Goal: Task Accomplishment & Management: Complete application form

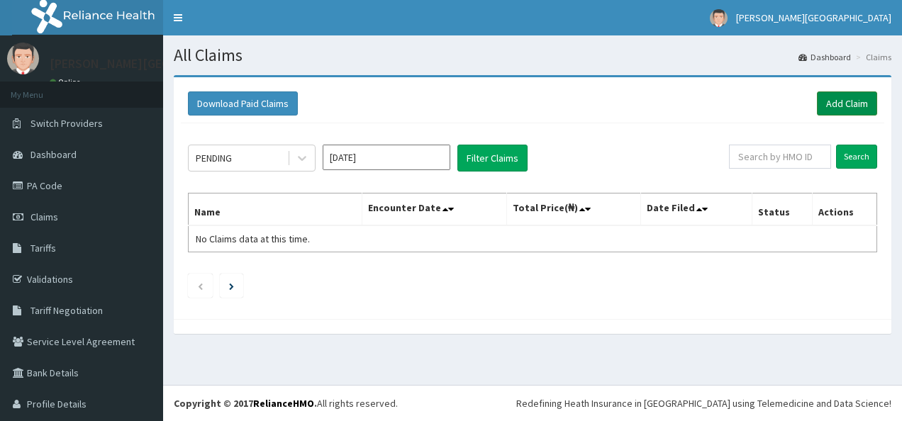
click at [831, 96] on link "Add Claim" at bounding box center [847, 104] width 60 height 24
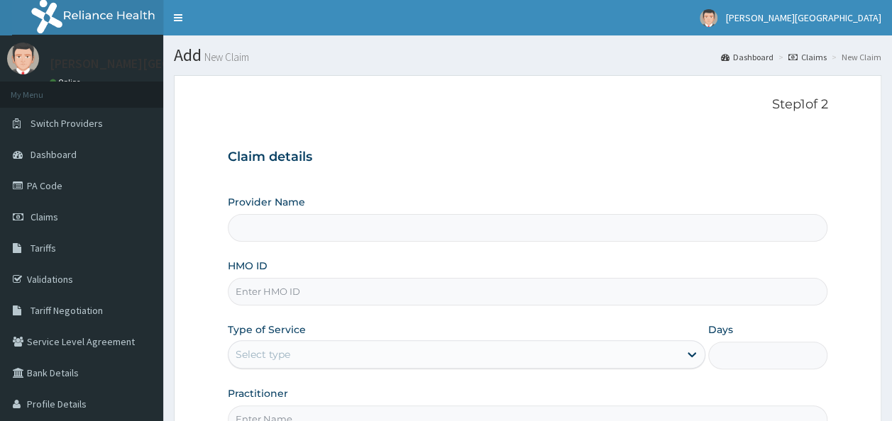
click at [438, 222] on input "Provider Name" at bounding box center [528, 228] width 600 height 28
click at [403, 283] on input "HMO ID" at bounding box center [528, 292] width 600 height 28
type input "Aruna Ogun Memorial Specialist Hospital"
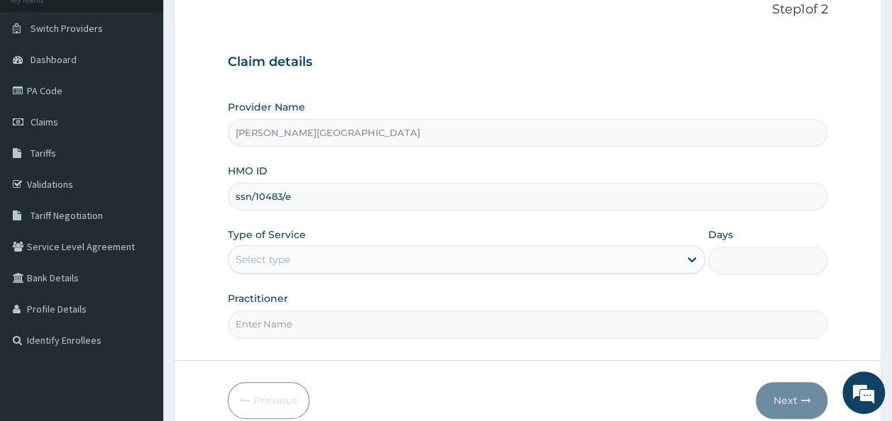
scroll to position [107, 0]
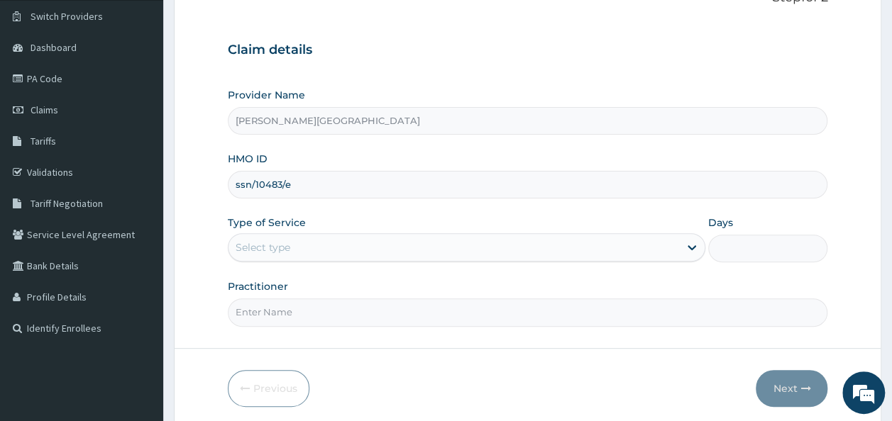
type input "ssn/10483/e"
click at [531, 241] on div "Select type" at bounding box center [453, 247] width 450 height 23
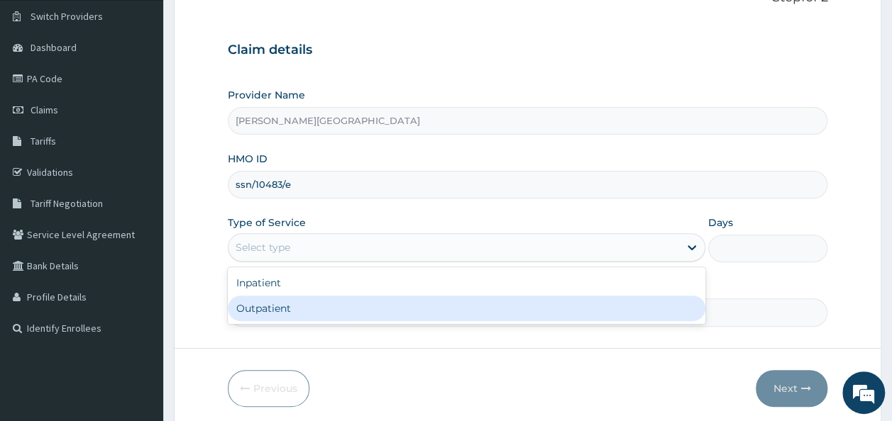
click at [495, 309] on div "Outpatient" at bounding box center [466, 309] width 477 height 26
type input "1"
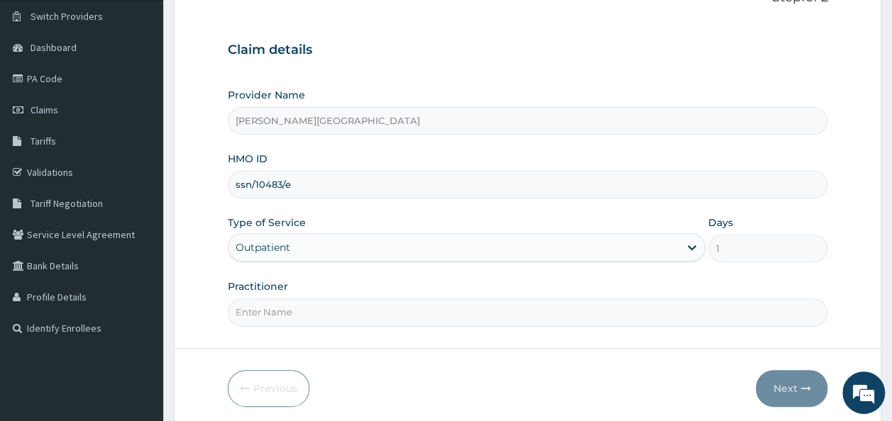
click at [594, 318] on input "Practitioner" at bounding box center [528, 313] width 600 height 28
type input "Dr. Chike"
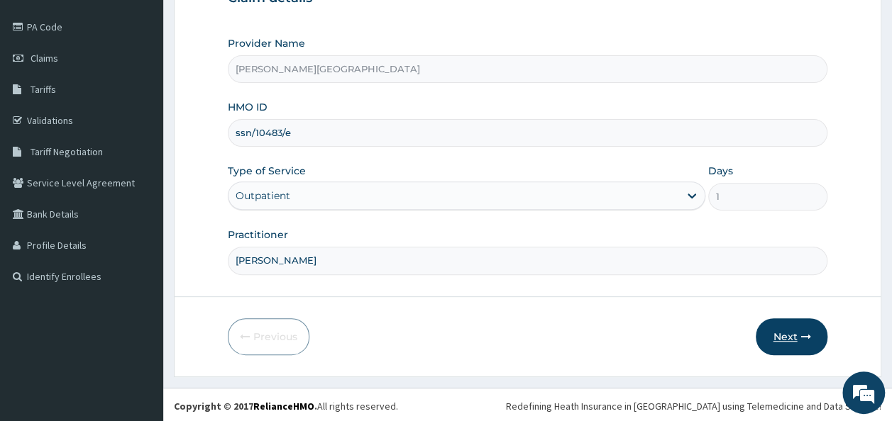
click at [788, 340] on button "Next" at bounding box center [791, 337] width 72 height 37
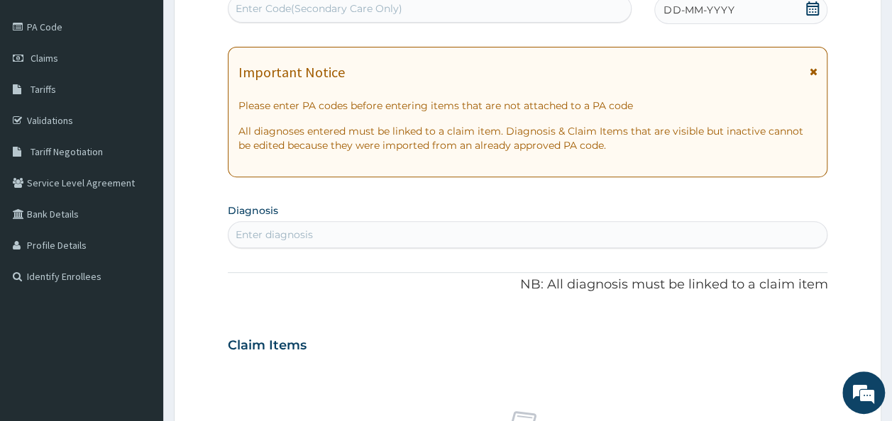
scroll to position [0, 0]
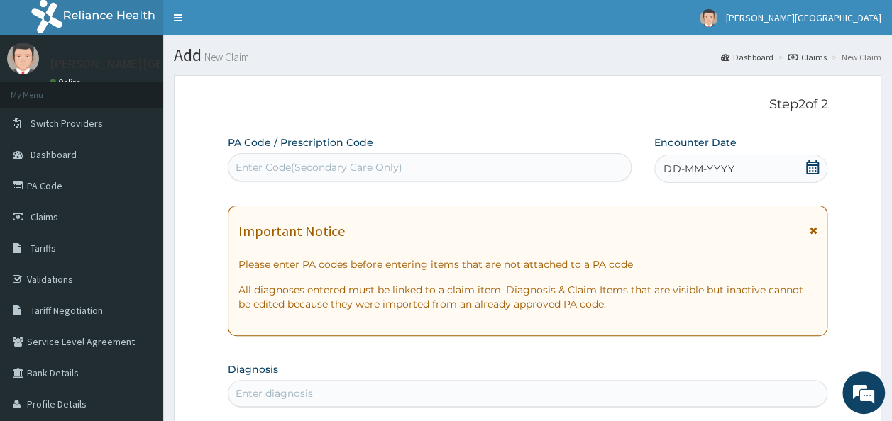
click at [813, 170] on icon at bounding box center [812, 167] width 13 height 14
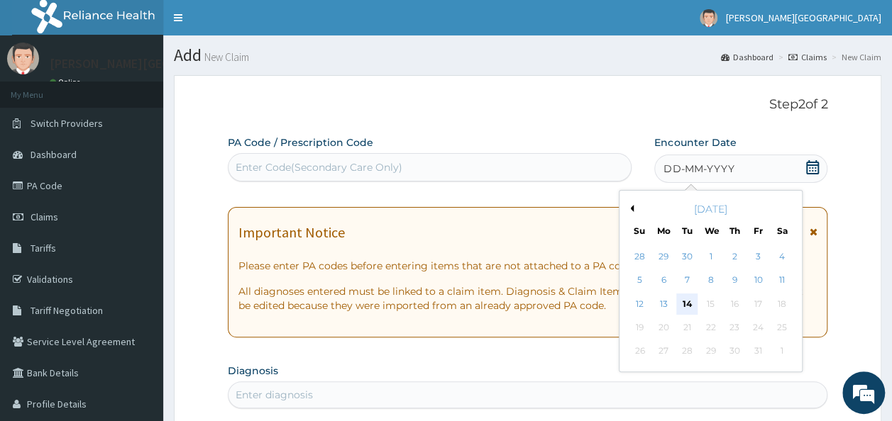
click at [694, 312] on div "14" at bounding box center [687, 304] width 21 height 21
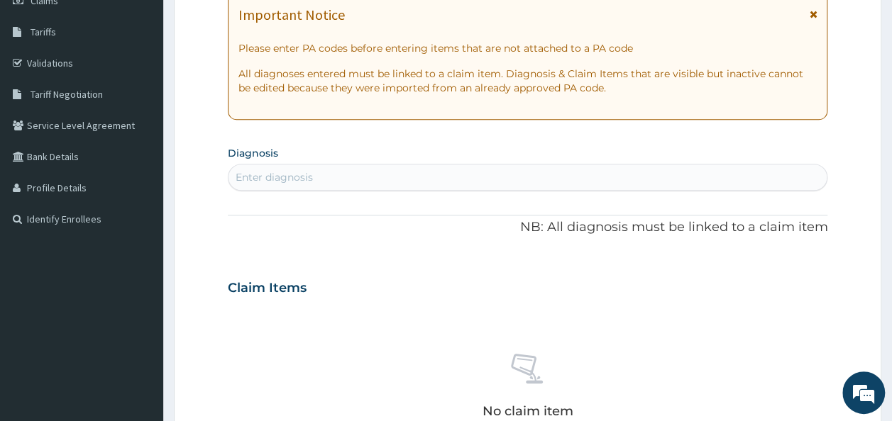
scroll to position [221, 0]
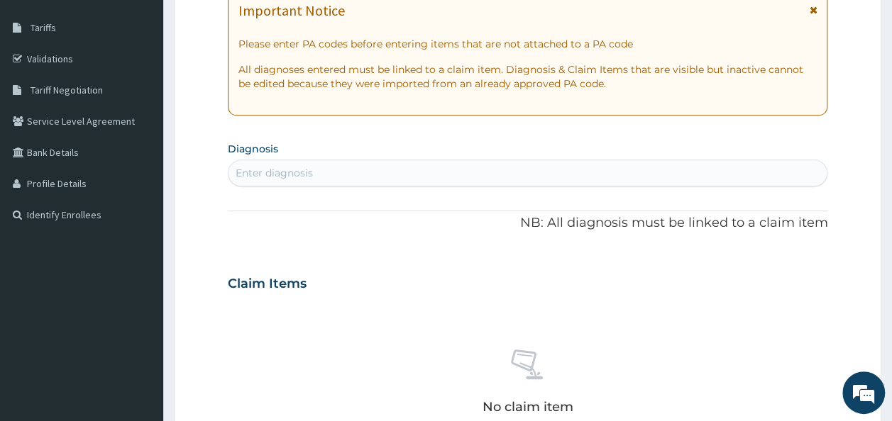
click at [541, 184] on div "Enter diagnosis" at bounding box center [528, 173] width 600 height 27
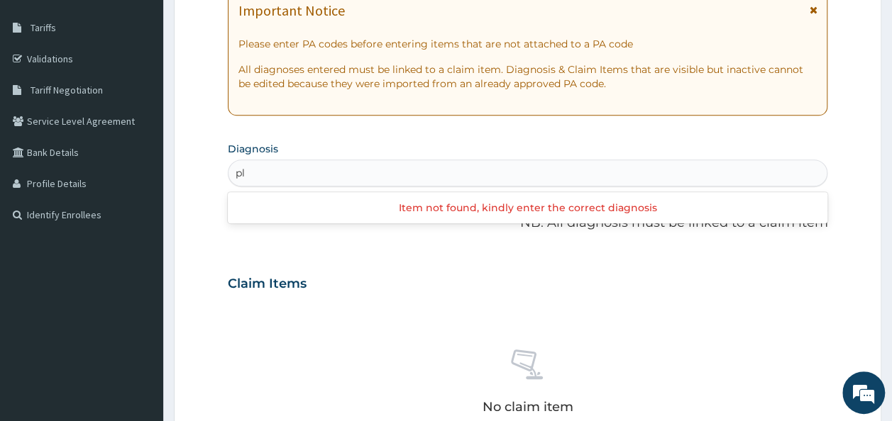
type input "p"
type input "malaria"
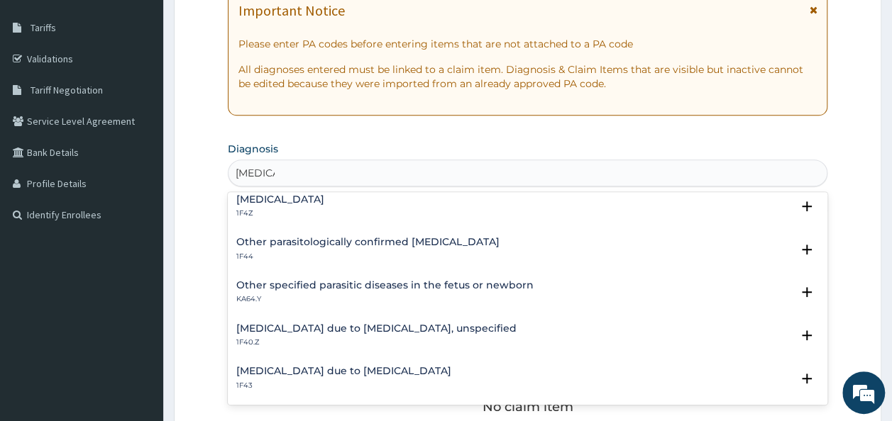
scroll to position [106, 0]
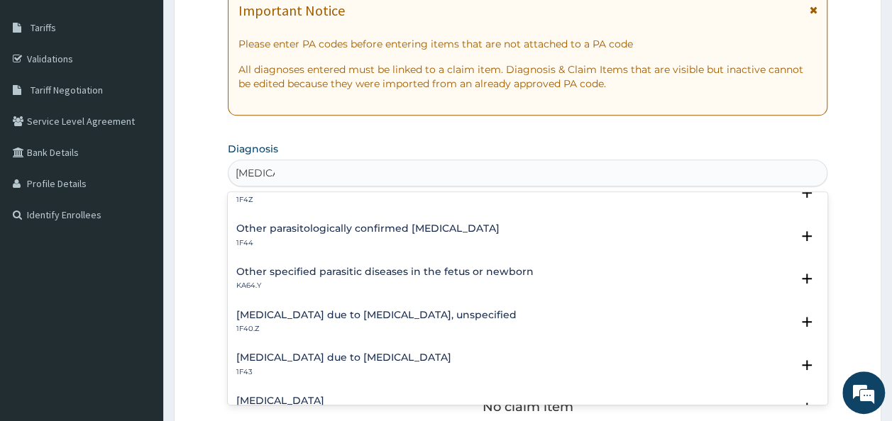
click at [499, 314] on div "Malaria due to Plasmodium falciparum, unspecified 1F40.Z" at bounding box center [527, 322] width 583 height 25
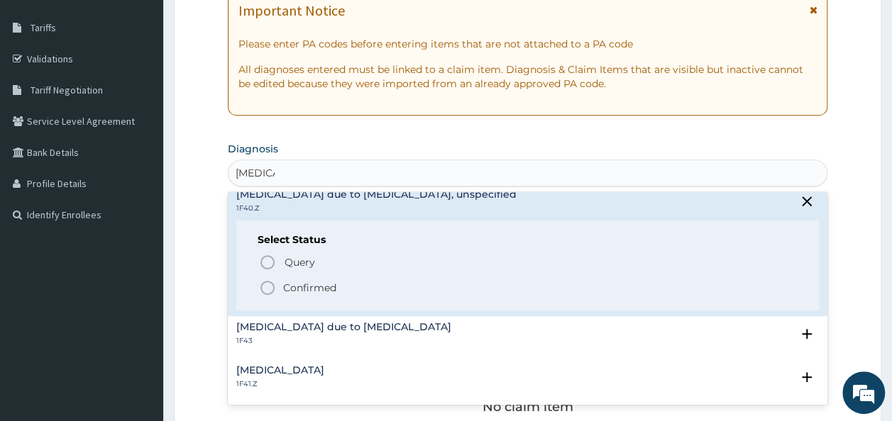
scroll to position [231, 0]
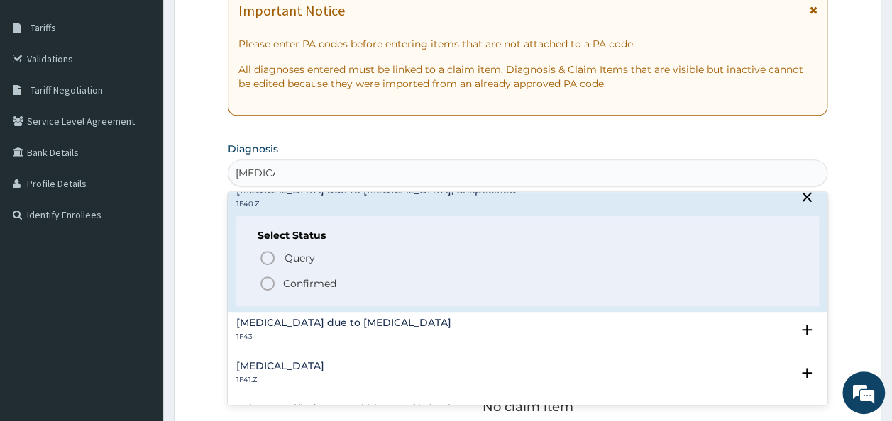
click at [287, 277] on p "Confirmed" at bounding box center [309, 284] width 53 height 14
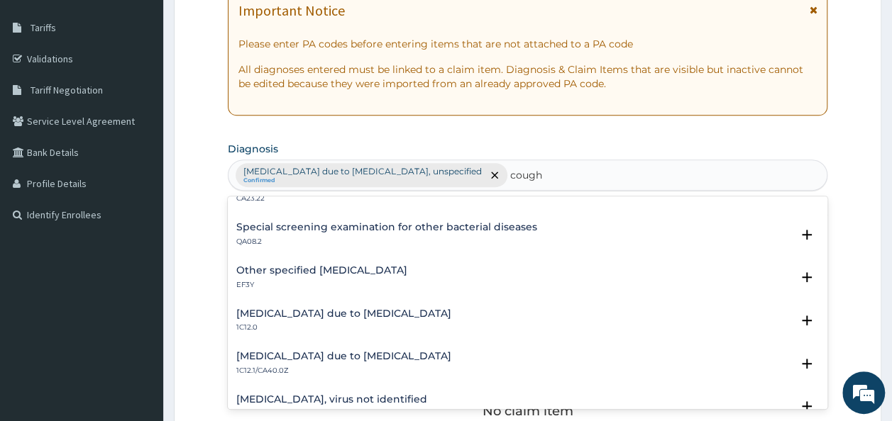
scroll to position [481, 0]
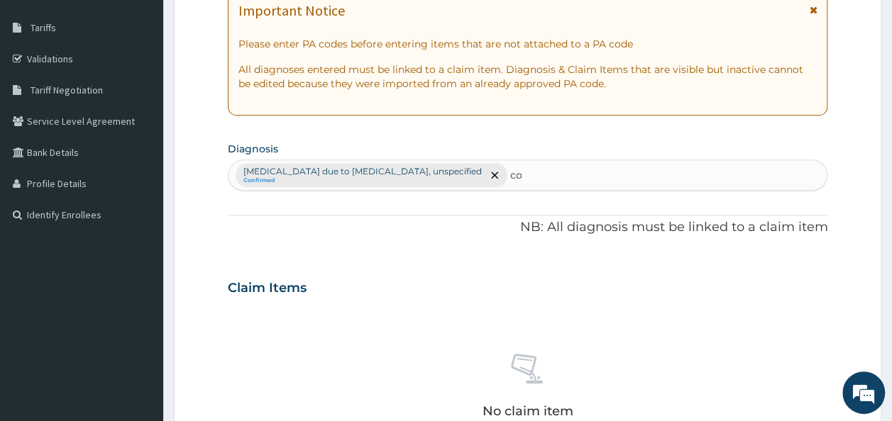
type input "c"
type input "r"
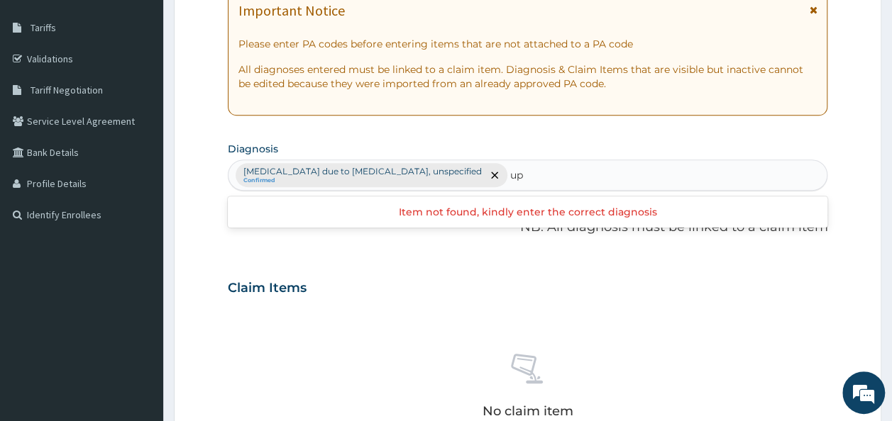
type input "u"
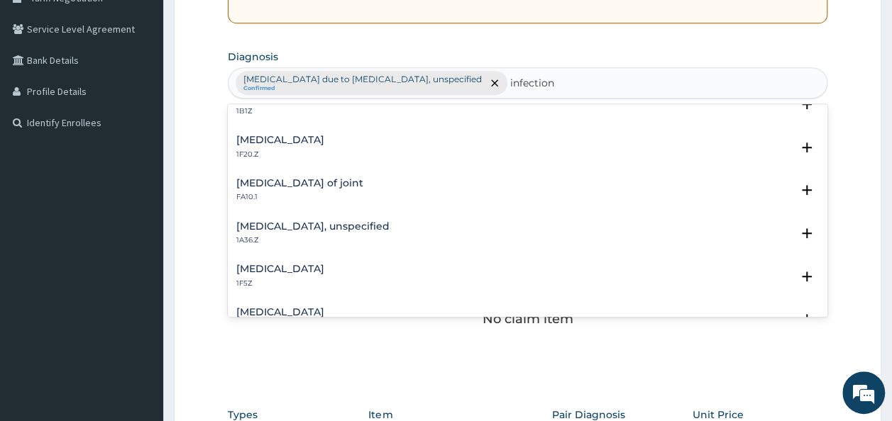
scroll to position [1268, 0]
type input "i"
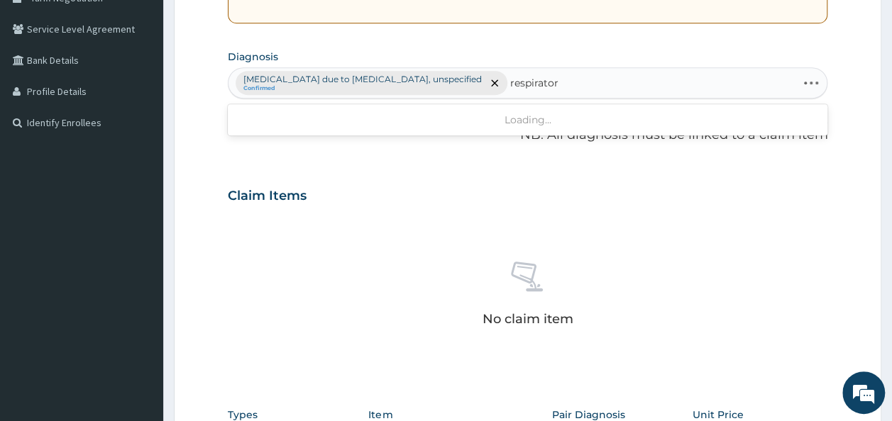
type input "respiratory"
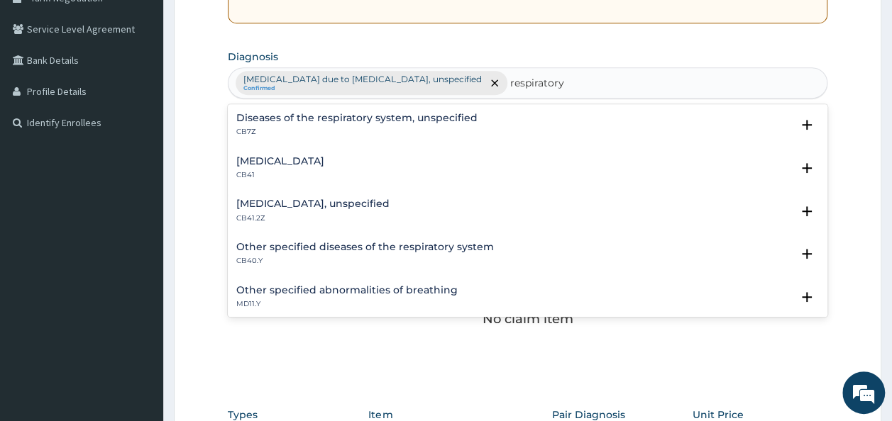
click at [299, 122] on h4 "Diseases of the respiratory system, unspecified" at bounding box center [356, 118] width 241 height 11
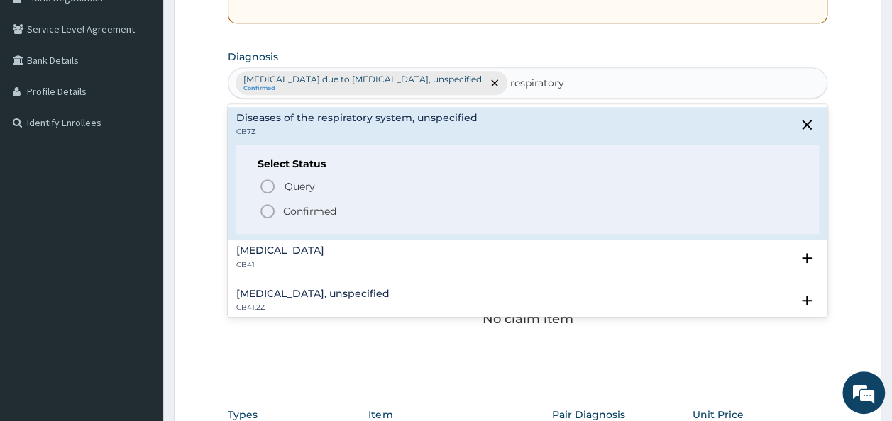
click at [299, 122] on h4 "Diseases of the respiratory system, unspecified" at bounding box center [356, 118] width 241 height 11
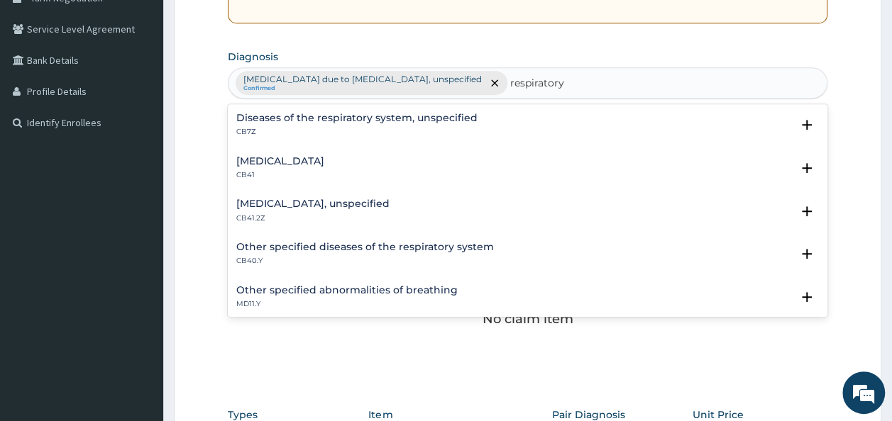
click at [434, 248] on h4 "Other specified diseases of the respiratory system" at bounding box center [364, 247] width 257 height 11
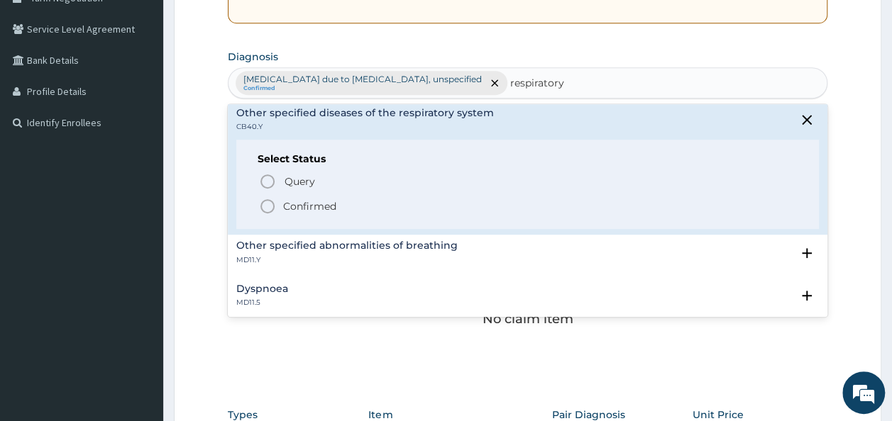
scroll to position [135, 0]
click at [272, 207] on circle "status option filled" at bounding box center [267, 205] width 13 height 13
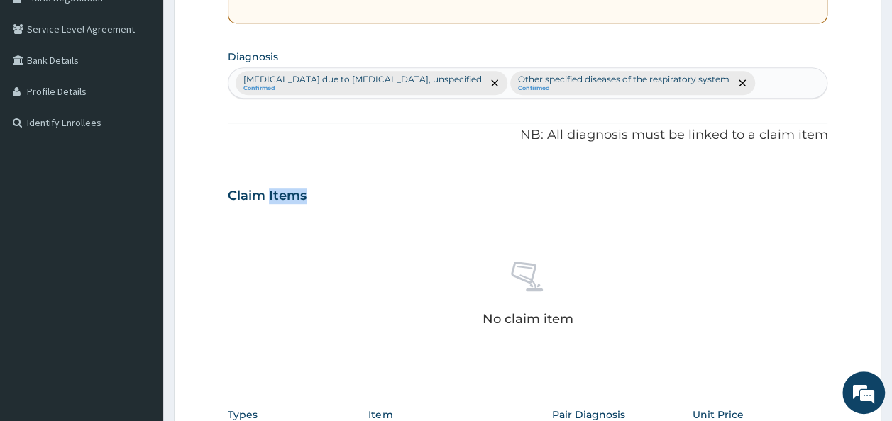
click at [272, 207] on div "Claim Items" at bounding box center [528, 193] width 600 height 37
click at [826, 251] on div "No claim item" at bounding box center [528, 296] width 600 height 163
click at [772, 85] on div "Malaria due to Plasmodium falciparum, unspecified Confirmed Other specified dis…" at bounding box center [527, 83] width 599 height 30
type input "sepsis"
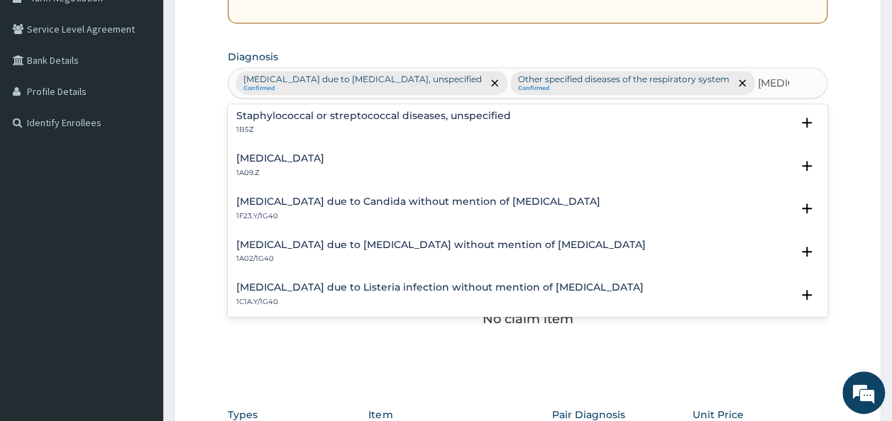
scroll to position [0, 0]
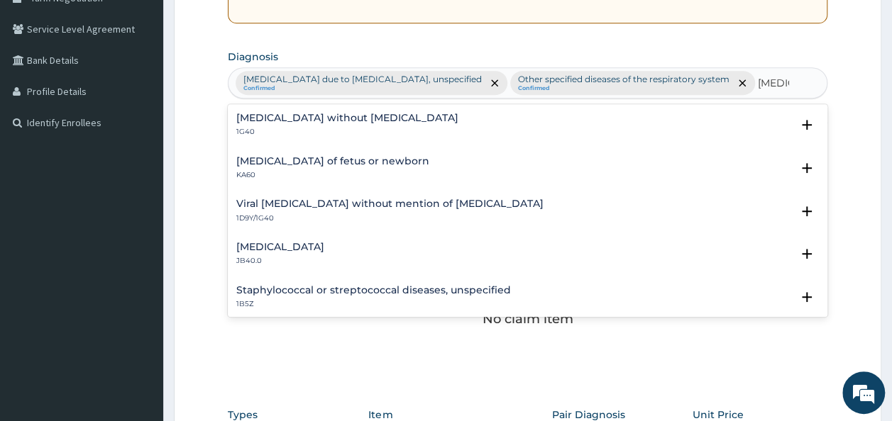
click at [371, 113] on h4 "Sepsis without septic shock" at bounding box center [347, 118] width 222 height 11
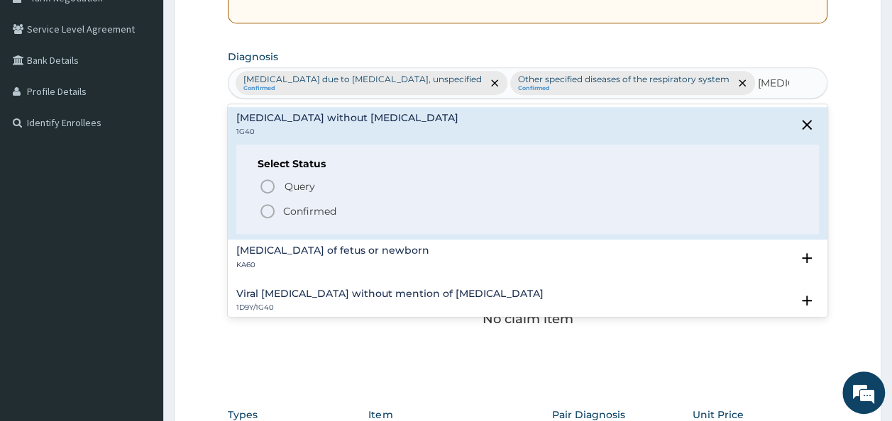
click at [323, 206] on p "Confirmed" at bounding box center [309, 211] width 53 height 14
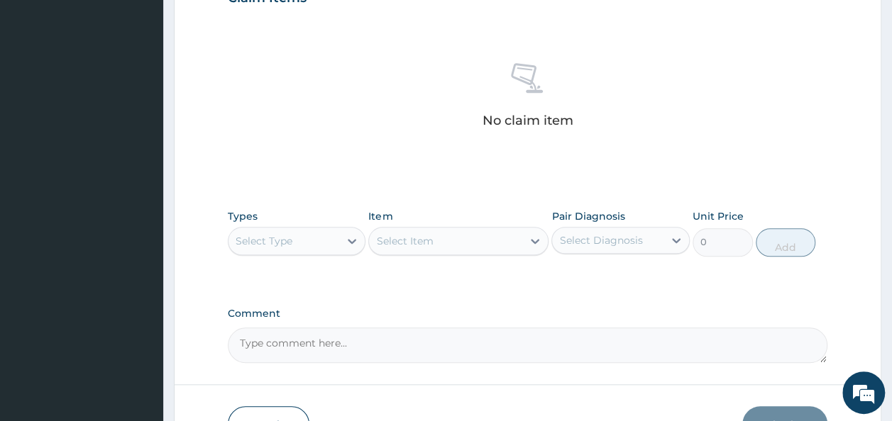
scroll to position [626, 0]
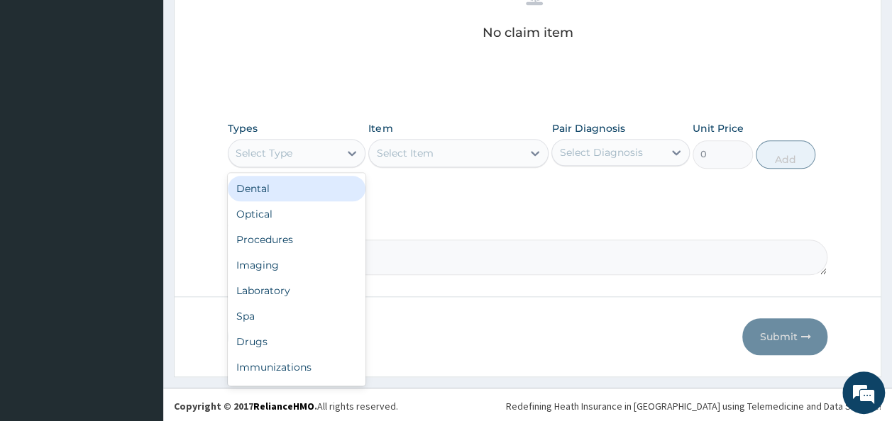
click at [334, 149] on div "Select Type" at bounding box center [283, 153] width 111 height 23
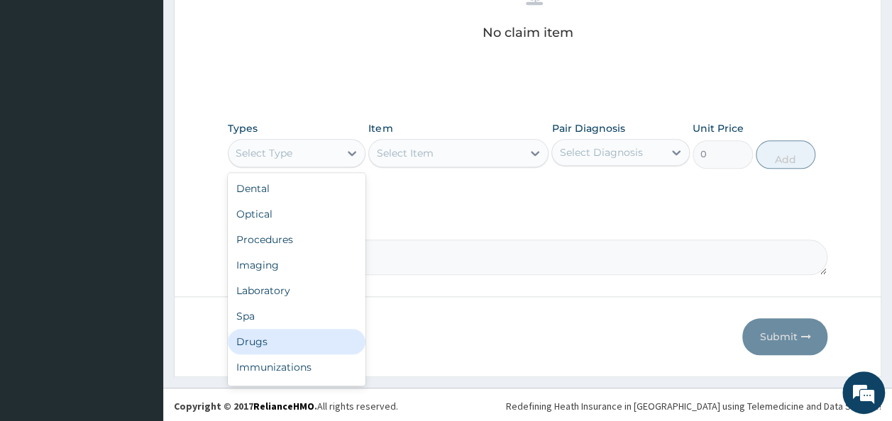
click at [275, 331] on div "Drugs" at bounding box center [297, 342] width 138 height 26
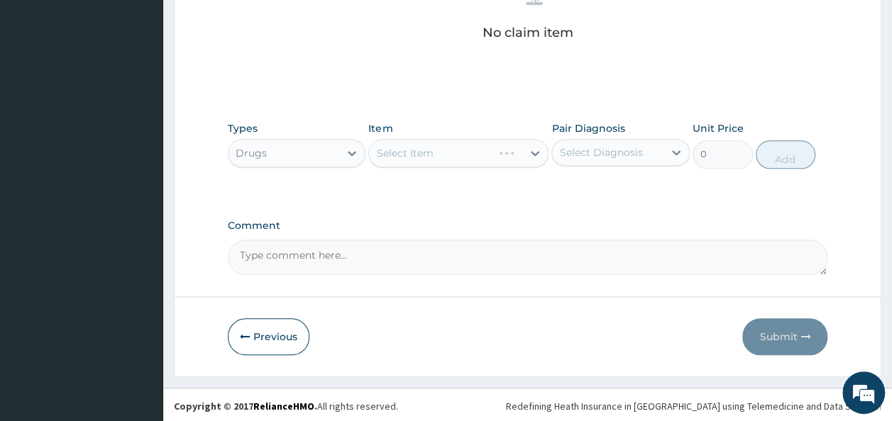
click at [468, 150] on div "Select Item" at bounding box center [458, 153] width 180 height 28
click at [533, 153] on div "Select Item" at bounding box center [458, 153] width 180 height 28
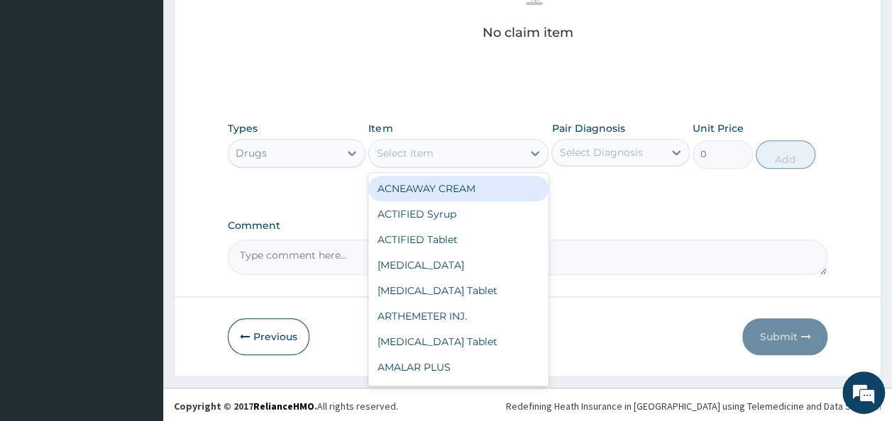
click at [533, 153] on icon at bounding box center [535, 154] width 9 height 5
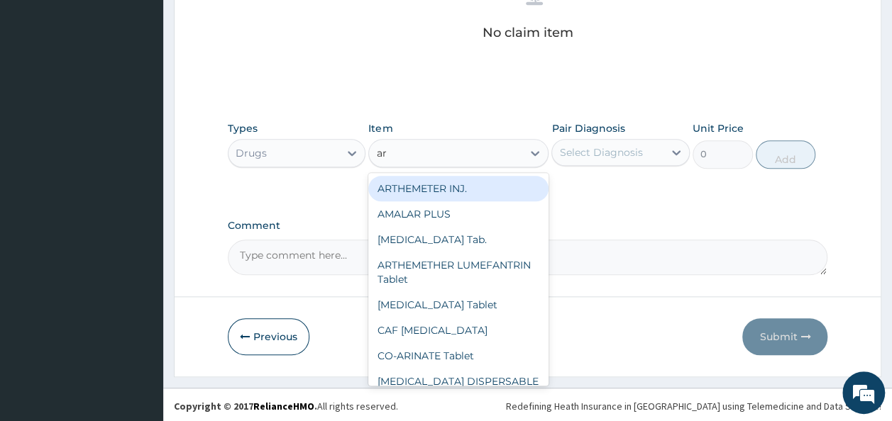
type input "art"
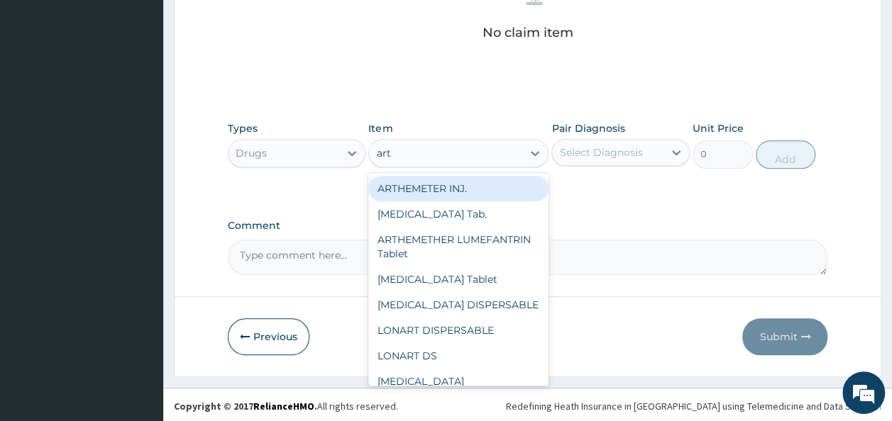
click at [463, 195] on div "ARTHEMETER INJ." at bounding box center [458, 189] width 180 height 26
type input "289"
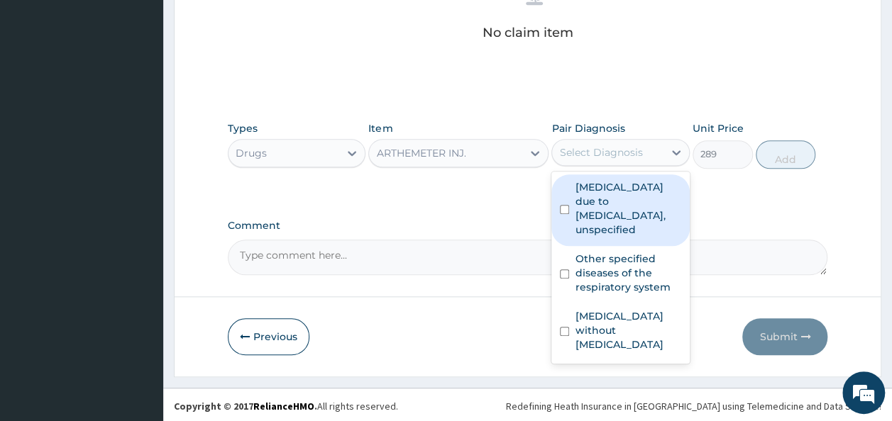
click at [641, 155] on div "Select Diagnosis" at bounding box center [607, 152] width 111 height 23
click at [626, 203] on label "Malaria due to Plasmodium falciparum, unspecified" at bounding box center [628, 208] width 106 height 57
checkbox input "true"
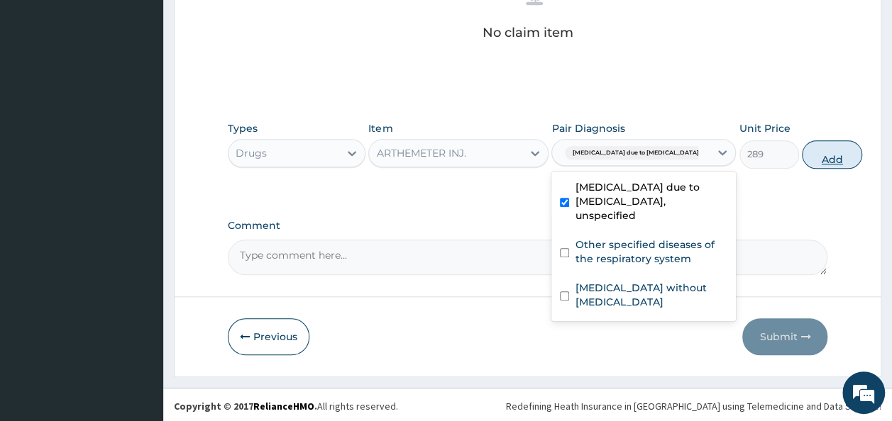
click at [802, 155] on button "Add" at bounding box center [832, 154] width 60 height 28
type input "0"
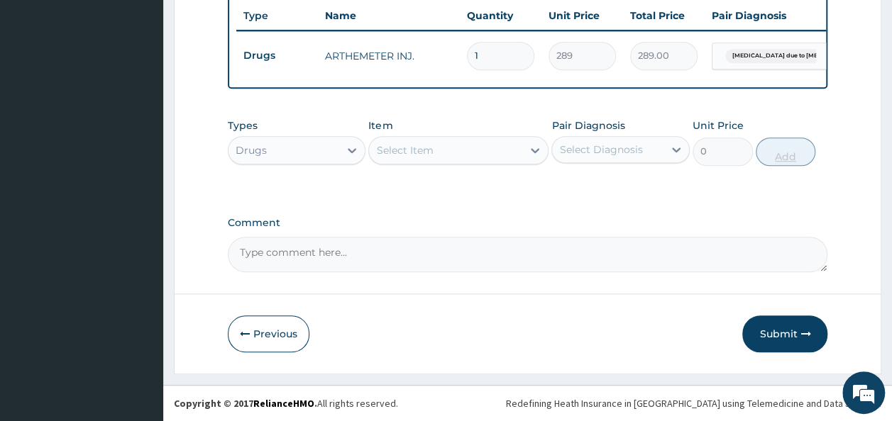
scroll to position [570, 0]
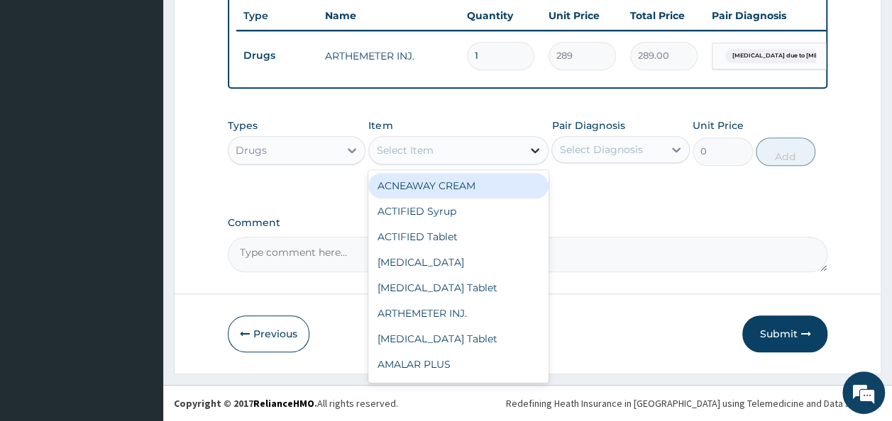
click at [524, 157] on div at bounding box center [535, 151] width 26 height 26
type input "para"
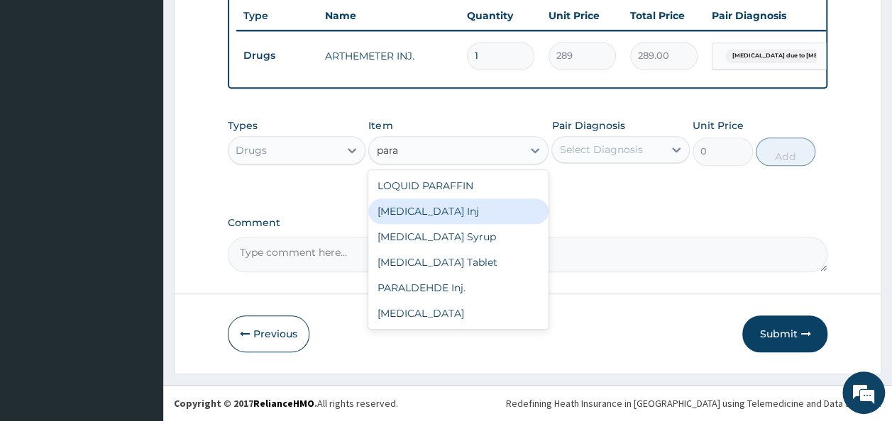
click at [491, 212] on div "PARACETAMOL Inj" at bounding box center [458, 212] width 180 height 26
type input "180.63"
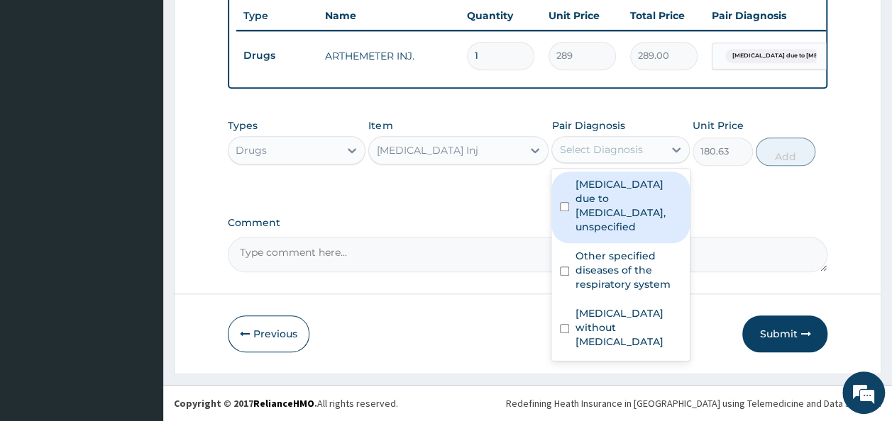
click at [637, 157] on div "Select Diagnosis" at bounding box center [600, 150] width 83 height 14
click at [624, 214] on label "Malaria due to Plasmodium falciparum, unspecified" at bounding box center [628, 205] width 106 height 57
checkbox input "true"
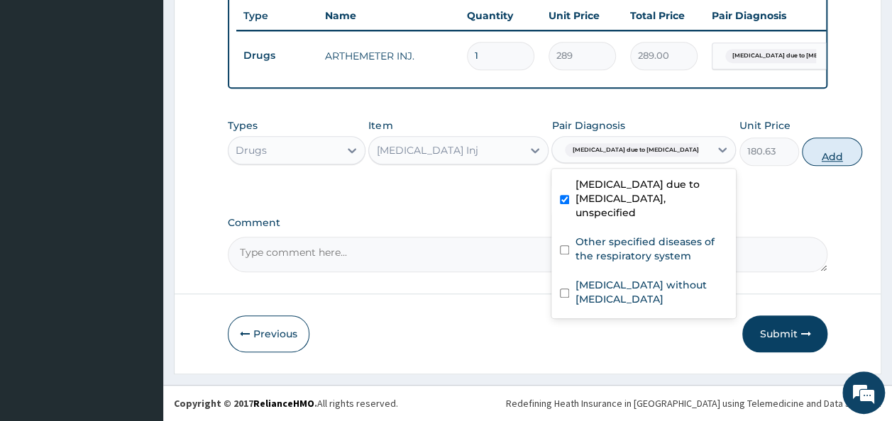
click at [802, 144] on button "Add" at bounding box center [832, 152] width 60 height 28
type input "0"
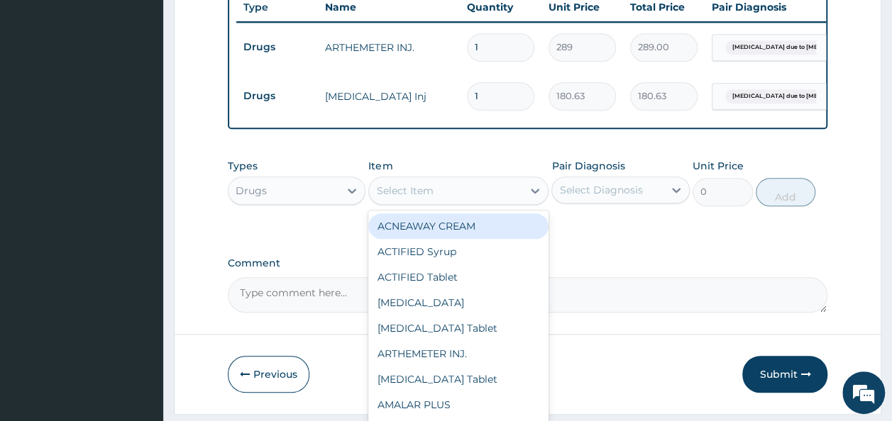
click at [485, 200] on div "Select Item" at bounding box center [445, 190] width 153 height 23
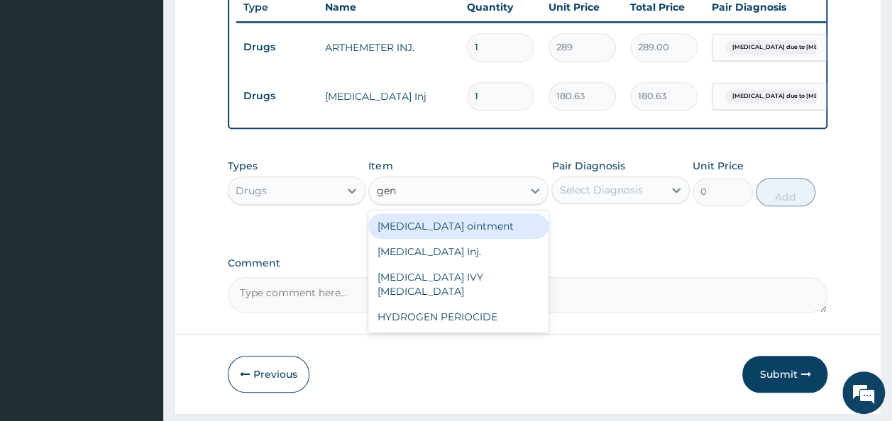
type input "gent"
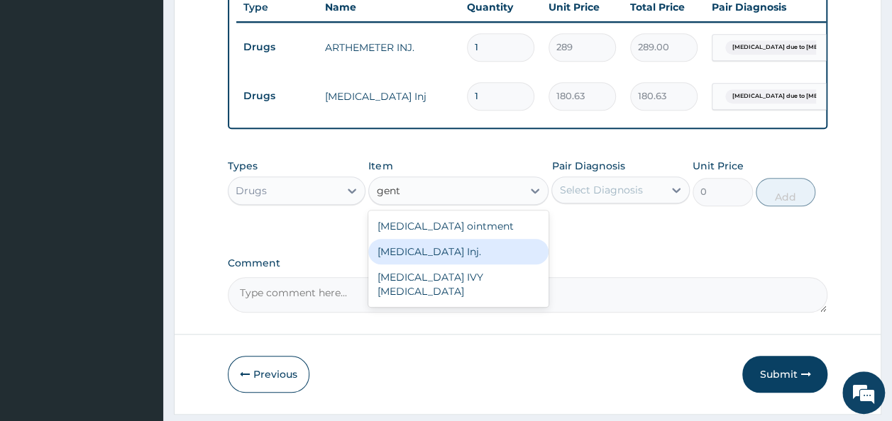
click at [441, 262] on div "GENTAMICIN Inj." at bounding box center [458, 252] width 180 height 26
type input "144.5"
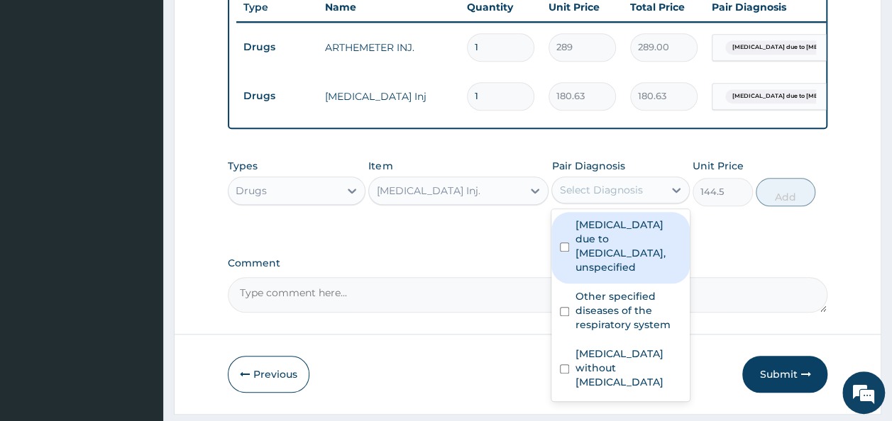
click at [601, 197] on div "Select Diagnosis" at bounding box center [600, 190] width 83 height 14
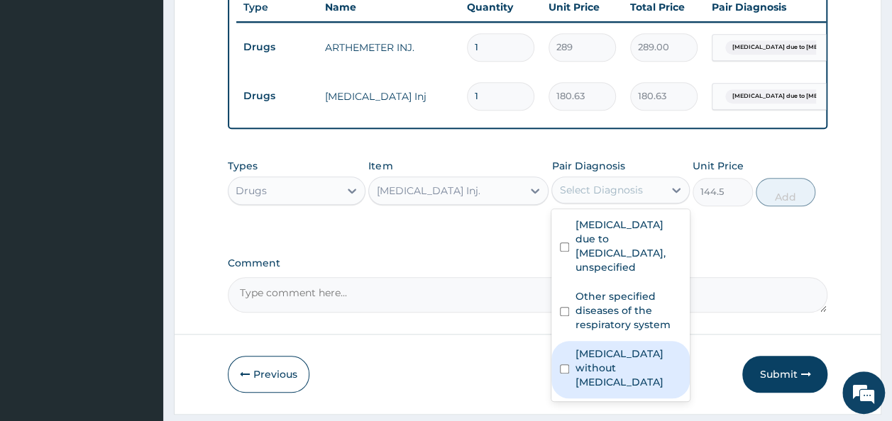
click at [623, 367] on label "Sepsis without septic shock" at bounding box center [628, 368] width 106 height 43
checkbox input "true"
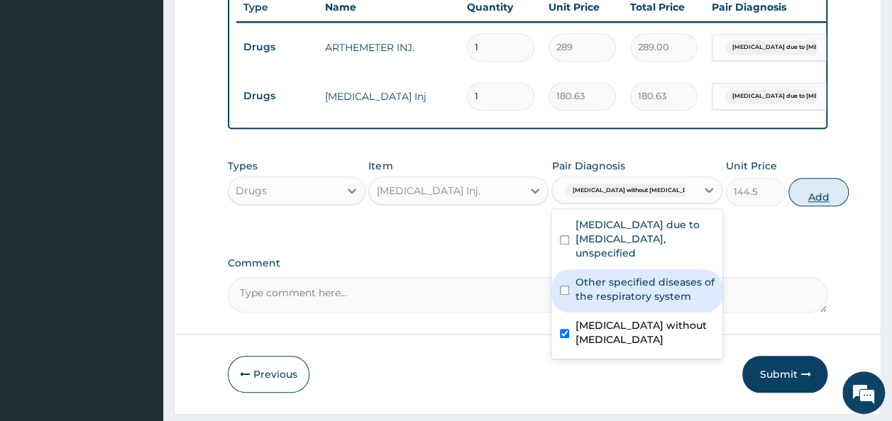
click at [788, 206] on button "Add" at bounding box center [818, 192] width 60 height 28
type input "0"
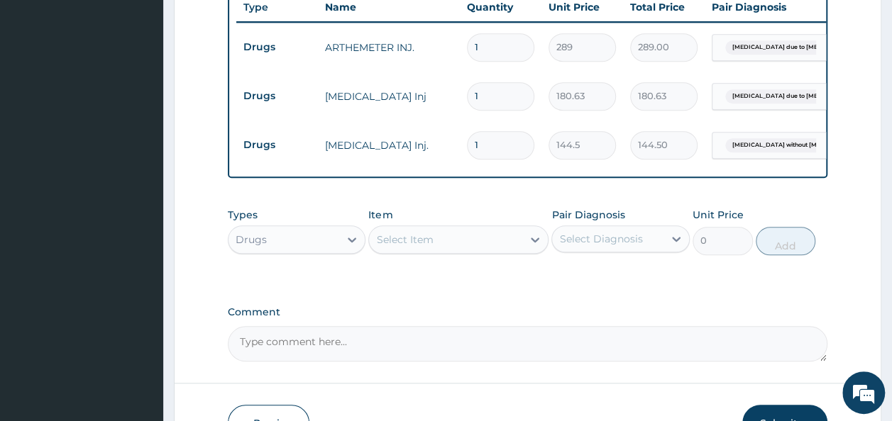
click at [519, 243] on div "Select Item" at bounding box center [445, 239] width 153 height 23
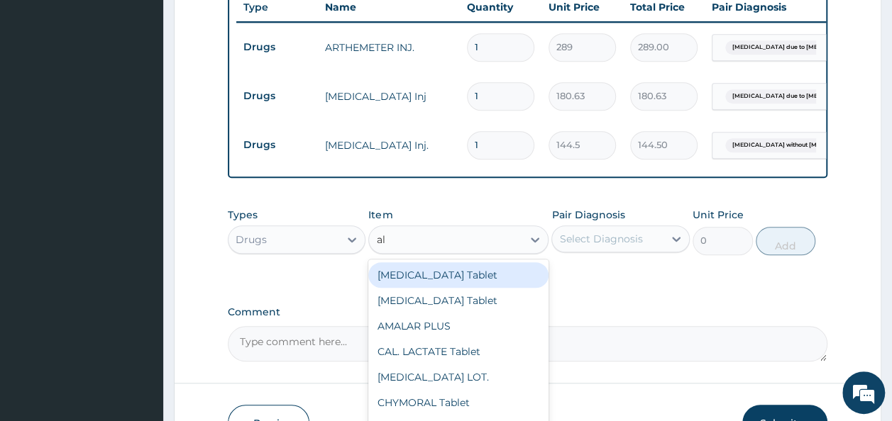
type input "ala"
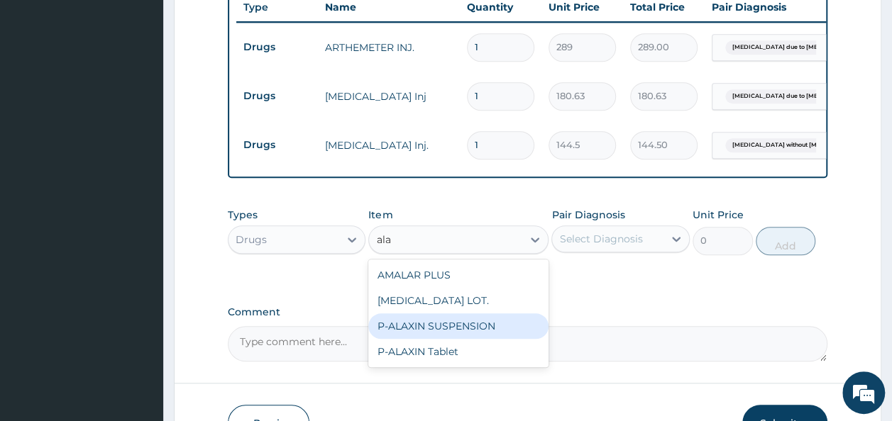
click at [465, 338] on div "P-ALAXIN SUSPENSION" at bounding box center [458, 327] width 180 height 26
type input "1083.75"
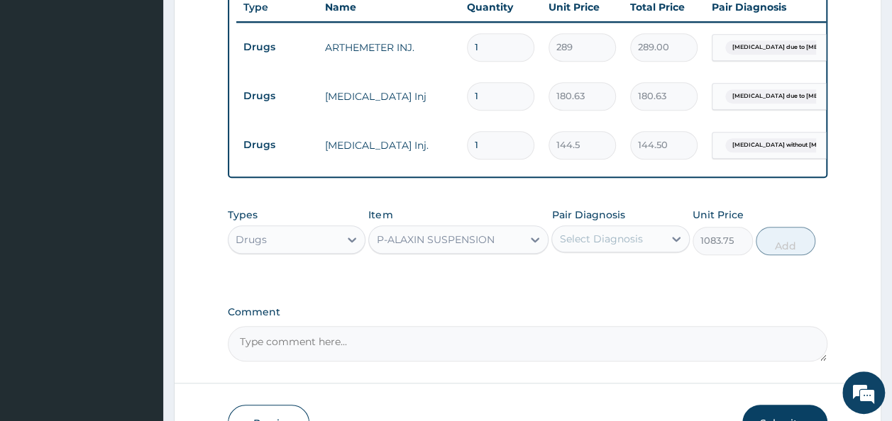
click at [630, 243] on div "Select Diagnosis" at bounding box center [600, 239] width 83 height 14
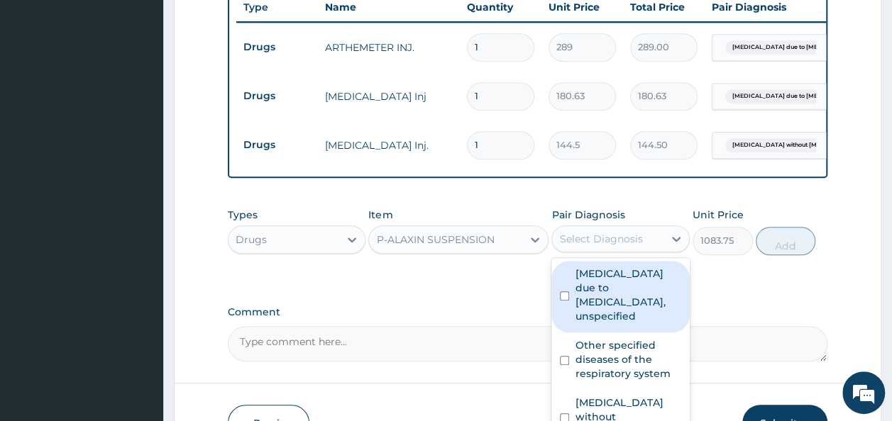
click at [605, 309] on label "Malaria due to Plasmodium falciparum, unspecified" at bounding box center [628, 295] width 106 height 57
checkbox input "true"
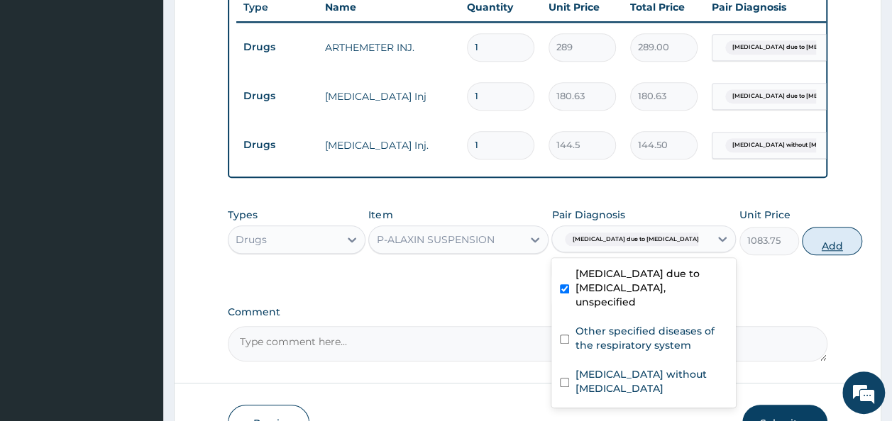
click at [802, 251] on button "Add" at bounding box center [832, 241] width 60 height 28
type input "0"
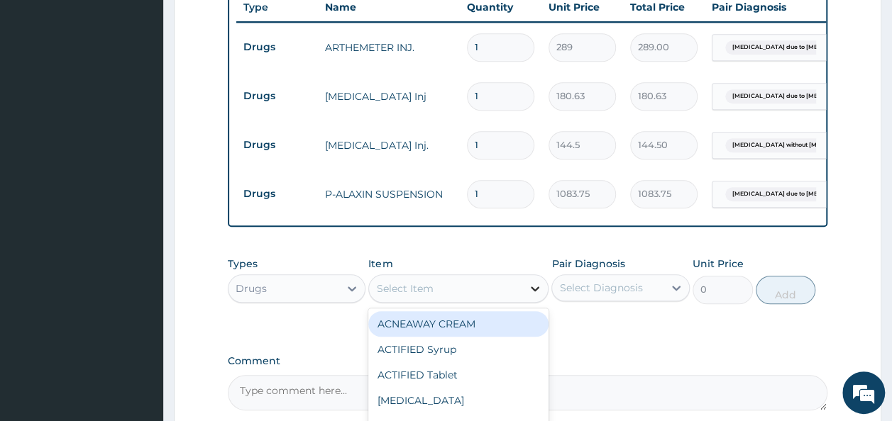
click at [534, 296] on icon at bounding box center [535, 289] width 14 height 14
type input "para"
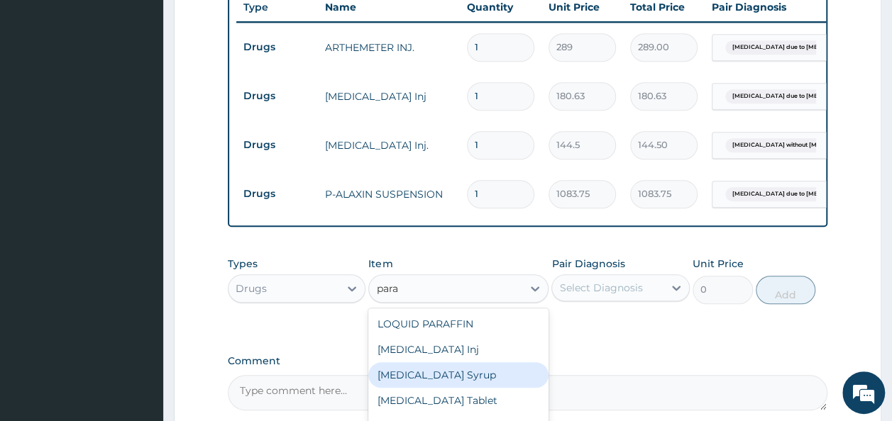
click at [461, 388] on div "PARACETAMOL Syrup" at bounding box center [458, 375] width 180 height 26
type input "382.5"
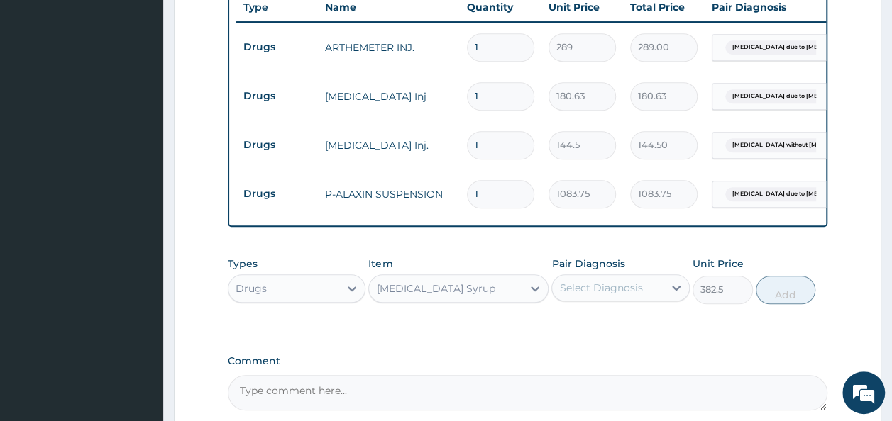
click at [658, 299] on div "Select Diagnosis" at bounding box center [607, 288] width 111 height 23
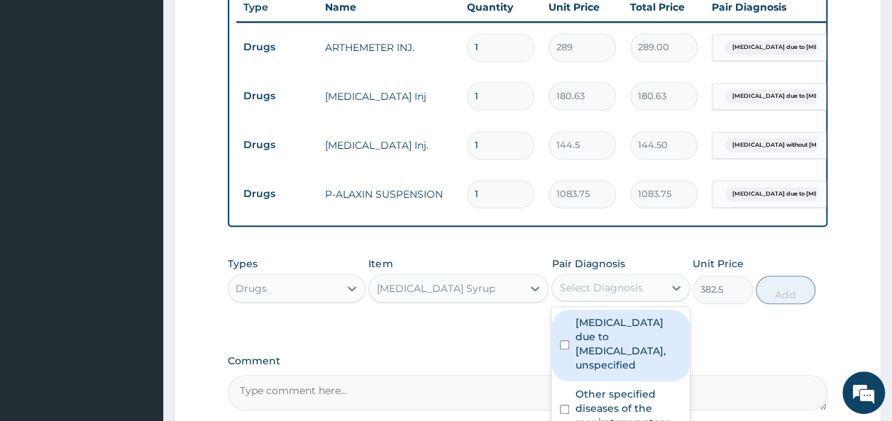
click at [621, 358] on label "Malaria due to Plasmodium falciparum, unspecified" at bounding box center [628, 344] width 106 height 57
checkbox input "true"
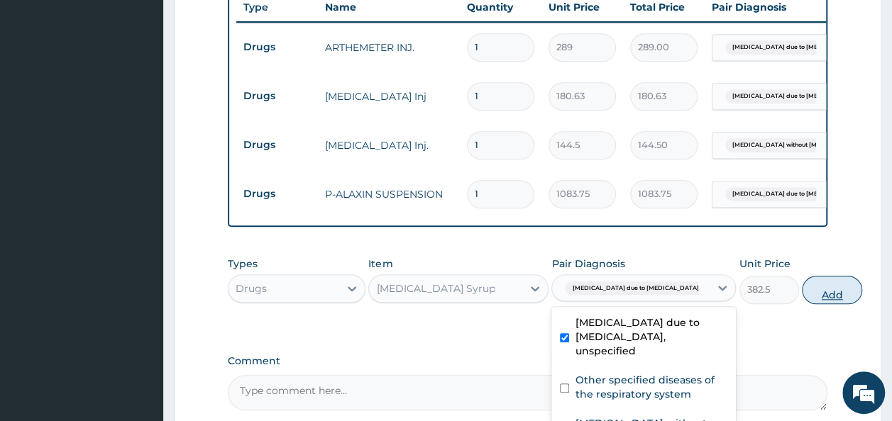
click at [802, 297] on button "Add" at bounding box center [832, 290] width 60 height 28
type input "0"
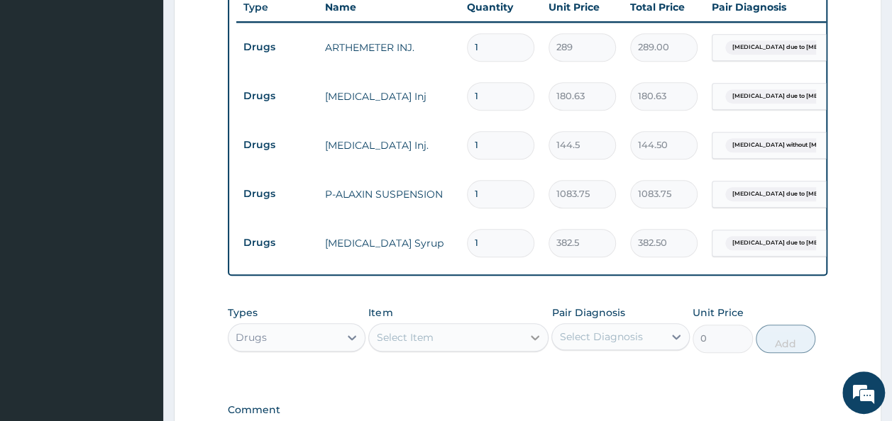
click at [526, 350] on div at bounding box center [535, 338] width 26 height 26
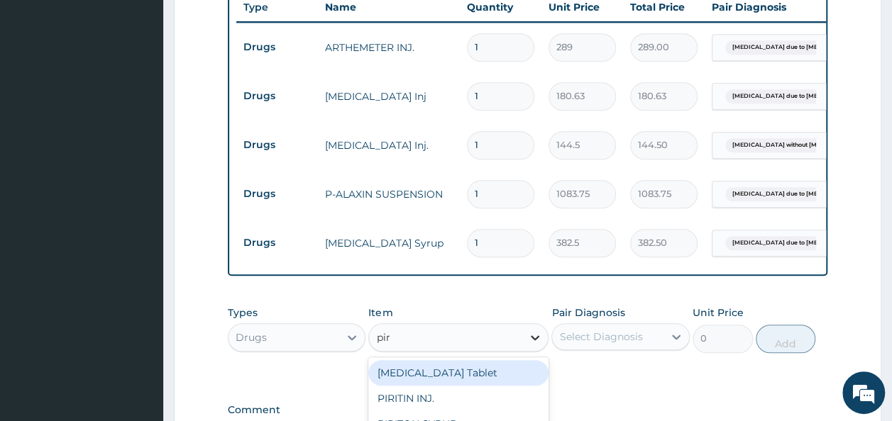
type input "piri"
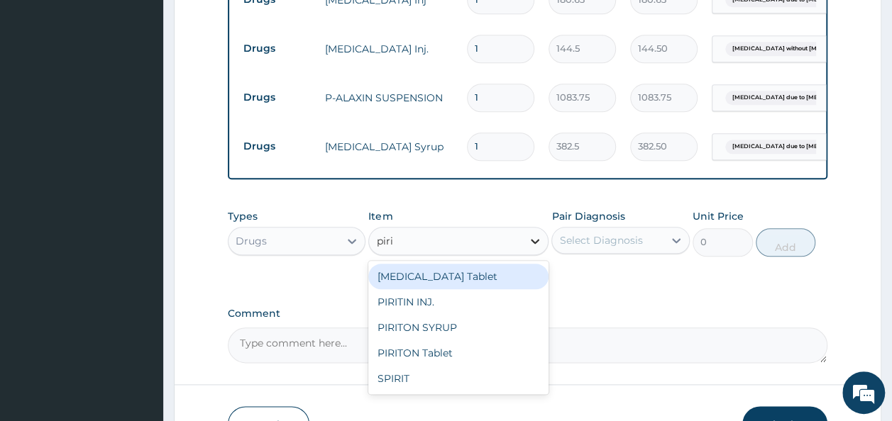
scroll to position [684, 0]
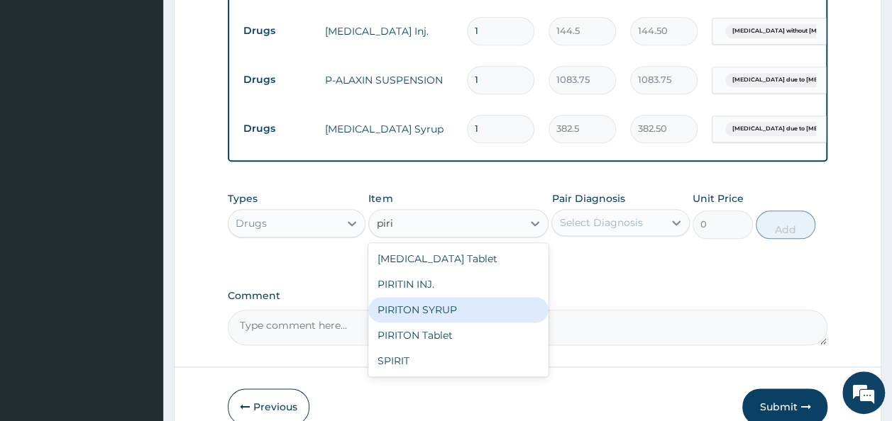
click at [502, 315] on div "PIRITON SYRUP" at bounding box center [458, 310] width 180 height 26
type input "637.5"
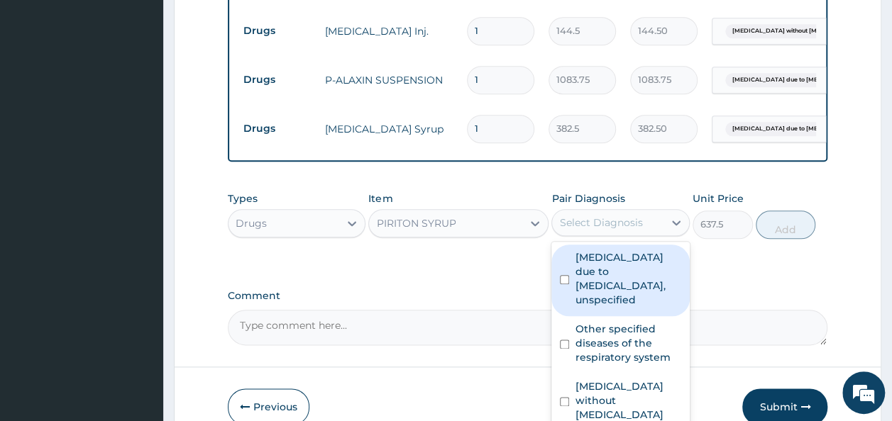
click at [656, 234] on div "Select Diagnosis" at bounding box center [607, 222] width 111 height 23
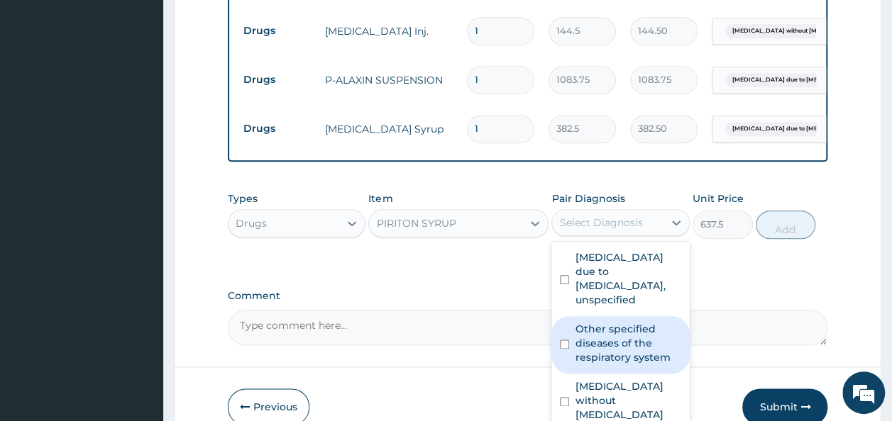
click at [614, 365] on label "Other specified diseases of the respiratory system" at bounding box center [628, 343] width 106 height 43
checkbox input "true"
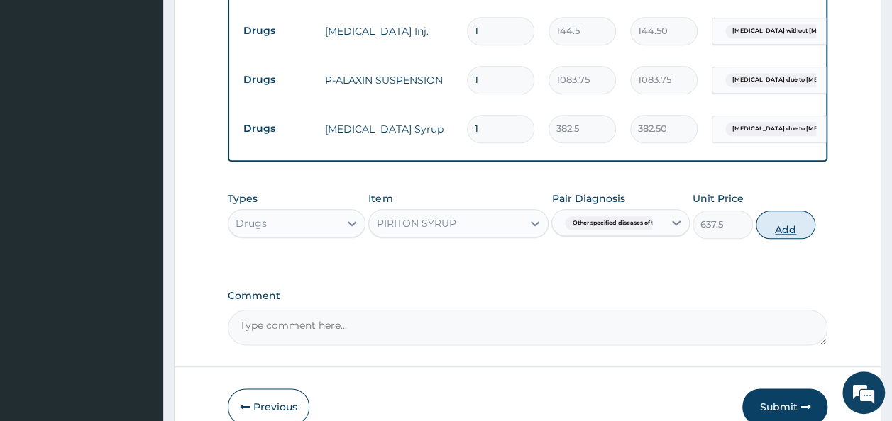
click at [788, 221] on button "Add" at bounding box center [785, 225] width 60 height 28
type input "0"
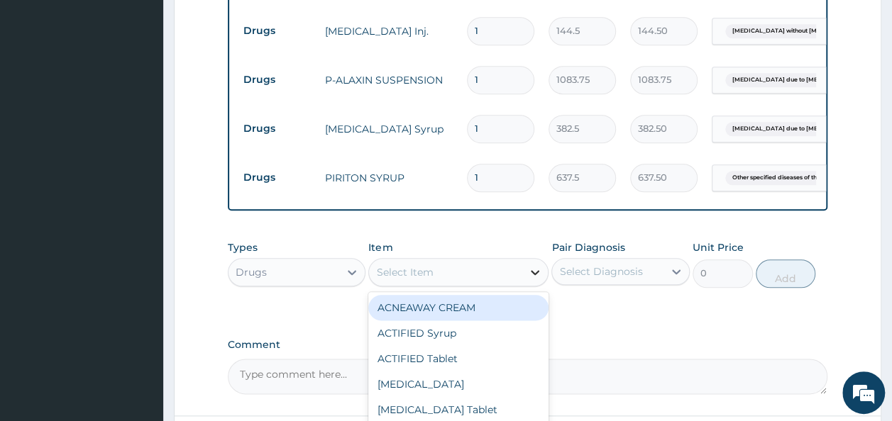
click at [531, 279] on icon at bounding box center [535, 272] width 14 height 14
type input "mul"
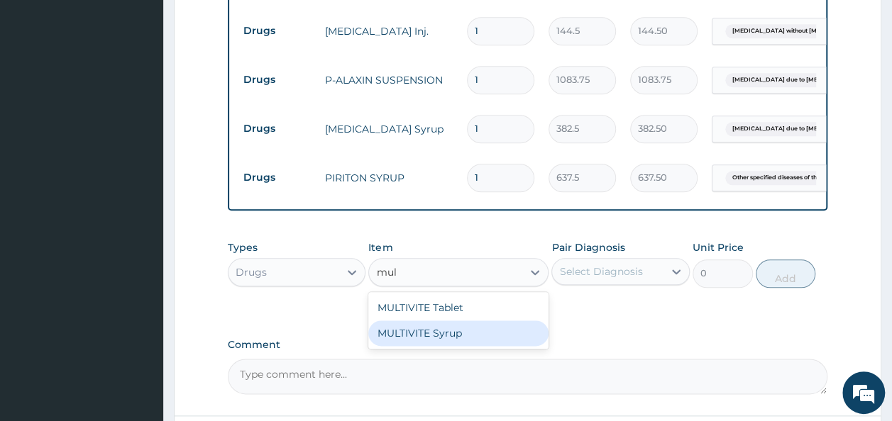
click at [455, 340] on div "MULTIVITE Syrup" at bounding box center [458, 334] width 180 height 26
type input "433.5"
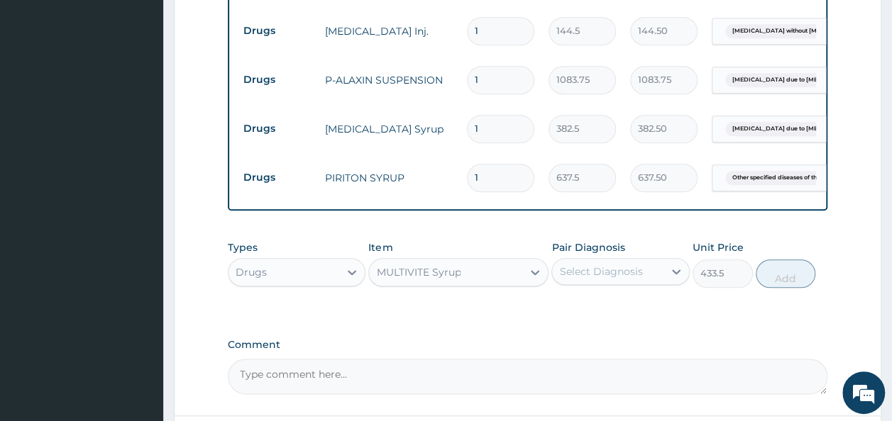
click at [633, 279] on div "Select Diagnosis" at bounding box center [600, 272] width 83 height 14
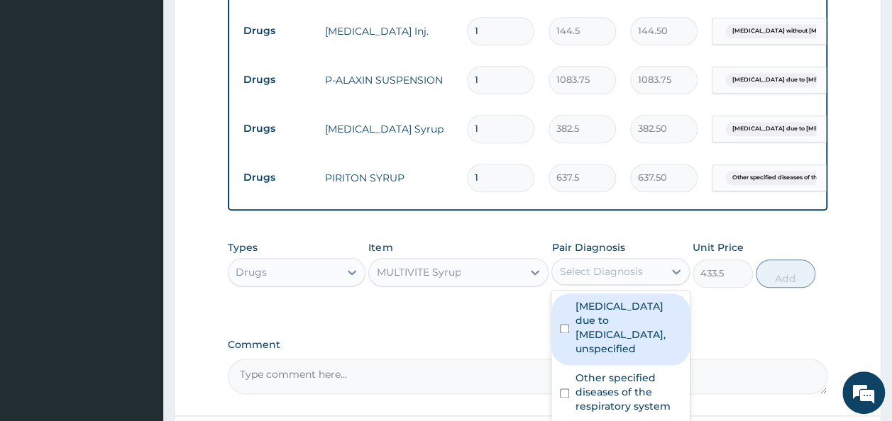
click at [624, 345] on label "Malaria due to Plasmodium falciparum, unspecified" at bounding box center [628, 327] width 106 height 57
checkbox input "true"
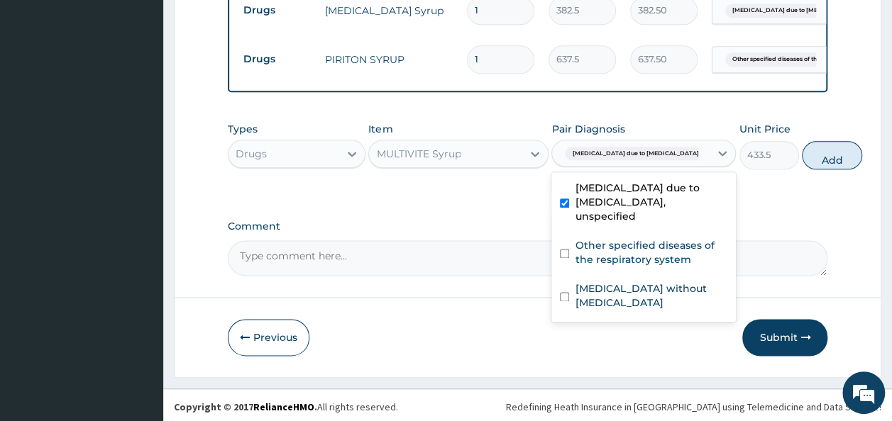
scroll to position [816, 0]
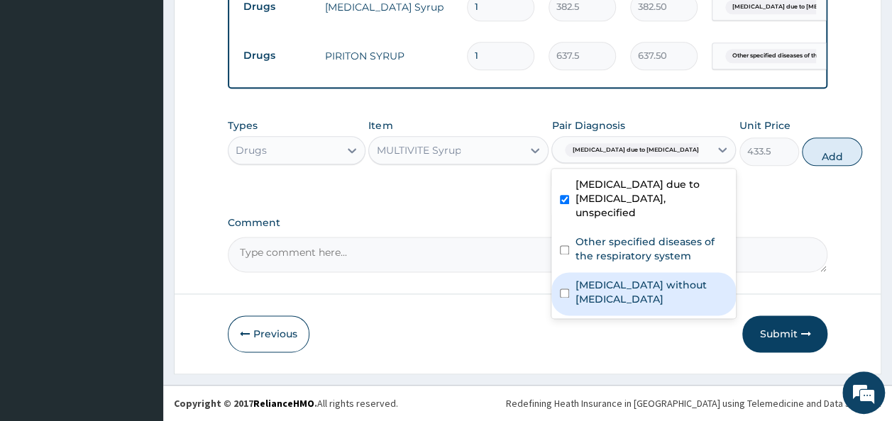
click at [607, 306] on div "Sepsis without septic shock" at bounding box center [643, 293] width 184 height 43
checkbox input "true"
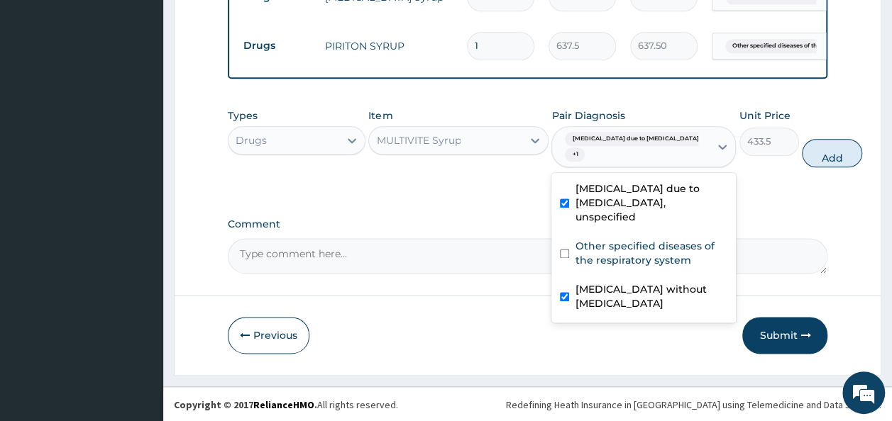
click at [628, 267] on label "Other specified diseases of the respiratory system" at bounding box center [651, 253] width 153 height 28
checkbox input "true"
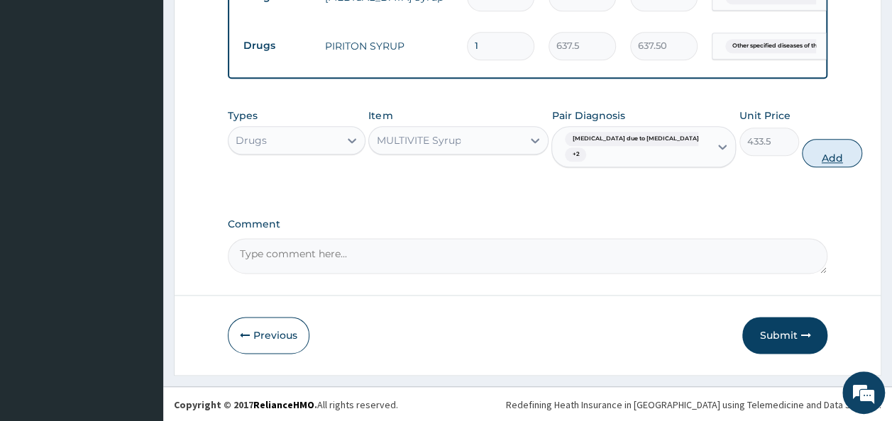
click at [802, 161] on button "Add" at bounding box center [832, 153] width 60 height 28
type input "0"
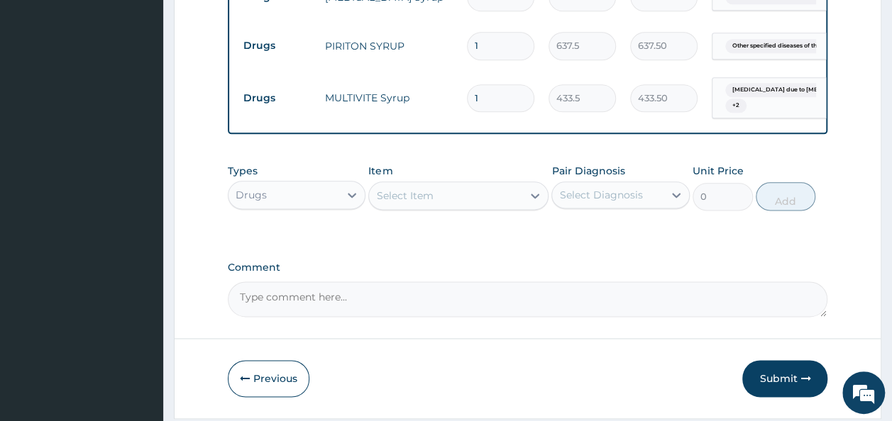
click at [488, 207] on div "Select Item" at bounding box center [445, 195] width 153 height 23
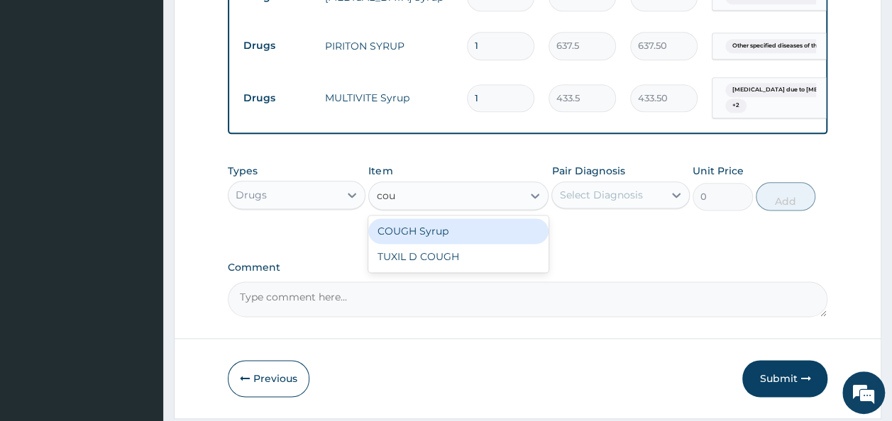
type input "coug"
click at [458, 244] on div "COUGH Syrup" at bounding box center [458, 231] width 180 height 26
type input "361.25"
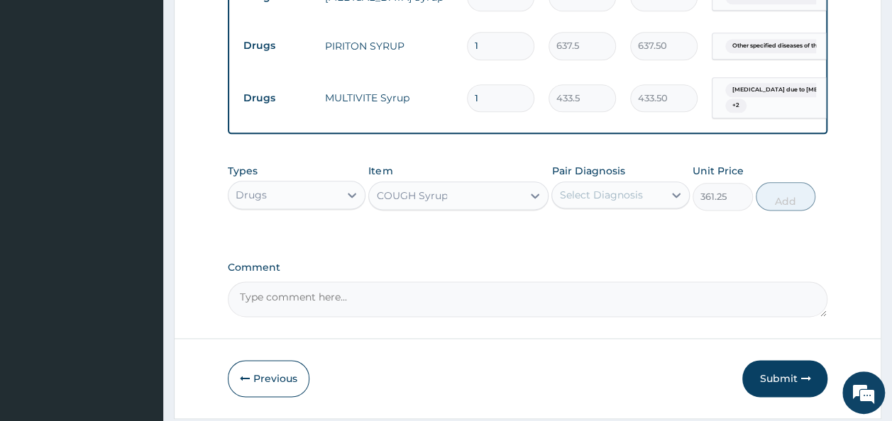
click at [636, 202] on div "Select Diagnosis" at bounding box center [600, 195] width 83 height 14
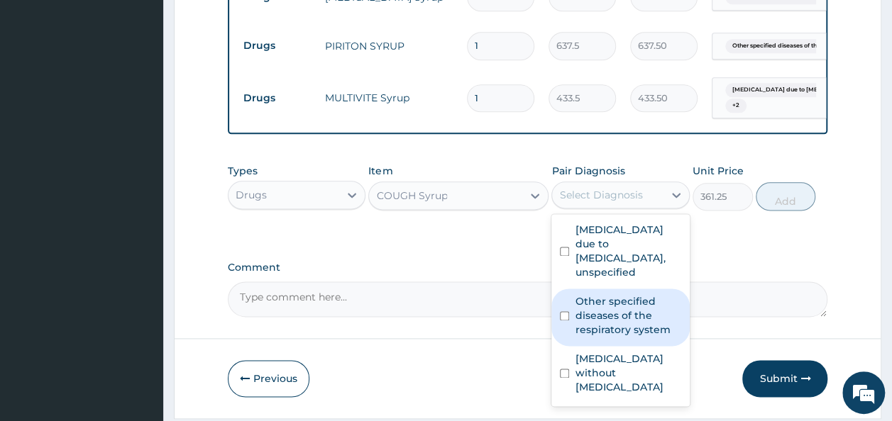
click at [623, 337] on label "Other specified diseases of the respiratory system" at bounding box center [628, 315] width 106 height 43
checkbox input "true"
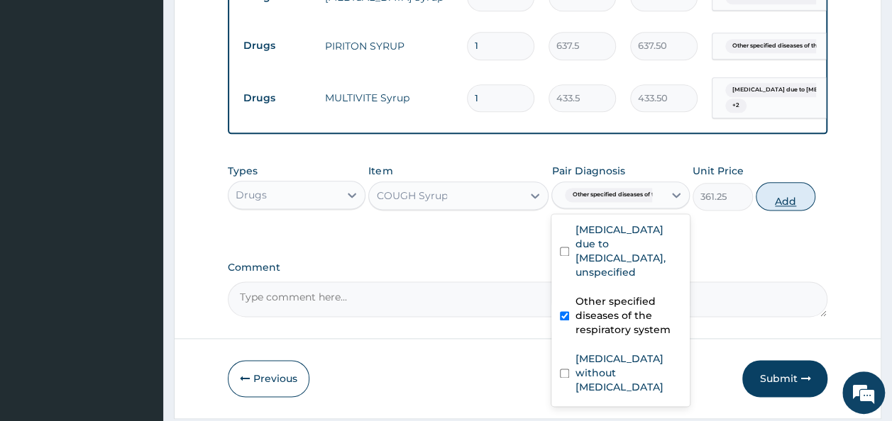
click at [782, 211] on button "Add" at bounding box center [785, 196] width 60 height 28
type input "0"
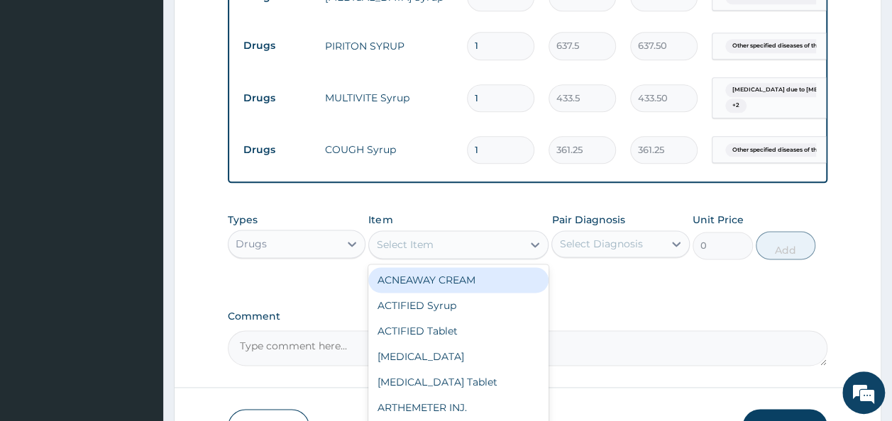
click at [504, 256] on div "Select Item" at bounding box center [445, 244] width 153 height 23
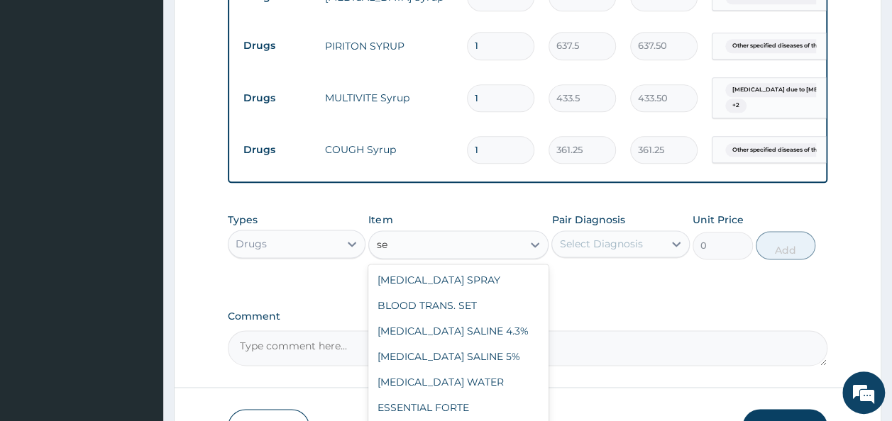
type input "s"
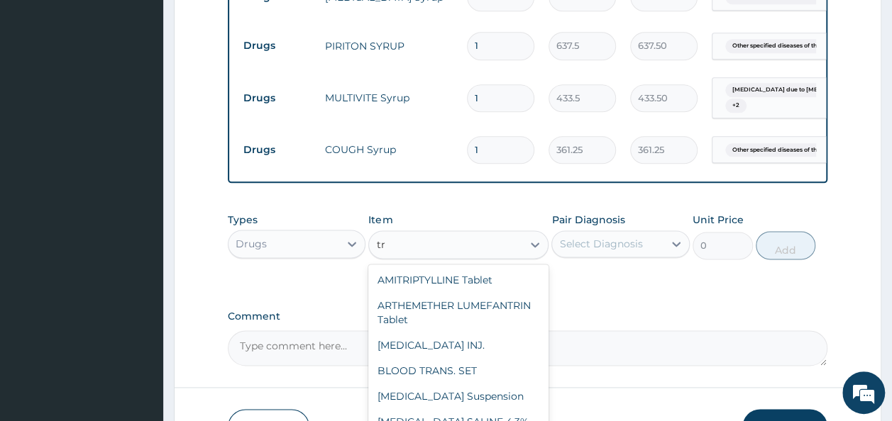
type input "tri"
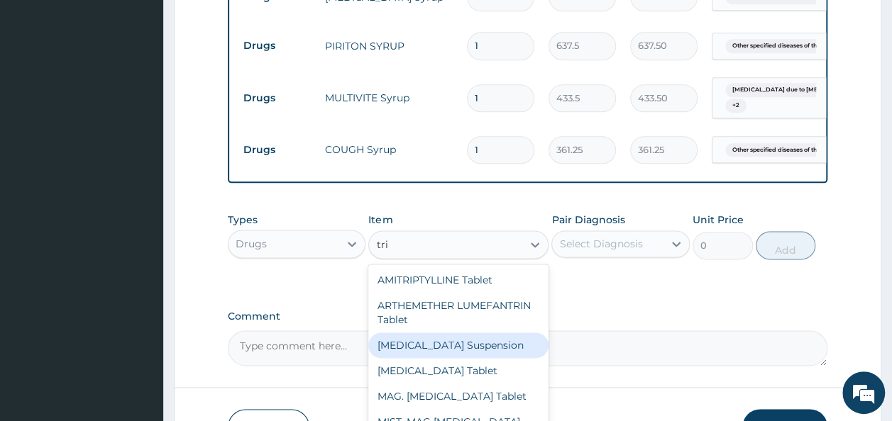
click at [457, 353] on div "COTRIM Suspension" at bounding box center [458, 346] width 180 height 26
type input "469.63"
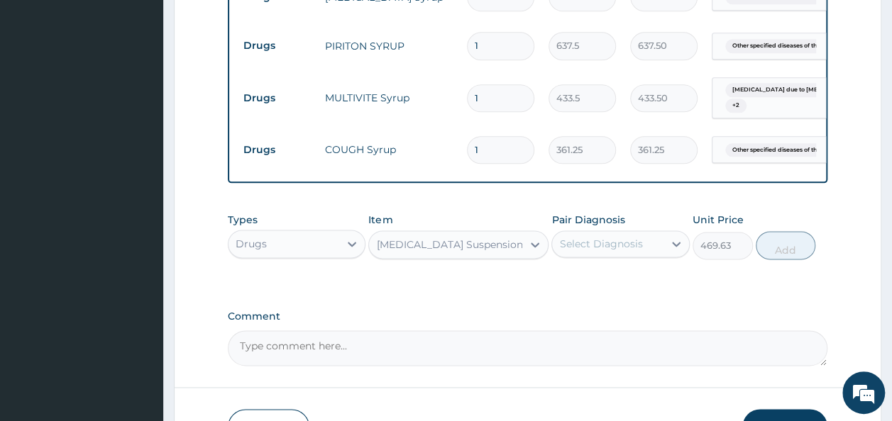
click at [638, 251] on div "Select Diagnosis" at bounding box center [600, 244] width 83 height 14
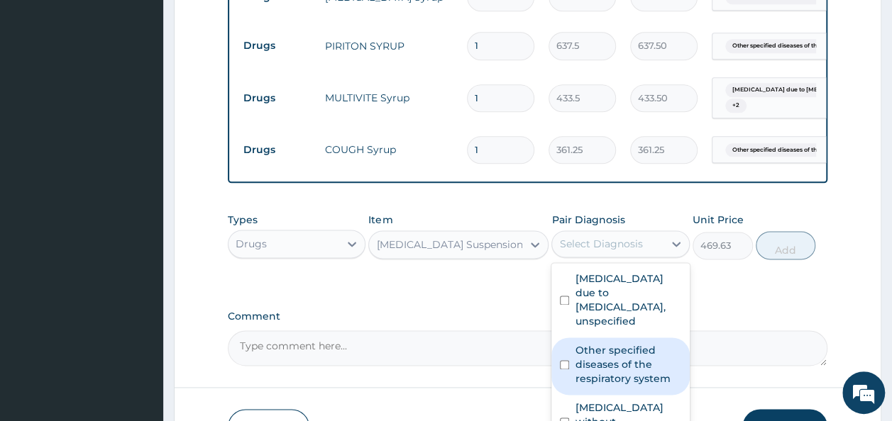
click at [589, 384] on label "Other specified diseases of the respiratory system" at bounding box center [628, 364] width 106 height 43
checkbox input "true"
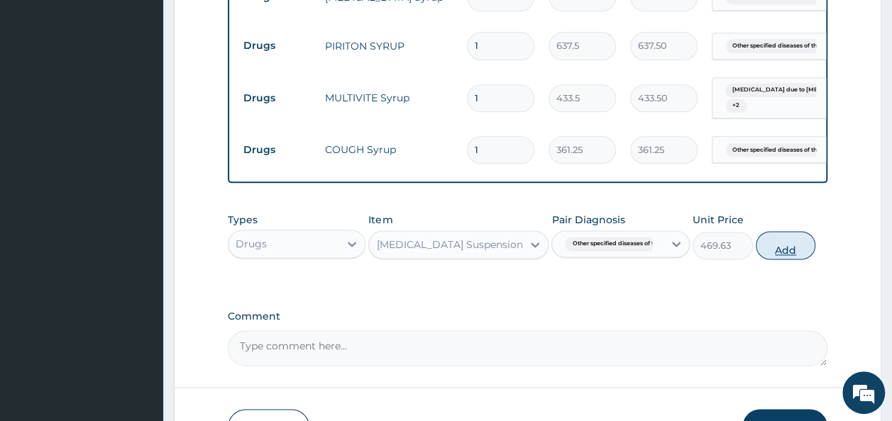
click at [792, 258] on button "Add" at bounding box center [785, 245] width 60 height 28
type input "0"
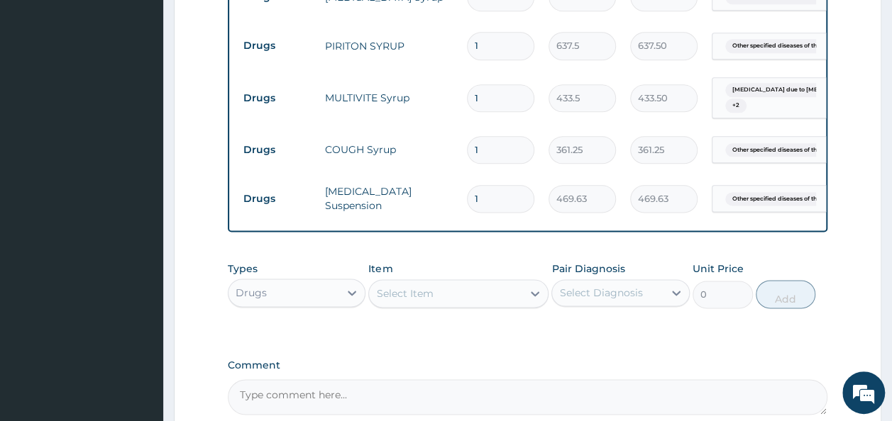
click at [494, 298] on div "Select Item" at bounding box center [445, 293] width 153 height 23
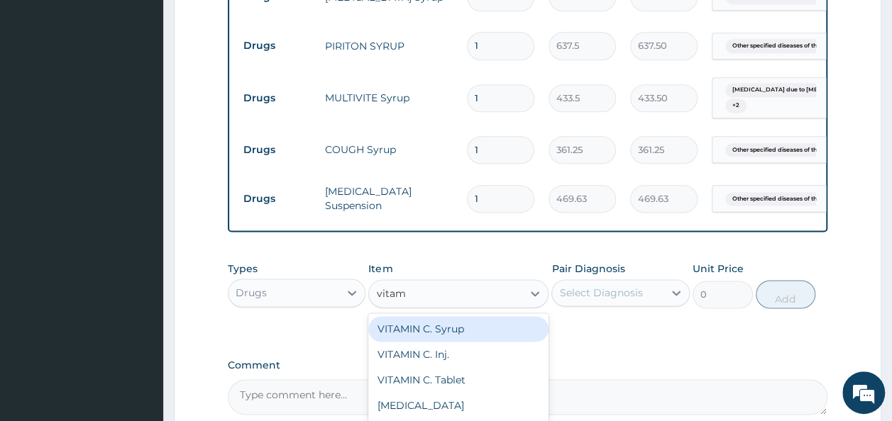
type input "vitami"
click at [454, 342] on div "VITAMIN C. Syrup" at bounding box center [458, 329] width 180 height 26
type input "425"
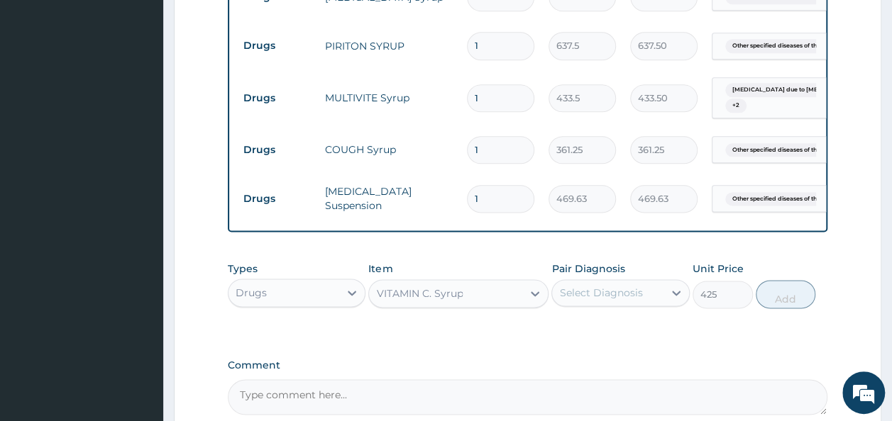
click at [648, 304] on div "Select Diagnosis" at bounding box center [607, 293] width 111 height 23
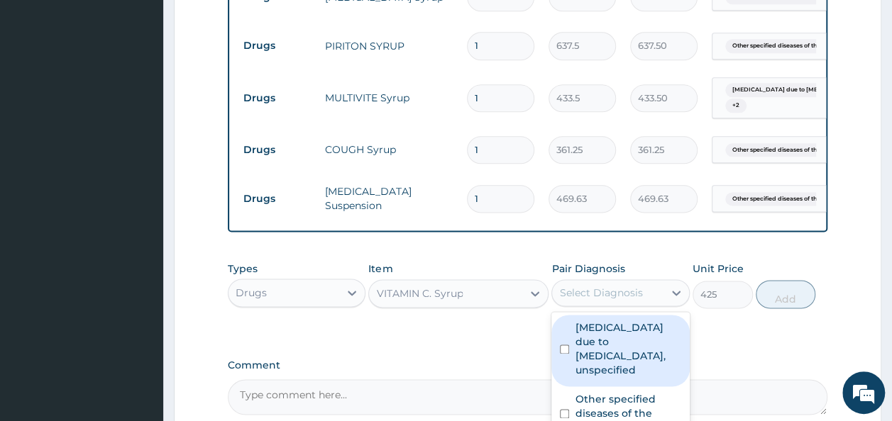
scroll to position [968, 0]
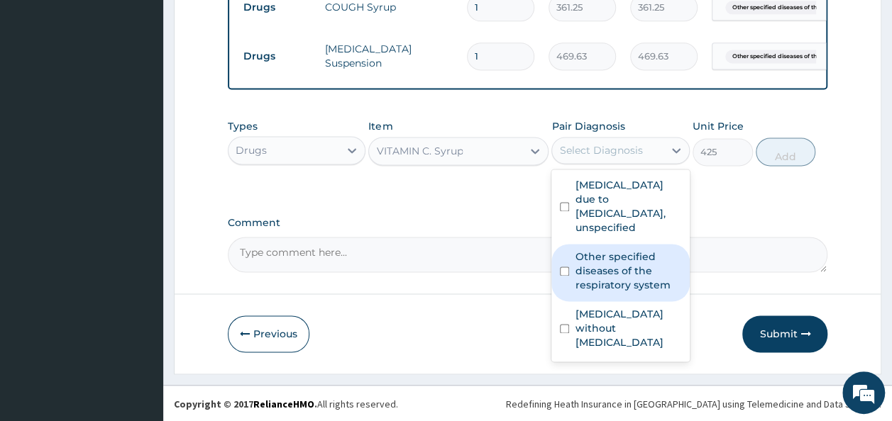
click at [641, 266] on label "Other specified diseases of the respiratory system" at bounding box center [628, 271] width 106 height 43
checkbox input "true"
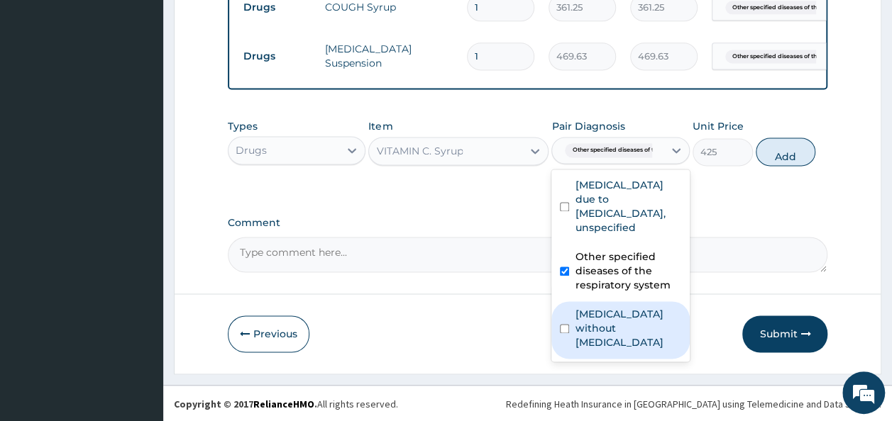
click at [617, 328] on label "Sepsis without septic shock" at bounding box center [628, 328] width 106 height 43
checkbox input "true"
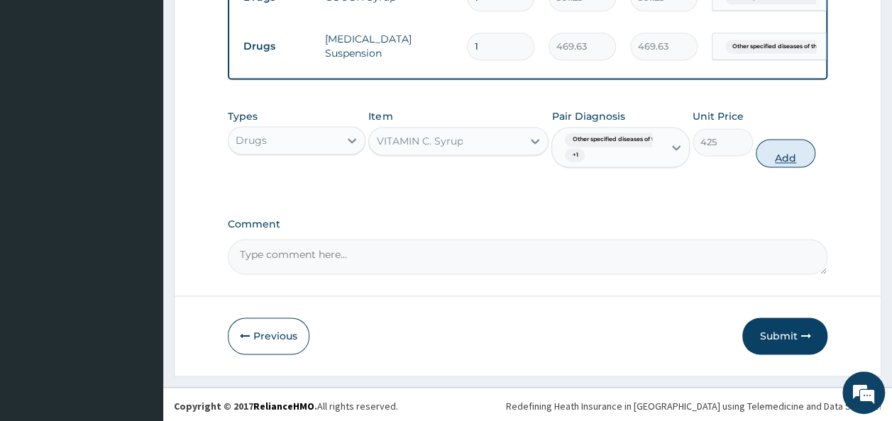
click at [781, 160] on button "Add" at bounding box center [785, 153] width 60 height 28
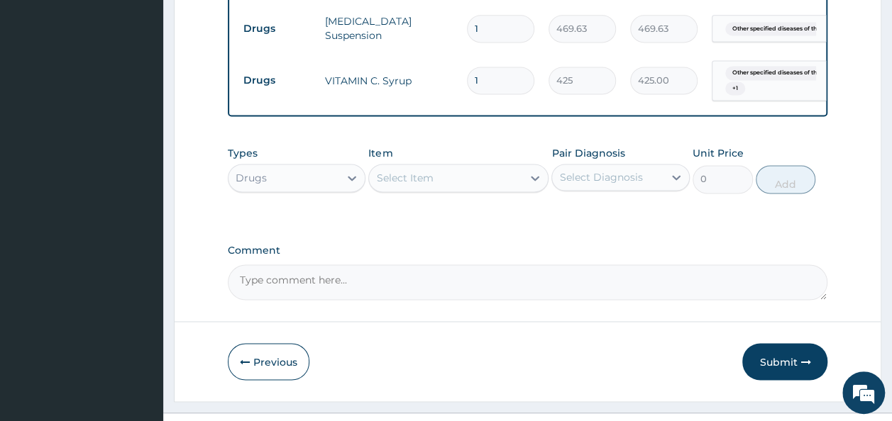
scroll to position [987, 0]
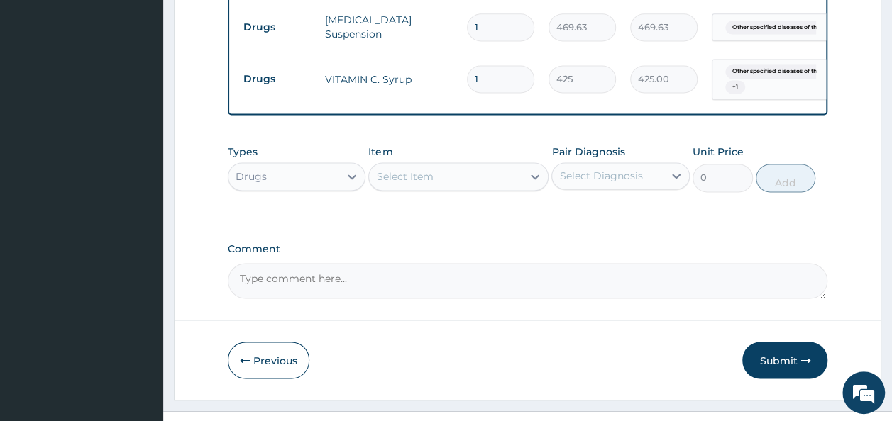
click at [521, 188] on div "Select Item" at bounding box center [445, 176] width 153 height 23
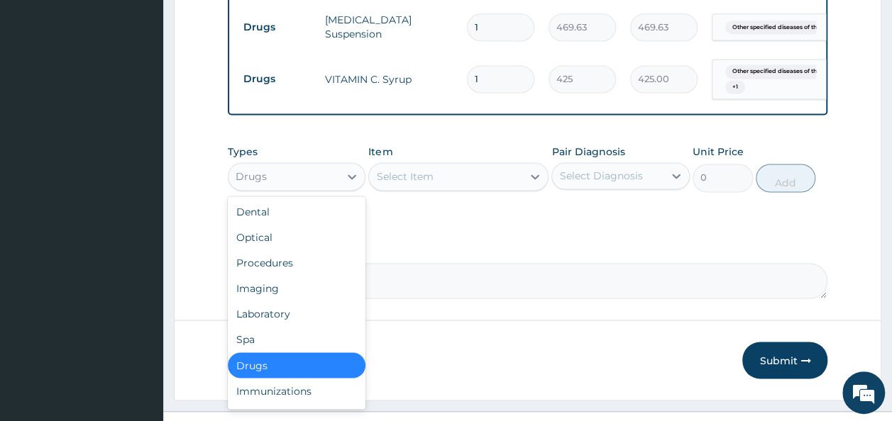
click at [337, 188] on div "Drugs" at bounding box center [283, 176] width 111 height 23
click at [299, 321] on div "Laboratory" at bounding box center [297, 314] width 138 height 26
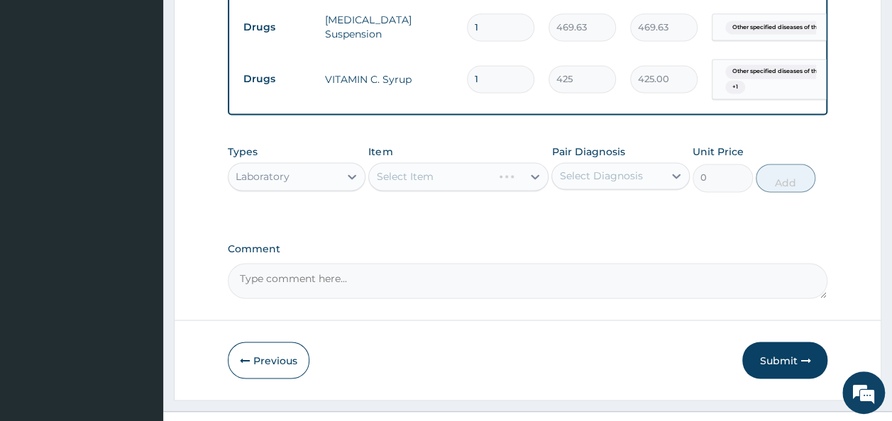
click at [437, 183] on div "Select Item" at bounding box center [458, 176] width 180 height 28
click at [352, 177] on div at bounding box center [352, 177] width 26 height 26
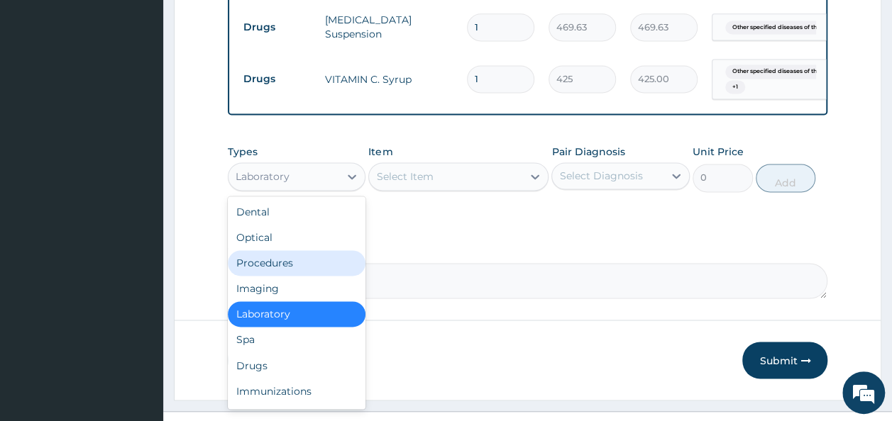
click at [294, 274] on div "Procedures" at bounding box center [297, 263] width 138 height 26
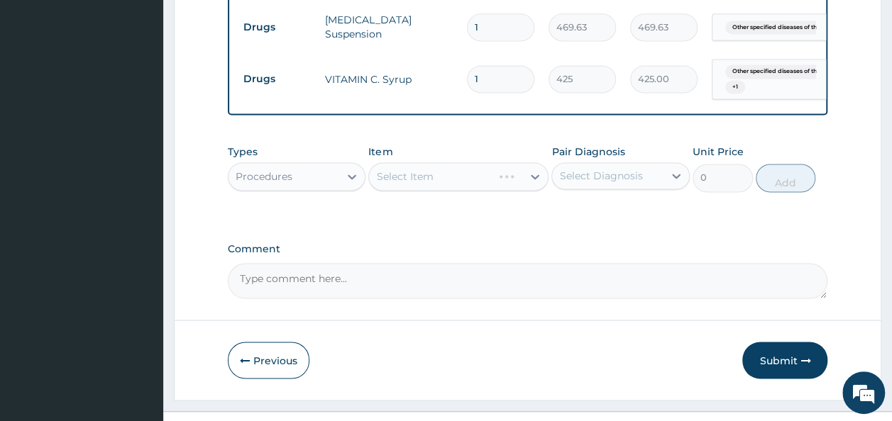
click at [532, 180] on div "Select Item" at bounding box center [458, 176] width 180 height 28
click at [529, 187] on div "Select Item" at bounding box center [458, 176] width 180 height 28
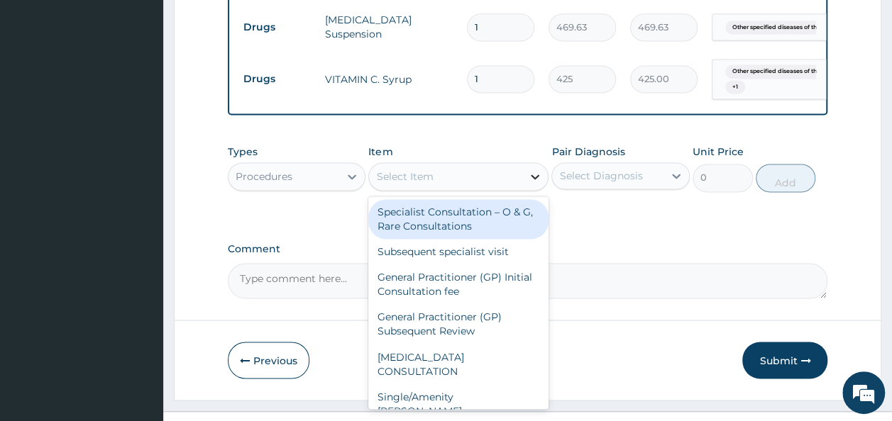
click at [536, 184] on icon at bounding box center [535, 177] width 14 height 14
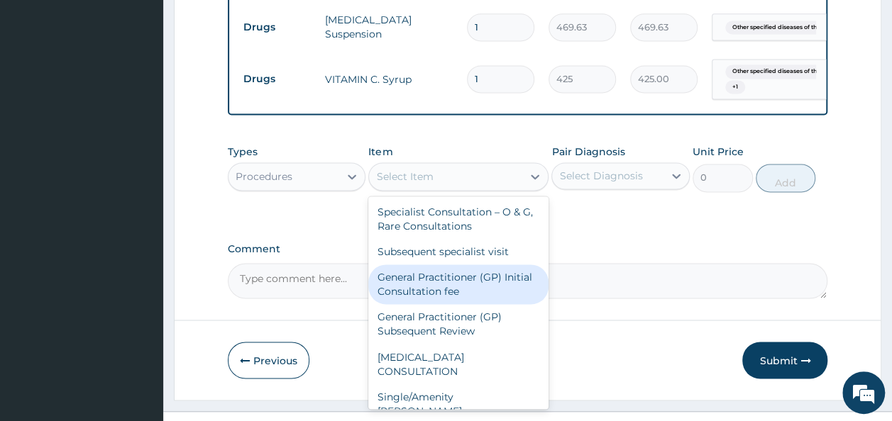
click at [505, 304] on div "General Practitioner (GP) Initial Consultation fee" at bounding box center [458, 285] width 180 height 40
type input "2975"
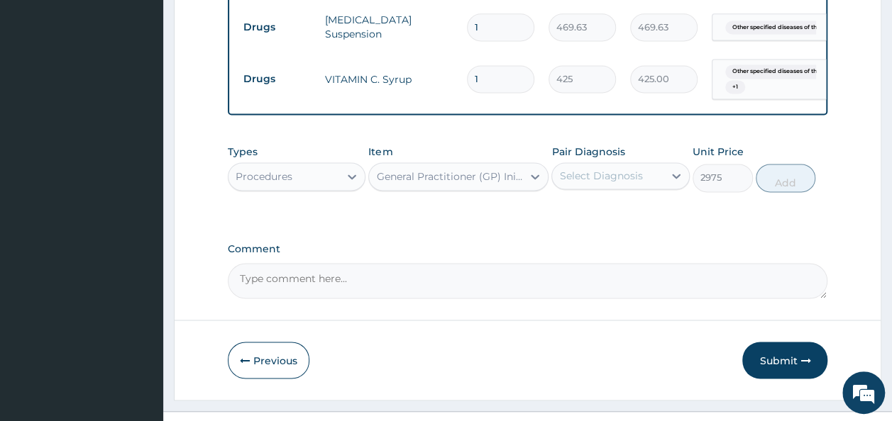
click at [616, 199] on div "Types Procedures Item option General Practitioner (GP) Initial Consultation fee…" at bounding box center [528, 168] width 600 height 61
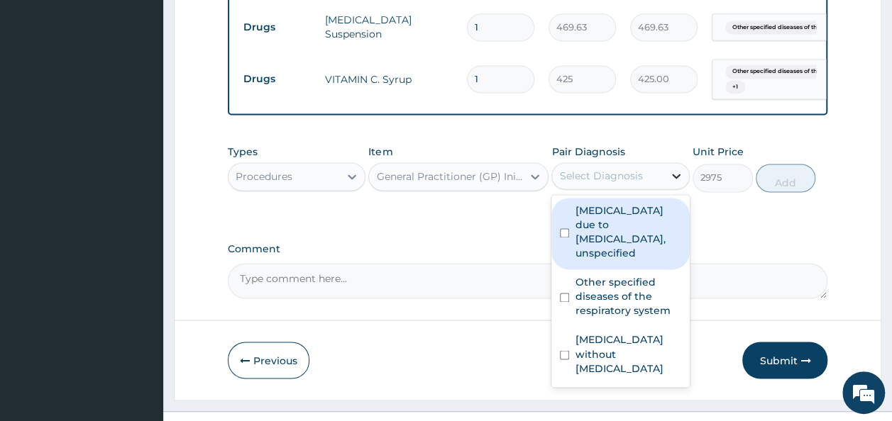
click at [665, 187] on div at bounding box center [676, 176] width 26 height 26
click at [633, 242] on label "Malaria due to Plasmodium falciparum, unspecified" at bounding box center [628, 232] width 106 height 57
checkbox input "true"
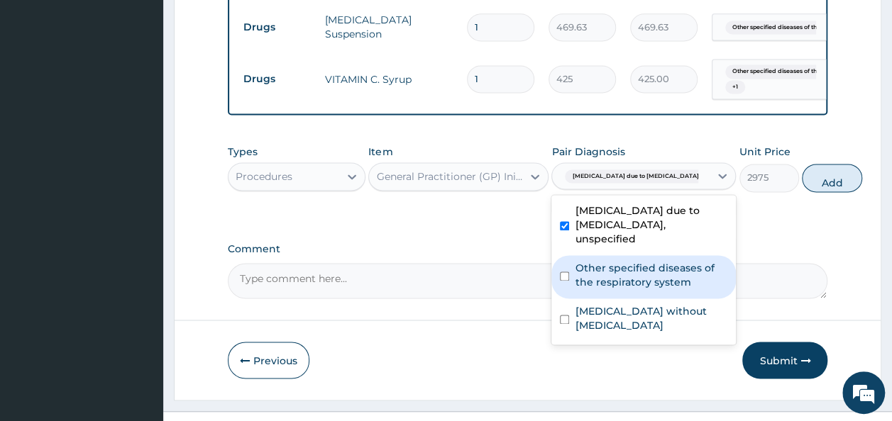
click at [621, 289] on label "Other specified diseases of the respiratory system" at bounding box center [651, 275] width 153 height 28
checkbox input "true"
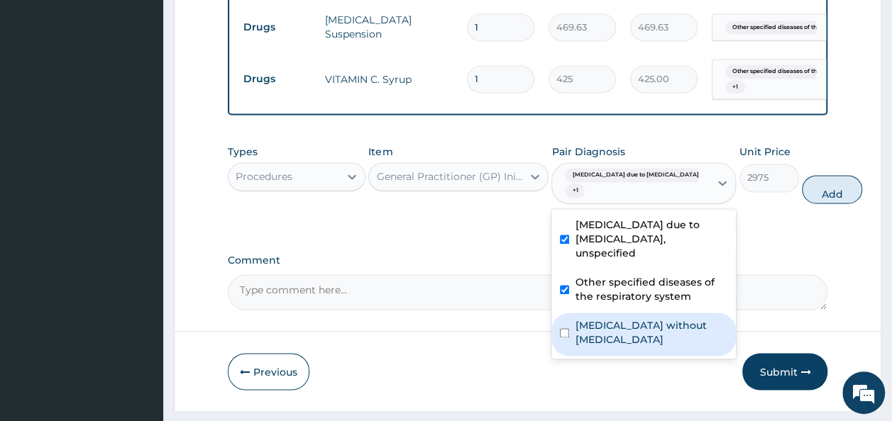
click at [627, 356] on div "Sepsis without septic shock" at bounding box center [643, 334] width 184 height 43
checkbox input "true"
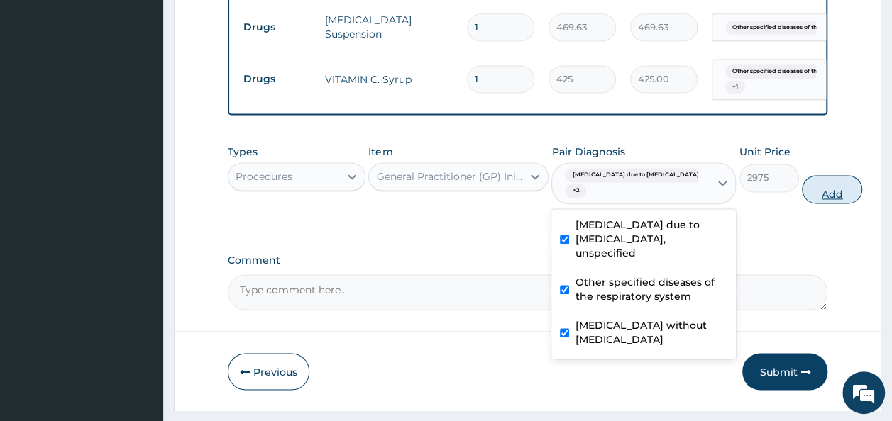
click at [802, 198] on button "Add" at bounding box center [832, 189] width 60 height 28
type input "0"
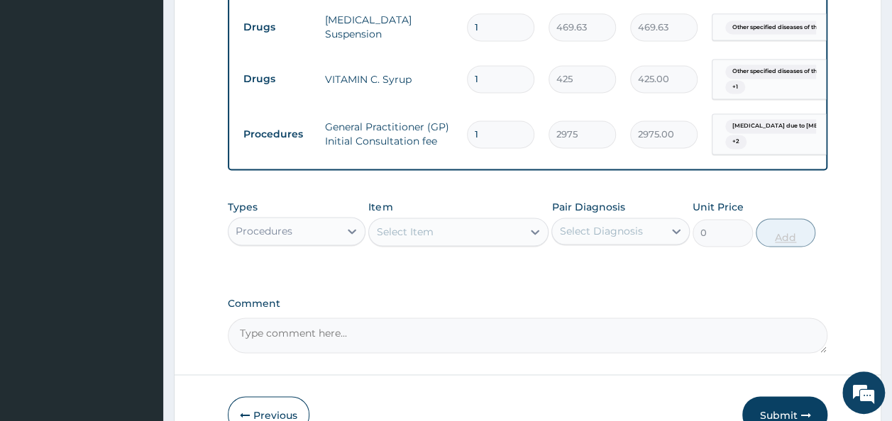
scroll to position [1078, 0]
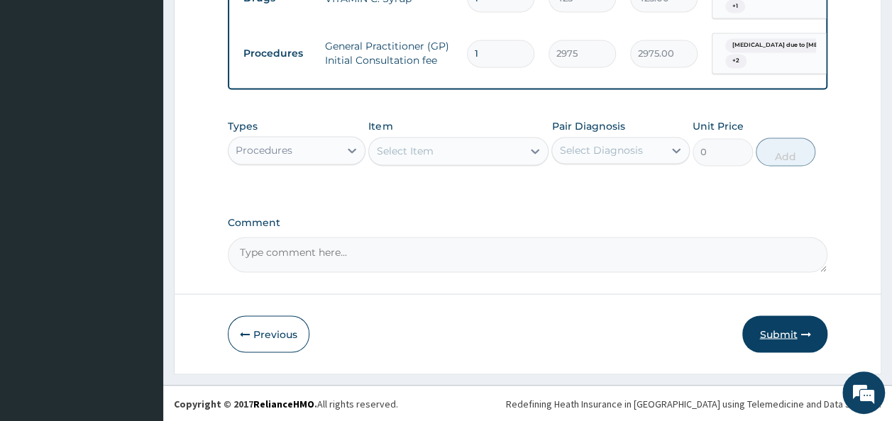
click at [777, 329] on button "Submit" at bounding box center [784, 334] width 85 height 37
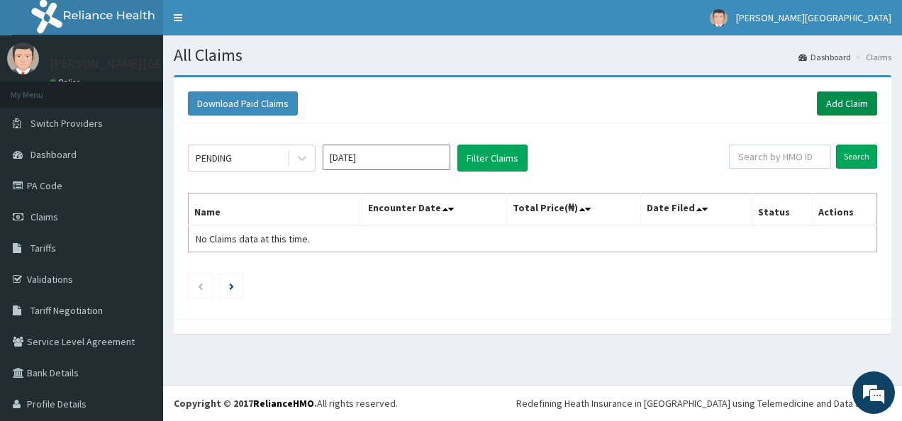
click at [831, 111] on link "Add Claim" at bounding box center [847, 104] width 60 height 24
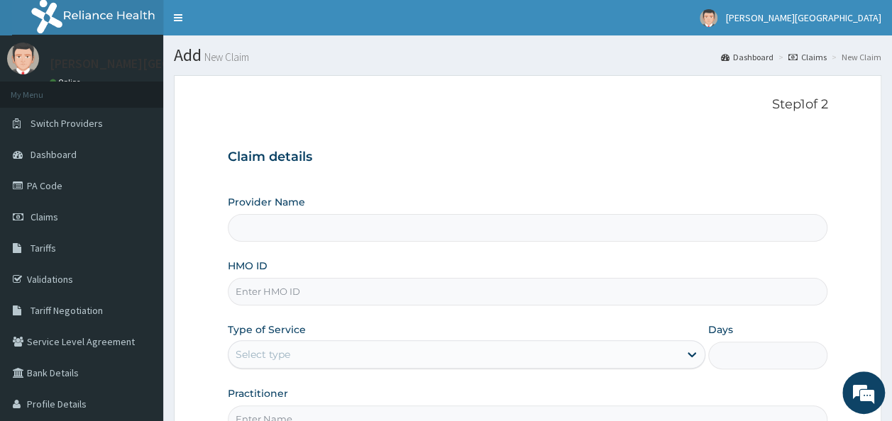
type input "Aruna Ogun Memorial Specialist Hospital"
click at [314, 296] on input "HMO ID" at bounding box center [528, 292] width 600 height 28
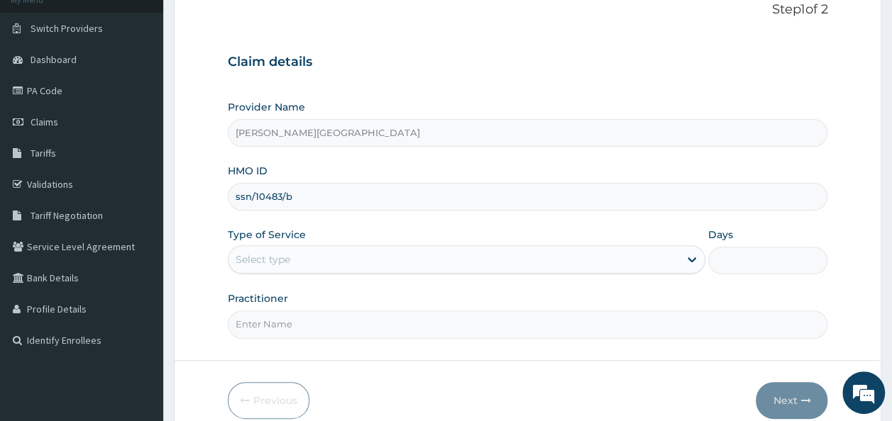
scroll to position [97, 0]
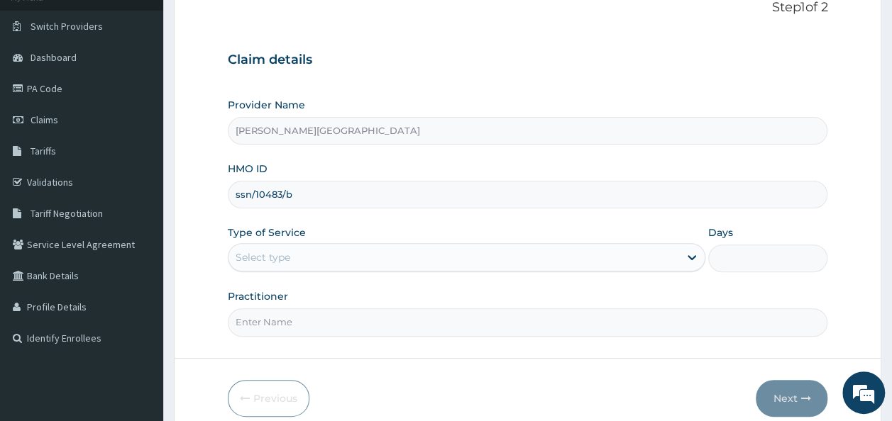
type input "ssn/10483/b"
click at [624, 255] on div "Select type" at bounding box center [453, 257] width 450 height 23
click at [416, 336] on form "Step 1 of 2 Claim details Provider Name Aruna Ogun Memorial Specialist Hospital…" at bounding box center [527, 208] width 707 height 460
click at [455, 256] on div "Select type" at bounding box center [453, 257] width 450 height 23
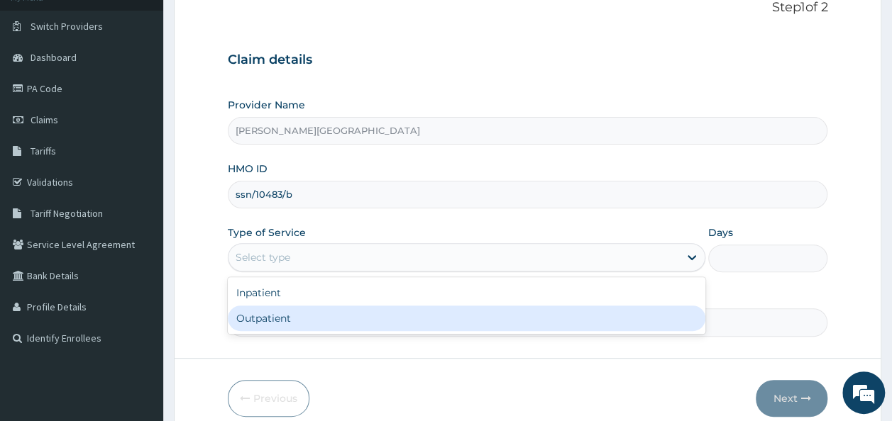
click at [387, 329] on div "Outpatient" at bounding box center [466, 319] width 477 height 26
type input "1"
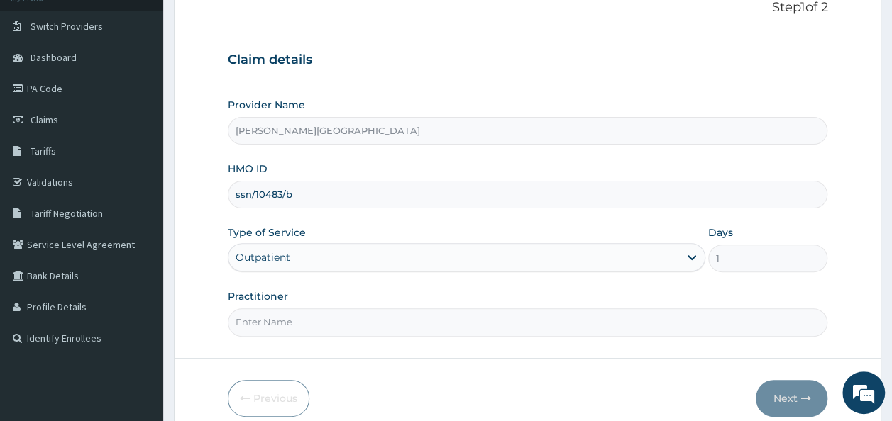
click at [457, 325] on input "Practitioner" at bounding box center [528, 323] width 600 height 28
type input "Dr. Chike"
click at [782, 390] on button "Next" at bounding box center [791, 398] width 72 height 37
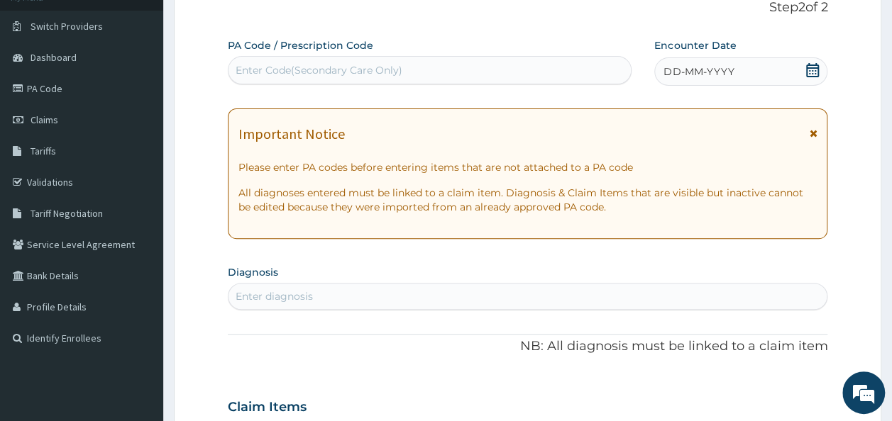
click at [813, 72] on icon at bounding box center [812, 70] width 13 height 14
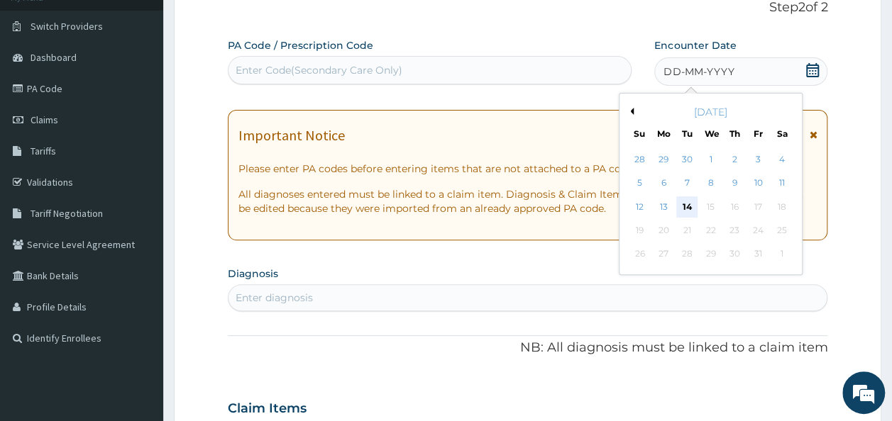
click at [690, 200] on div "14" at bounding box center [687, 206] width 21 height 21
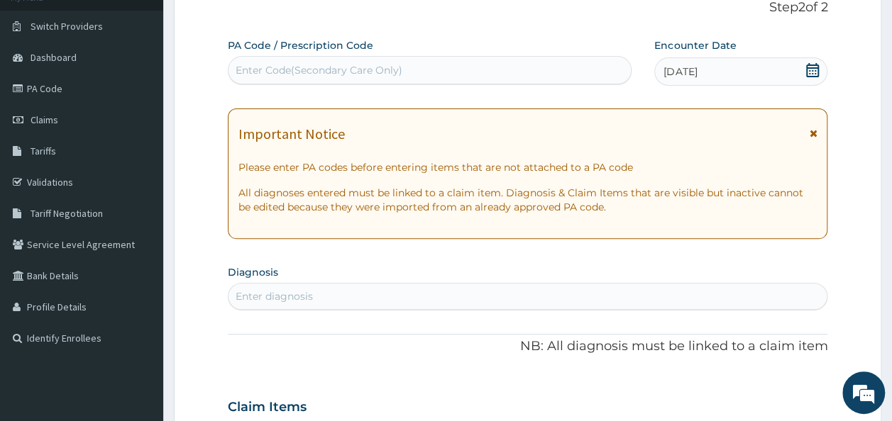
click at [525, 293] on div "Enter diagnosis" at bounding box center [527, 296] width 599 height 23
type input "p"
type input "malaria"
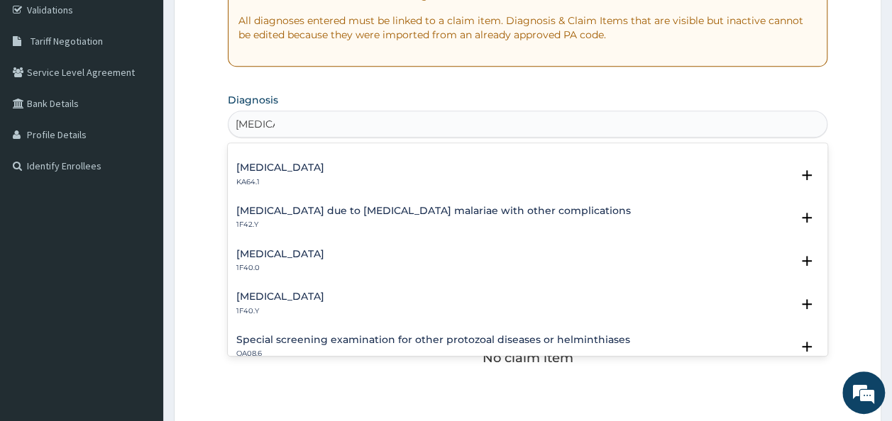
scroll to position [379, 0]
click at [324, 298] on h4 "Other severe and complicated Plasmodium falciparum malaria" at bounding box center [280, 294] width 88 height 11
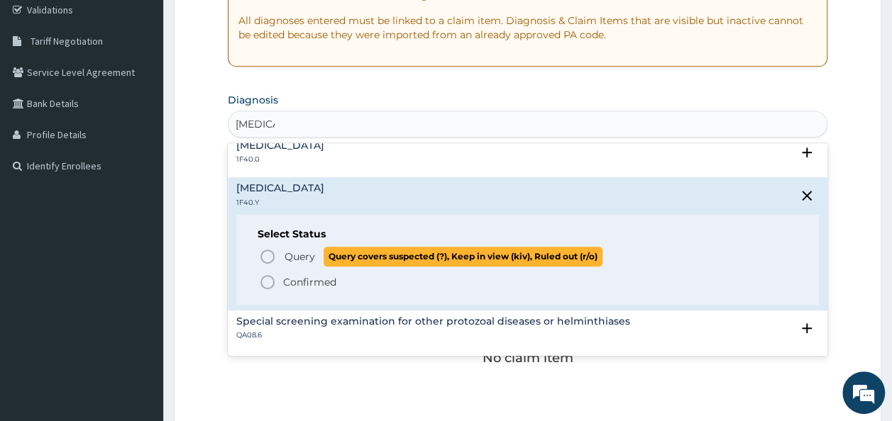
scroll to position [486, 0]
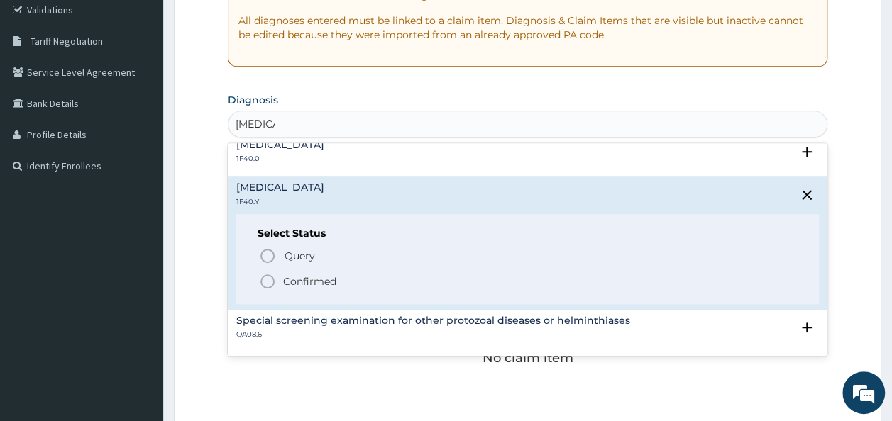
click at [328, 278] on p "Confirmed" at bounding box center [309, 282] width 53 height 14
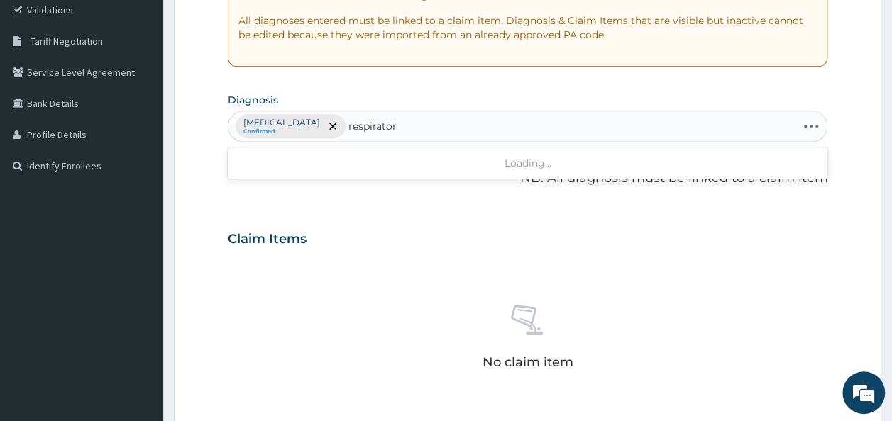
type input "respiratory"
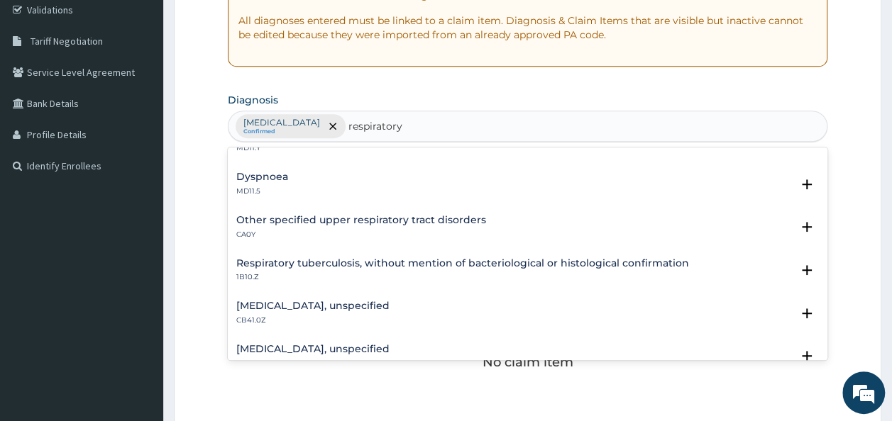
scroll to position [199, 0]
click at [443, 220] on h4 "Other specified upper respiratory tract disorders" at bounding box center [361, 220] width 250 height 11
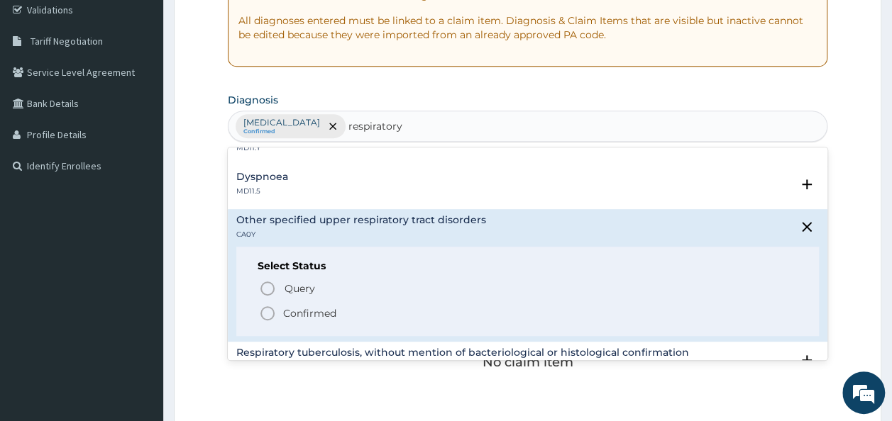
click at [318, 313] on p "Confirmed" at bounding box center [309, 313] width 53 height 14
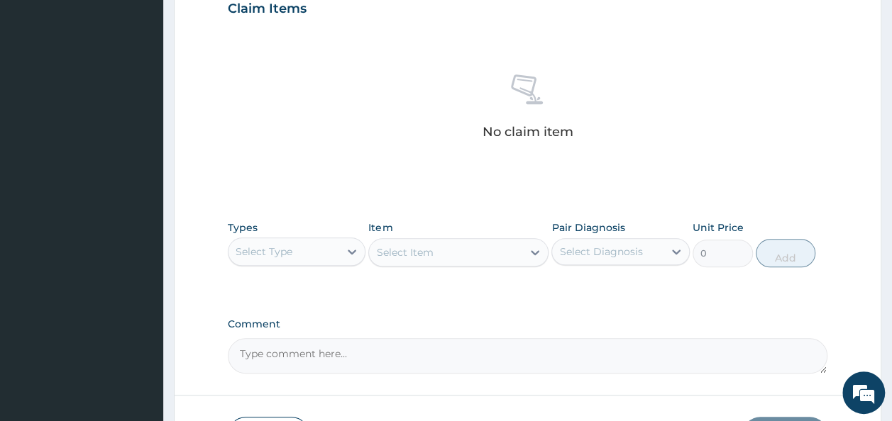
scroll to position [511, 0]
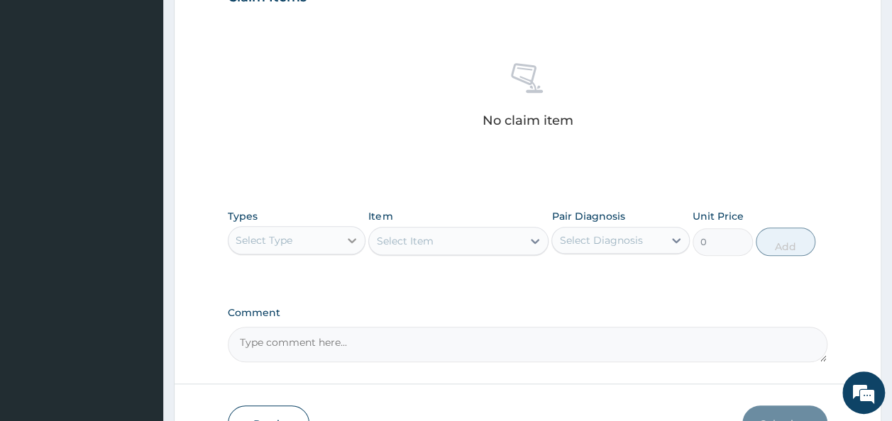
click at [358, 234] on icon at bounding box center [352, 240] width 14 height 14
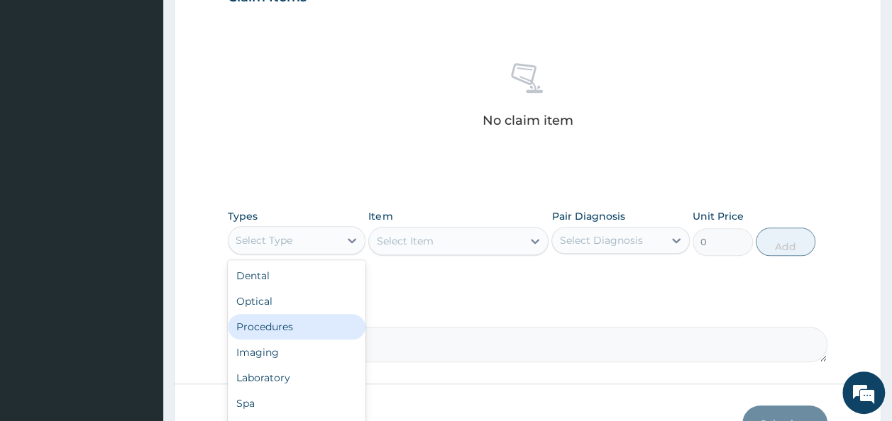
scroll to position [48, 0]
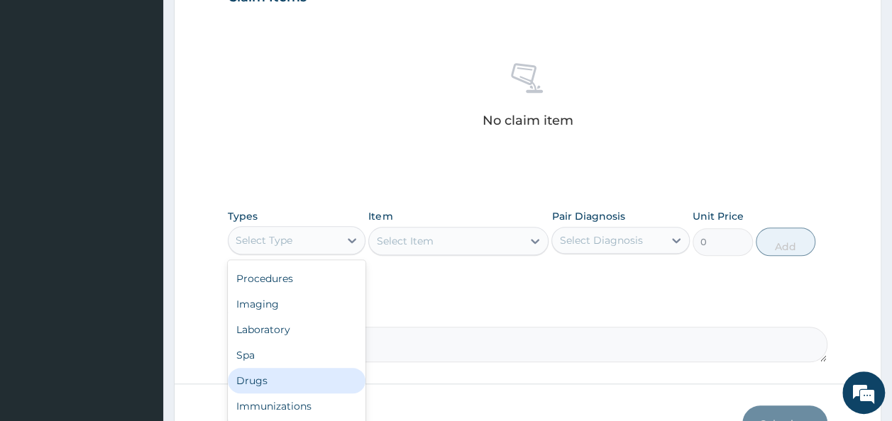
click at [259, 378] on div "Drugs" at bounding box center [297, 381] width 138 height 26
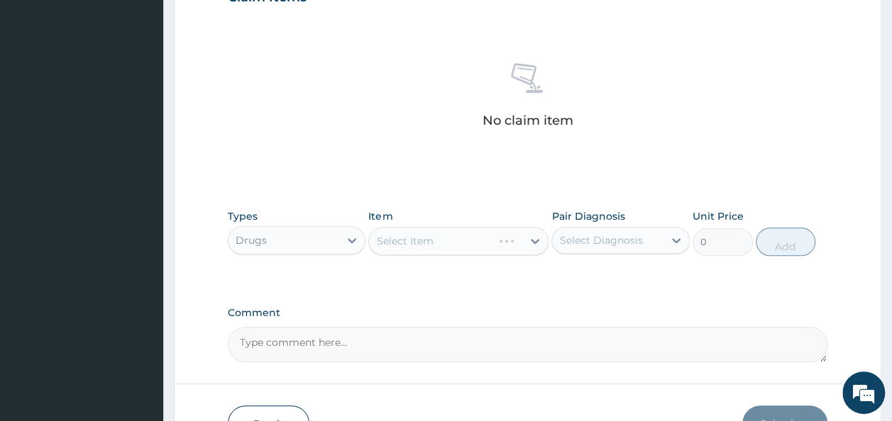
click at [496, 238] on div "Select Item" at bounding box center [458, 241] width 180 height 28
drag, startPoint x: 496, startPoint y: 238, endPoint x: 464, endPoint y: 243, distance: 32.2
click at [464, 243] on div "Select Item" at bounding box center [458, 241] width 180 height 28
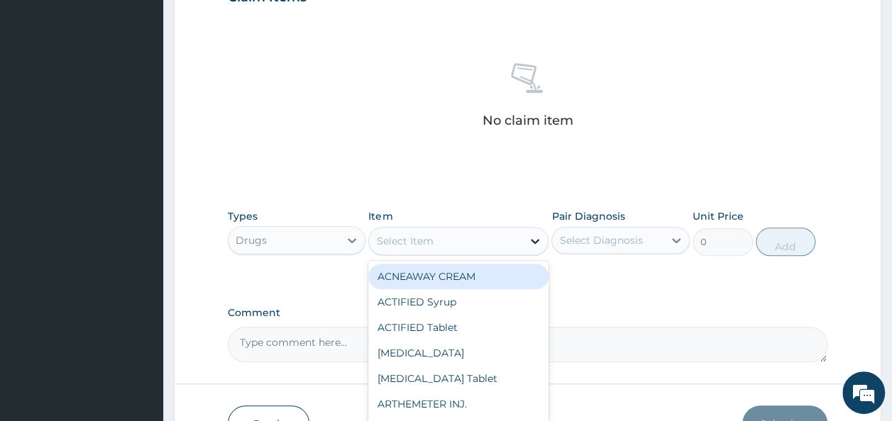
click at [538, 243] on icon at bounding box center [535, 241] width 14 height 14
type input "lona"
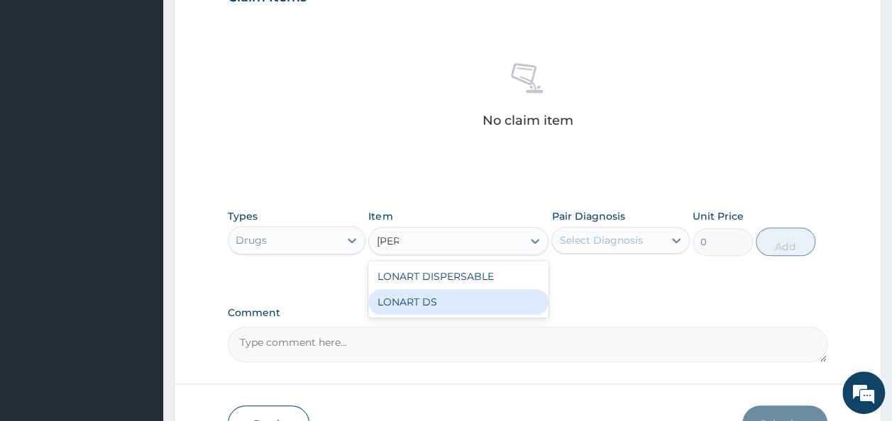
click at [485, 308] on div "LONART DS" at bounding box center [458, 302] width 180 height 26
type input "252.88"
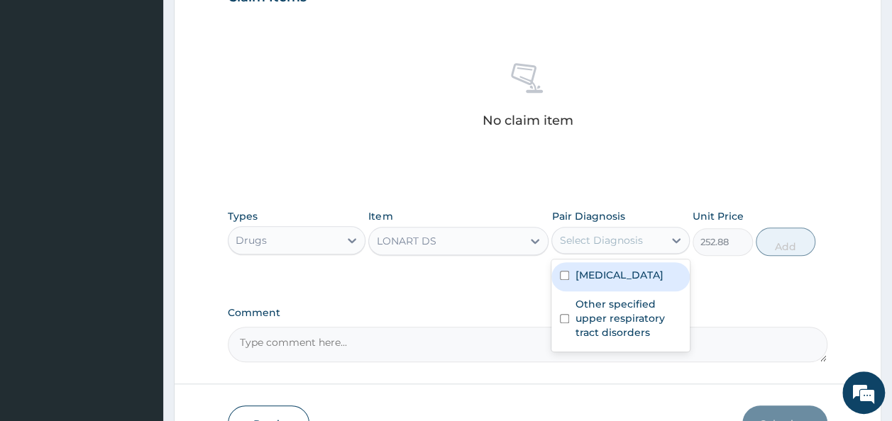
click at [619, 235] on div "Select Diagnosis" at bounding box center [600, 240] width 83 height 14
click at [609, 282] on label "Other severe and complicated Plasmodium falciparum malaria" at bounding box center [619, 275] width 88 height 14
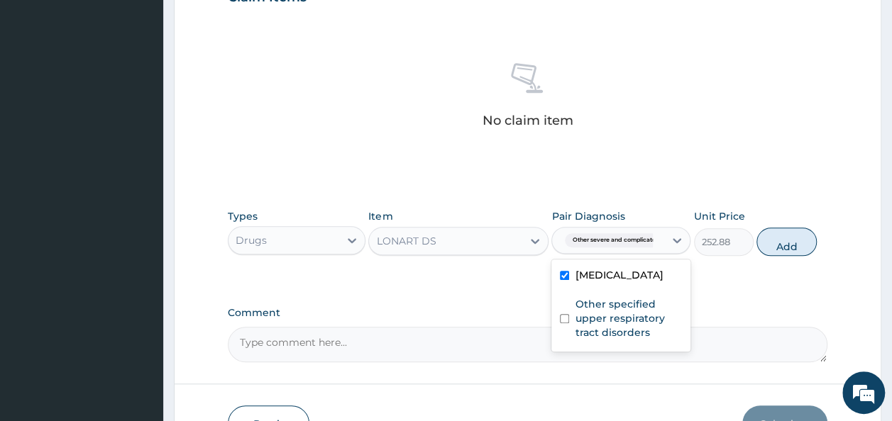
checkbox input "true"
click at [788, 240] on button "Add" at bounding box center [786, 242] width 60 height 28
type input "0"
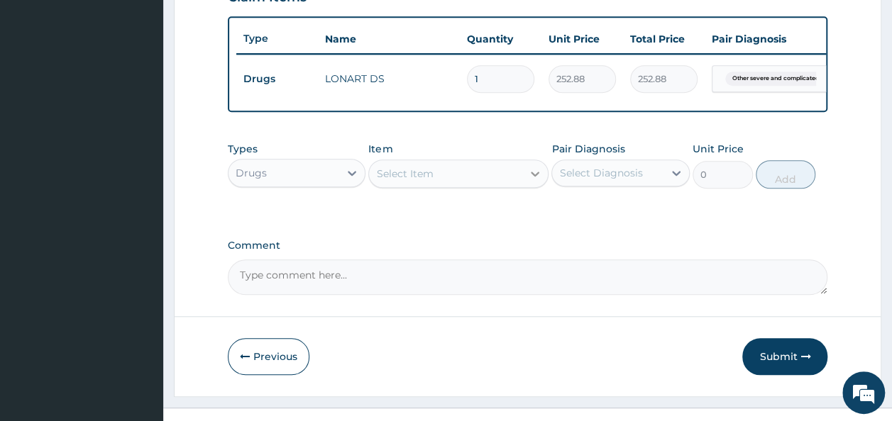
click at [529, 181] on icon at bounding box center [535, 174] width 14 height 14
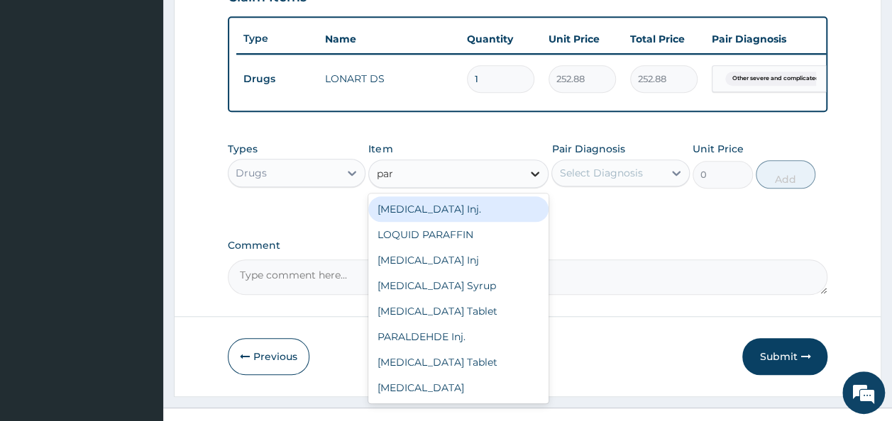
type input "para"
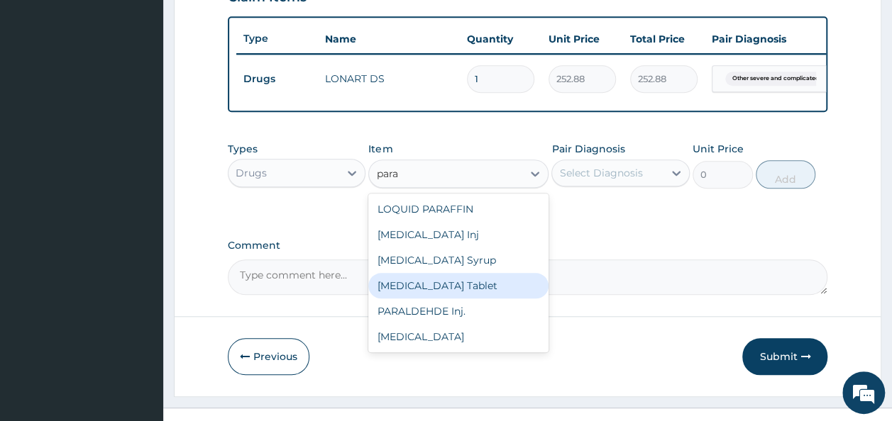
click at [436, 285] on div "PARACETAMOL Tablet" at bounding box center [458, 286] width 180 height 26
type input "38.25"
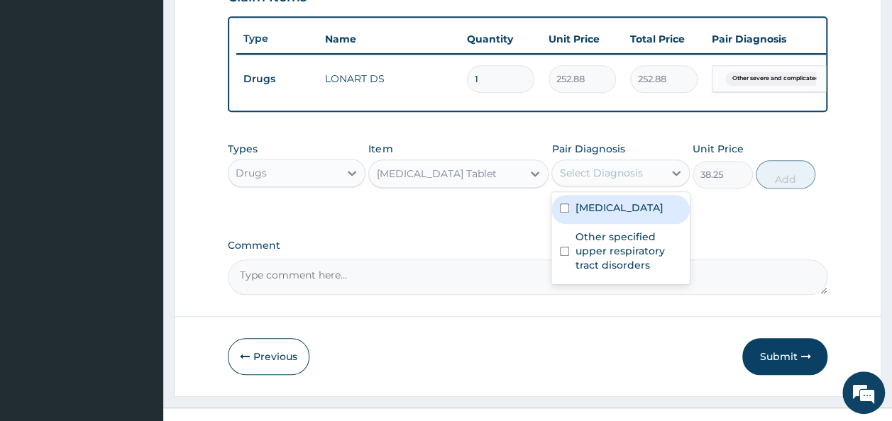
click at [611, 180] on div "Select Diagnosis" at bounding box center [600, 173] width 83 height 14
click at [611, 215] on label "Other severe and complicated Plasmodium falciparum malaria" at bounding box center [619, 208] width 88 height 14
checkbox input "true"
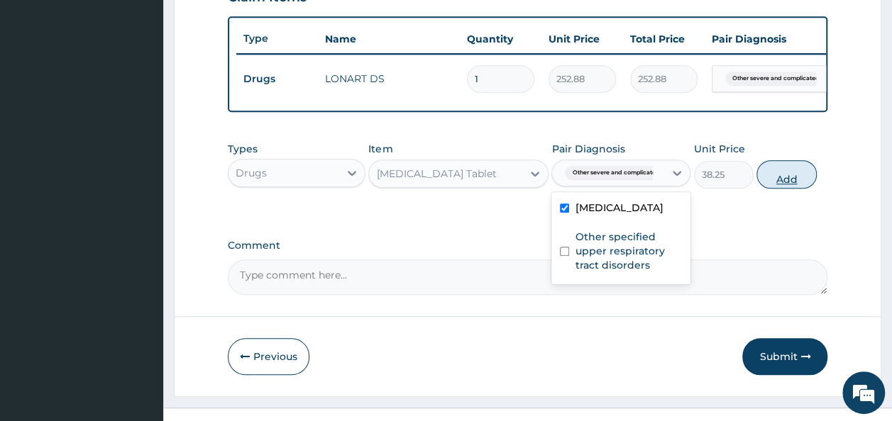
click at [770, 186] on button "Add" at bounding box center [786, 174] width 60 height 28
type input "0"
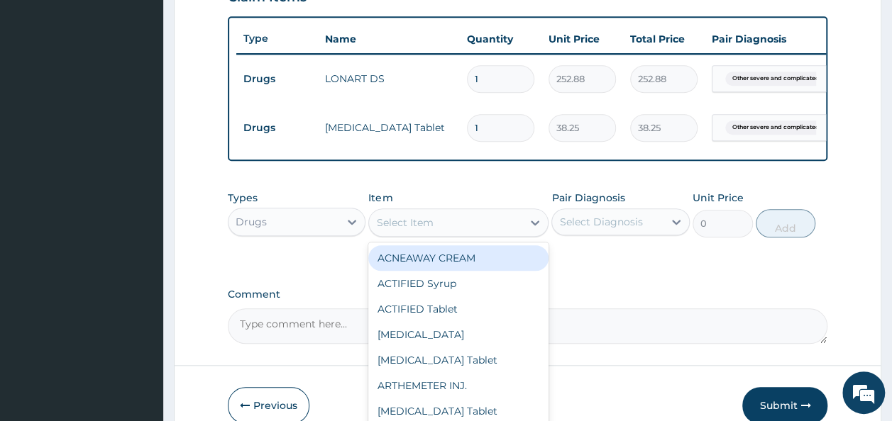
click at [477, 234] on div "Select Item" at bounding box center [445, 222] width 153 height 23
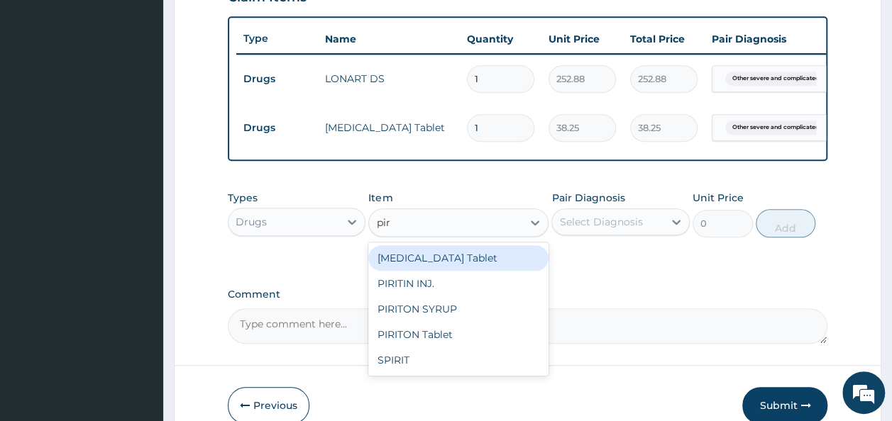
type input "piri"
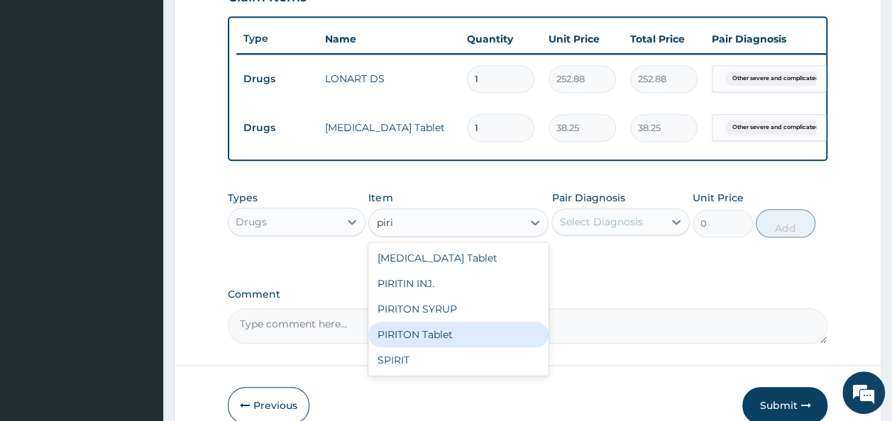
click at [448, 340] on div "PIRITON Tablet" at bounding box center [458, 335] width 180 height 26
type input "21.25"
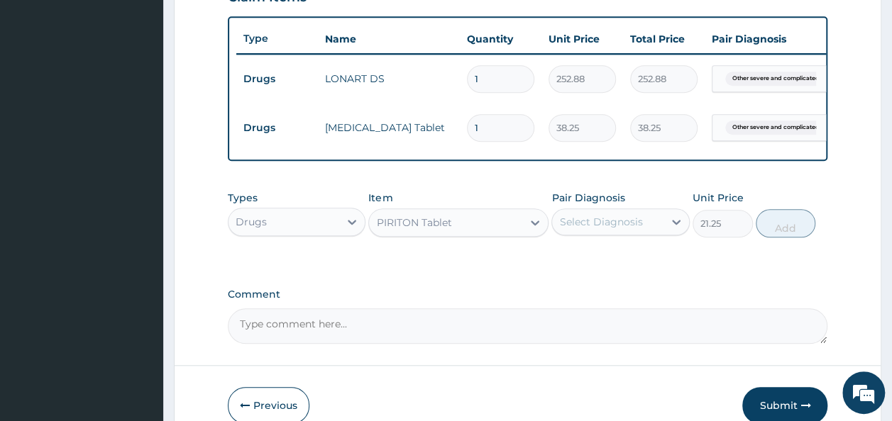
click at [624, 236] on div "Select Diagnosis" at bounding box center [620, 222] width 138 height 27
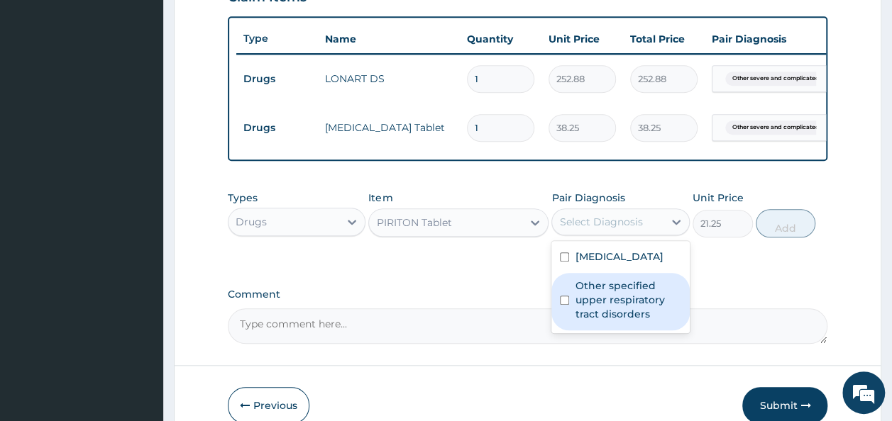
click at [615, 321] on label "Other specified upper respiratory tract disorders" at bounding box center [628, 300] width 106 height 43
checkbox input "true"
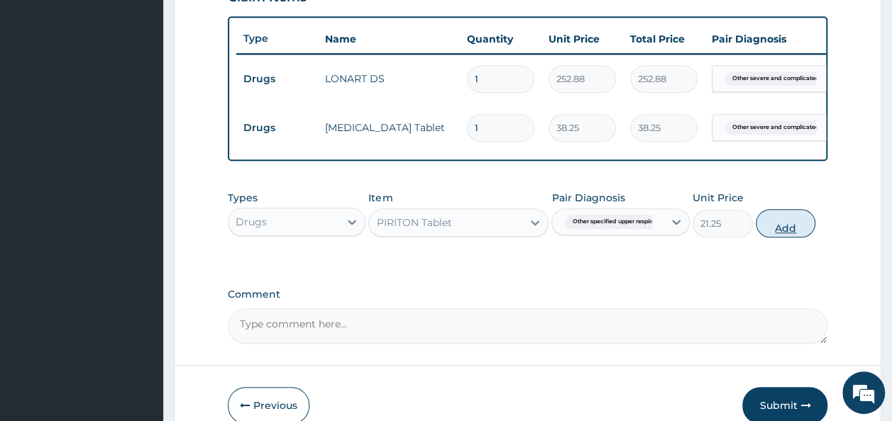
click at [779, 238] on button "Add" at bounding box center [785, 223] width 60 height 28
type input "0"
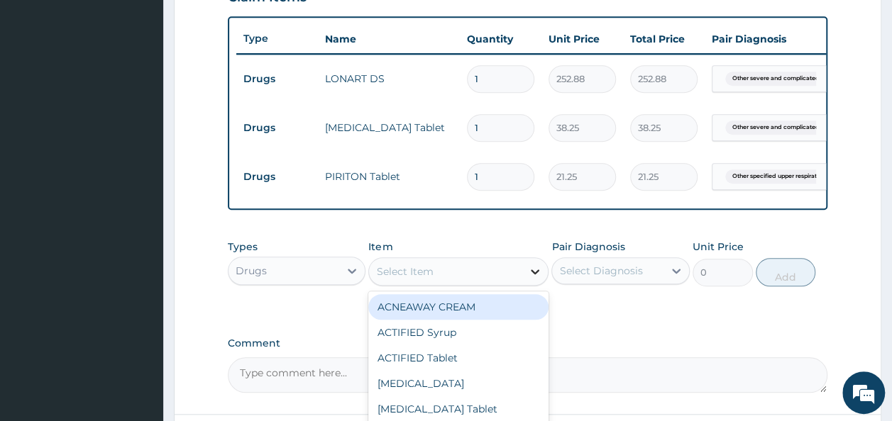
click at [540, 270] on div at bounding box center [535, 272] width 26 height 26
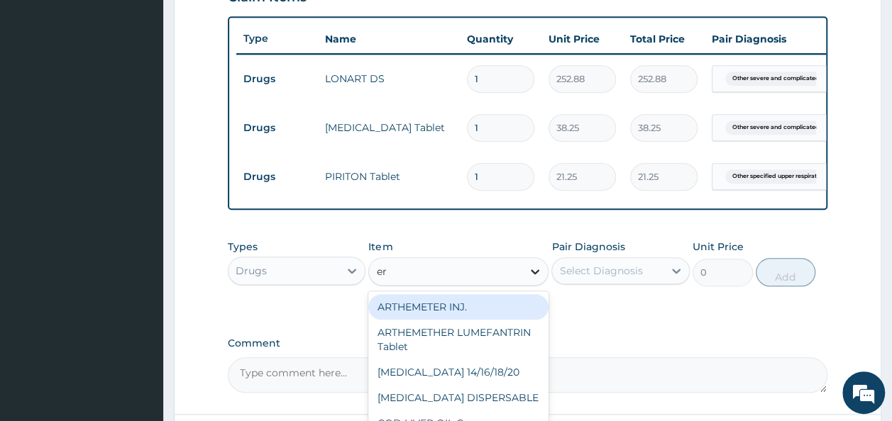
type input "ery"
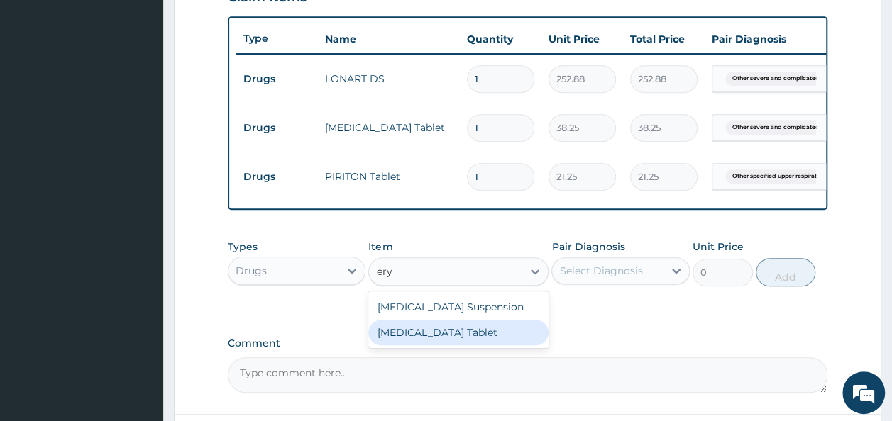
click at [443, 345] on div "ERYTHROMYCIN Tablet" at bounding box center [458, 333] width 180 height 26
type input "32.51"
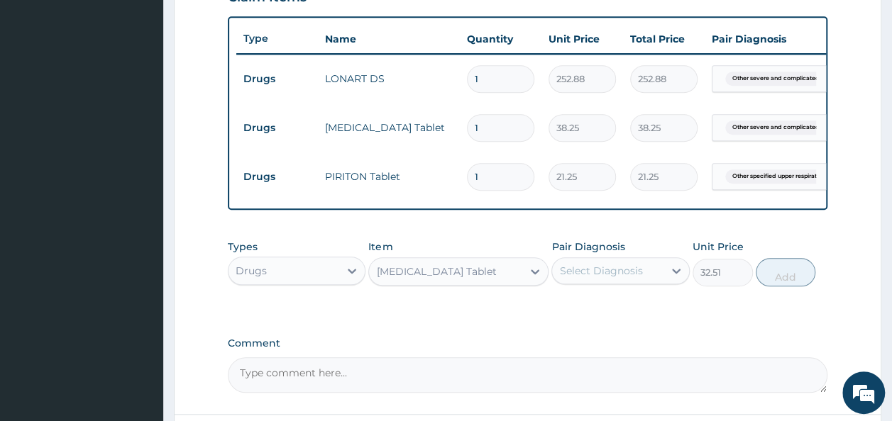
click at [631, 287] on div "Pair Diagnosis Select Diagnosis" at bounding box center [620, 263] width 138 height 47
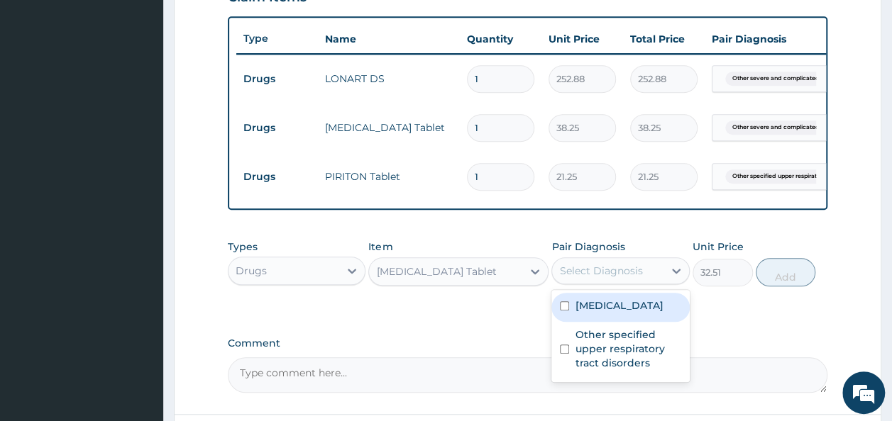
click at [633, 278] on div "Select Diagnosis" at bounding box center [600, 271] width 83 height 14
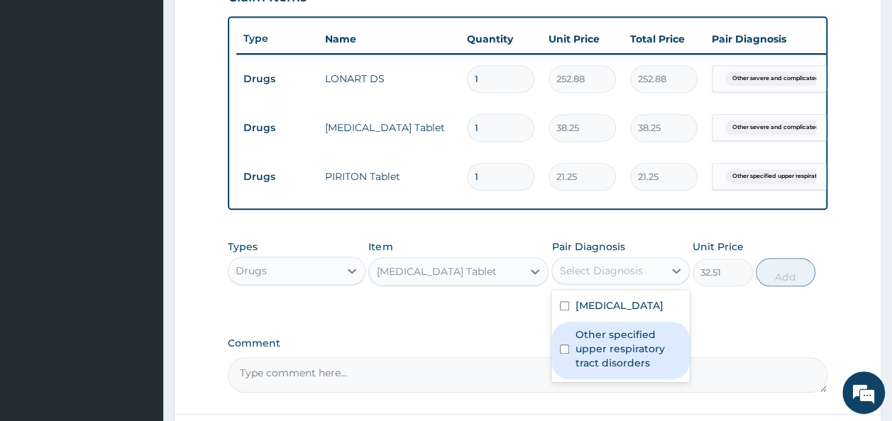
click at [620, 370] on label "Other specified upper respiratory tract disorders" at bounding box center [628, 349] width 106 height 43
checkbox input "true"
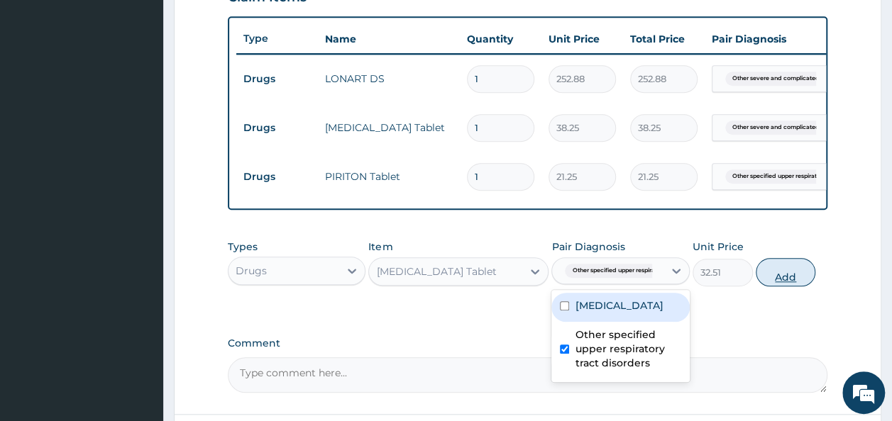
click at [792, 287] on button "Add" at bounding box center [785, 272] width 60 height 28
type input "0"
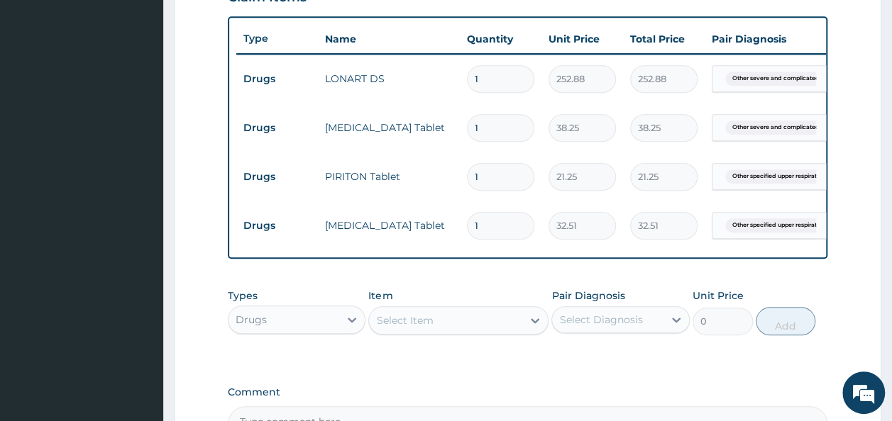
click at [549, 316] on div "Types Drugs Item Select Item Pair Diagnosis Select Diagnosis Unit Price 0 Add" at bounding box center [528, 312] width 600 height 61
click at [539, 328] on icon at bounding box center [535, 321] width 14 height 14
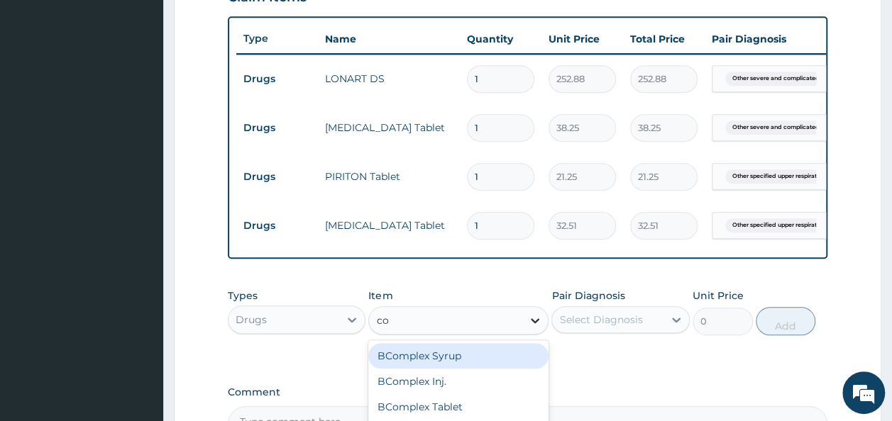
type input "cou"
click at [451, 368] on div "COUGH Syrup" at bounding box center [458, 356] width 180 height 26
type input "361.25"
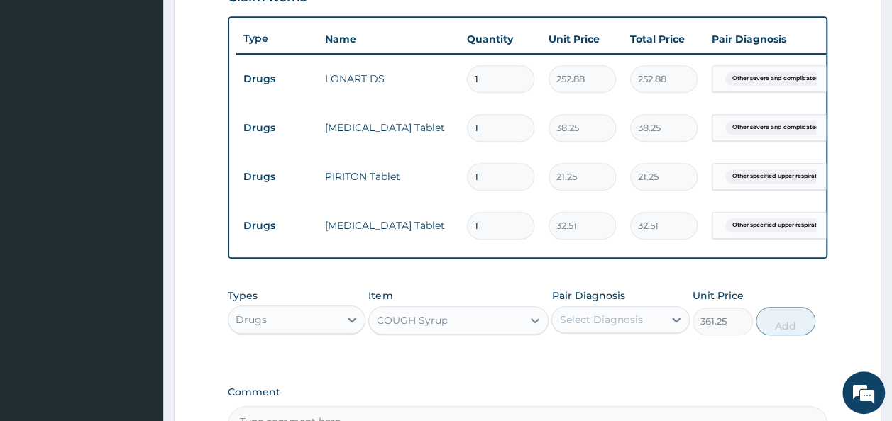
click at [592, 327] on div "Select Diagnosis" at bounding box center [600, 320] width 83 height 14
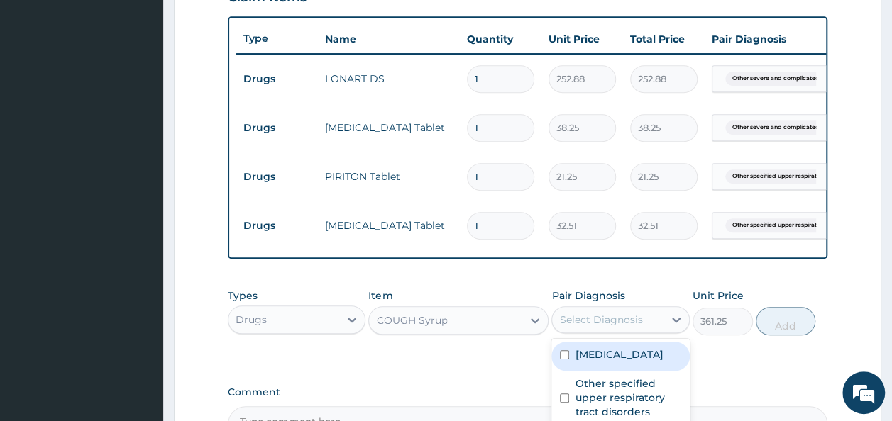
scroll to position [690, 0]
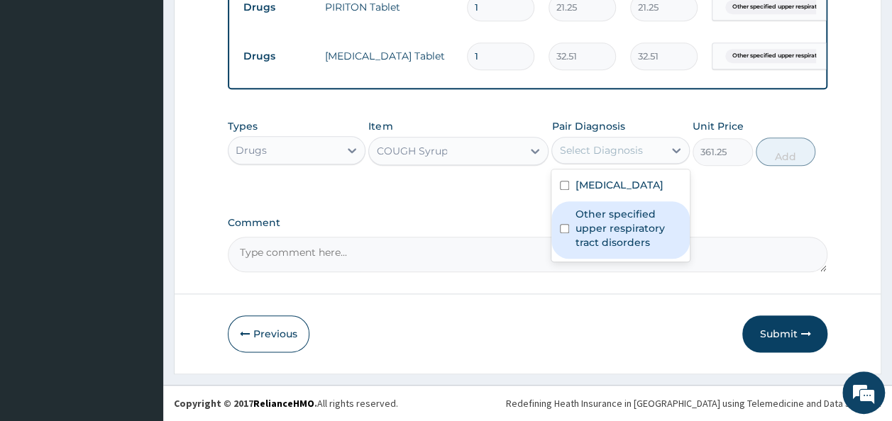
click at [624, 250] on label "Other specified upper respiratory tract disorders" at bounding box center [628, 228] width 106 height 43
checkbox input "true"
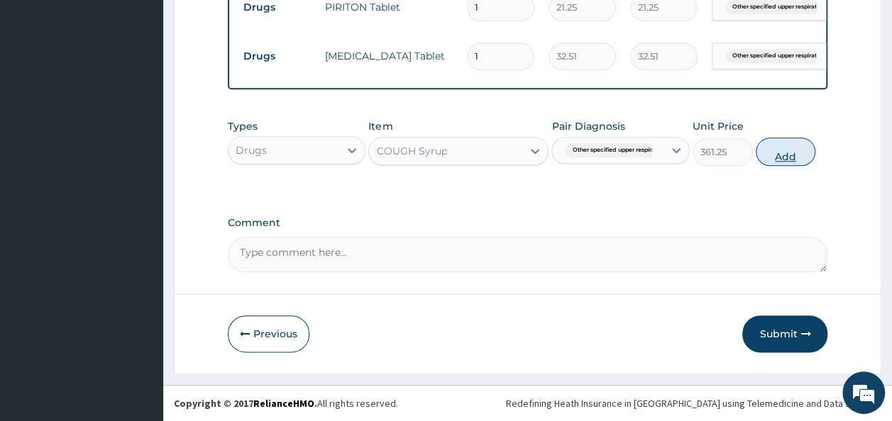
click at [787, 153] on button "Add" at bounding box center [785, 152] width 60 height 28
type input "0"
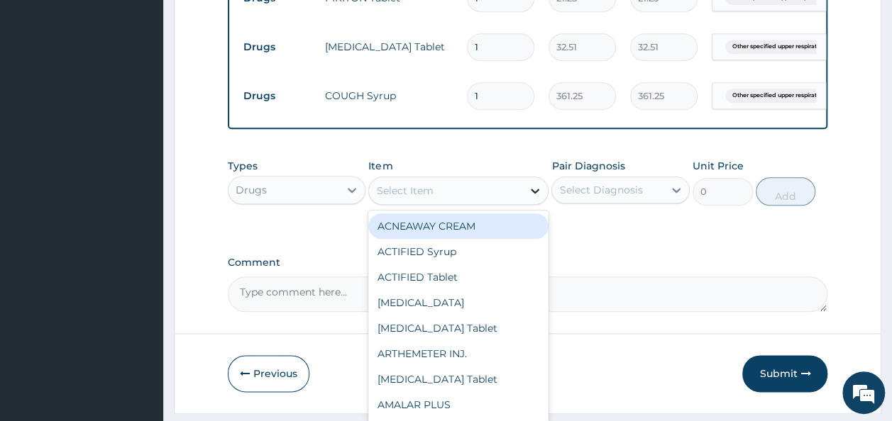
click at [538, 198] on icon at bounding box center [535, 191] width 14 height 14
type input "vita"
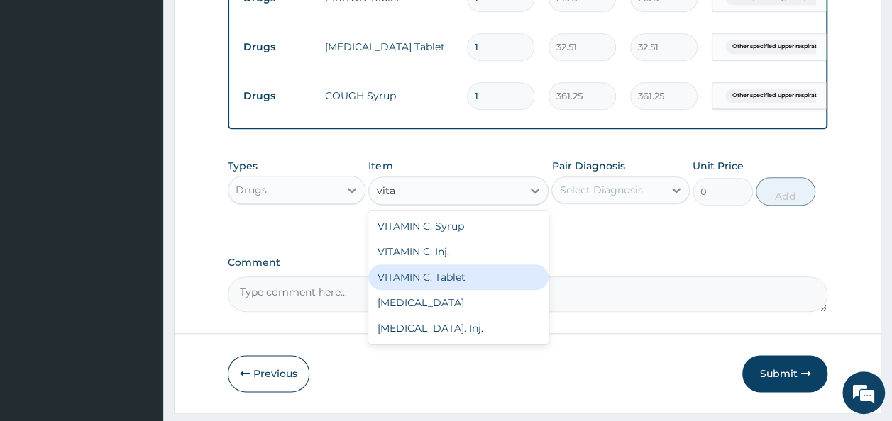
click at [414, 290] on div "VITAMIN C. Tablet" at bounding box center [458, 278] width 180 height 26
type input "21.25"
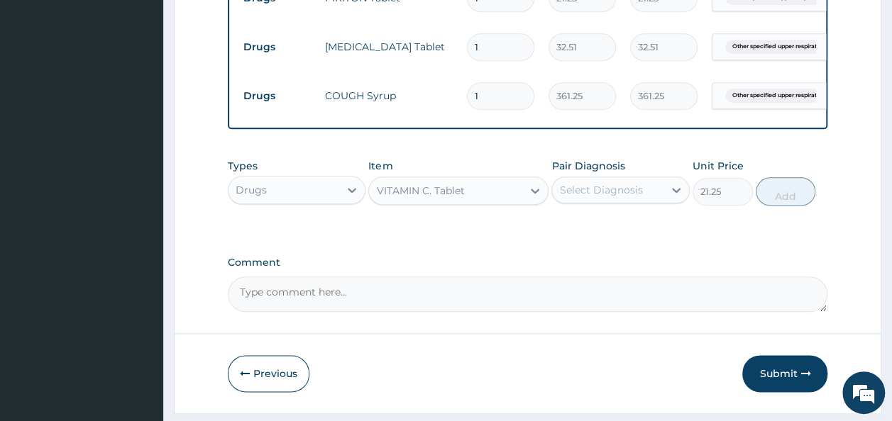
click at [652, 201] on div "Select Diagnosis" at bounding box center [607, 190] width 111 height 23
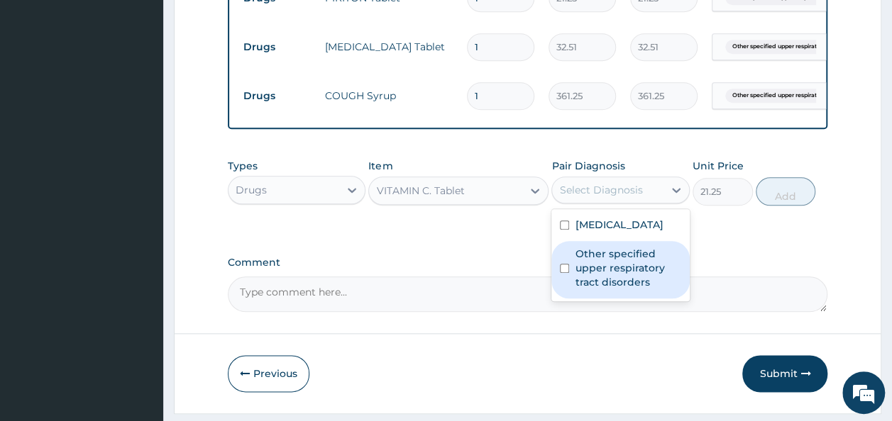
click at [614, 289] on label "Other specified upper respiratory tract disorders" at bounding box center [628, 268] width 106 height 43
checkbox input "true"
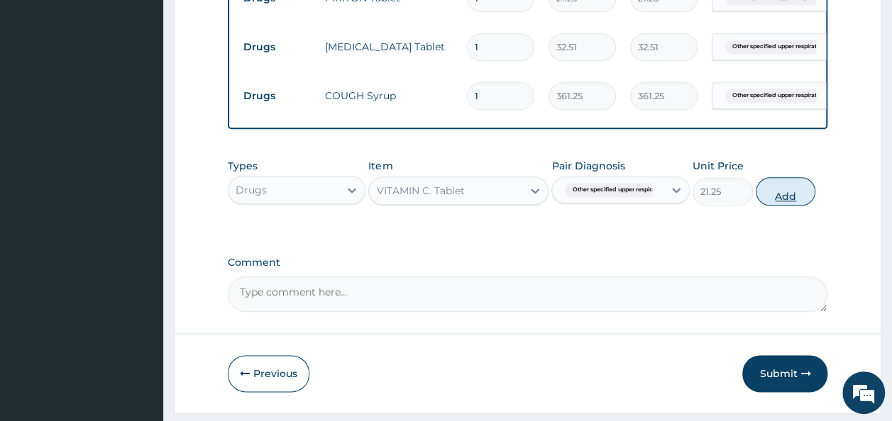
click at [790, 205] on button "Add" at bounding box center [785, 191] width 60 height 28
type input "0"
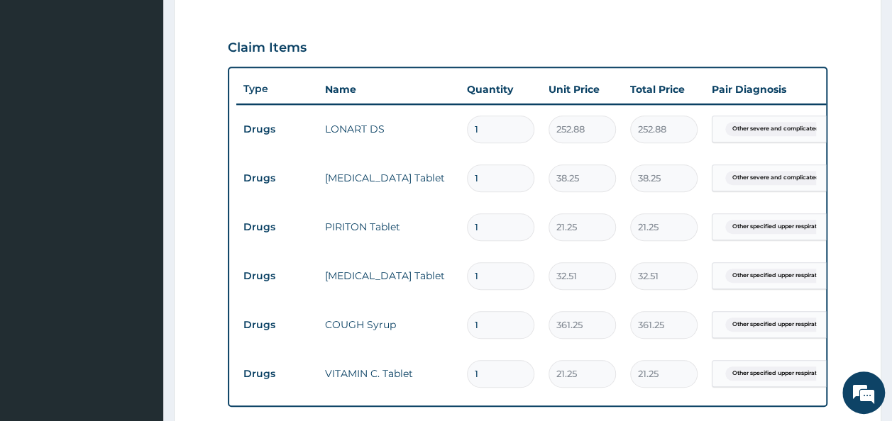
scroll to position [458, 0]
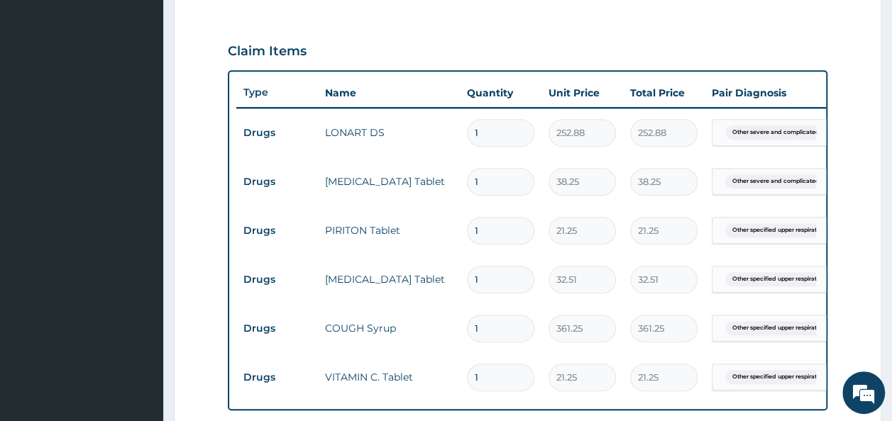
click at [489, 138] on input "1" at bounding box center [500, 133] width 67 height 28
type input "0.00"
type input "6"
type input "1517.28"
type input "6"
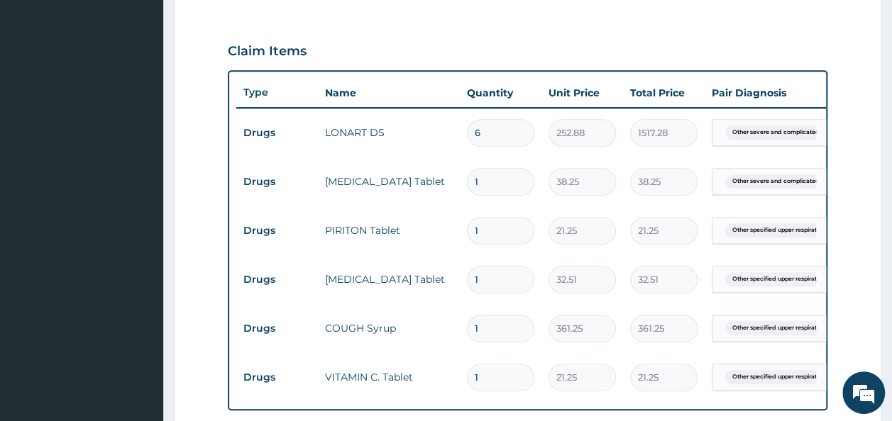
click at [488, 180] on input "1" at bounding box center [500, 182] width 67 height 28
type input "18"
type input "688.50"
type input "18"
click at [494, 227] on input "1" at bounding box center [500, 231] width 67 height 28
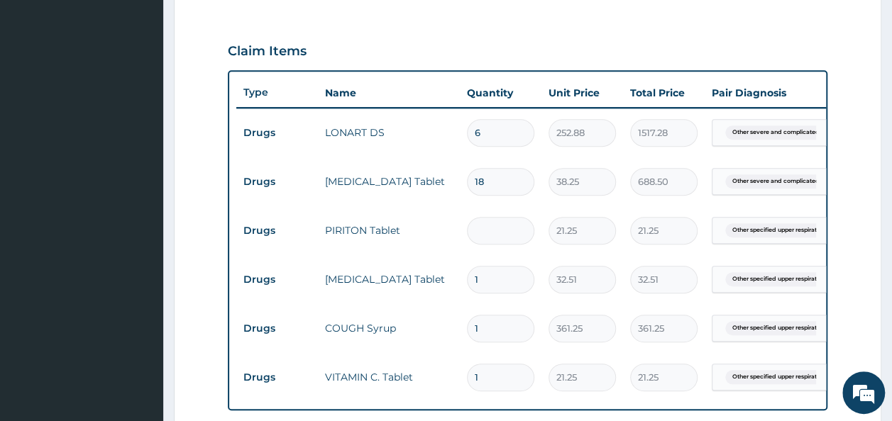
type input "0.00"
type input "6"
type input "127.50"
type input "6"
click at [496, 289] on input "1" at bounding box center [500, 280] width 67 height 28
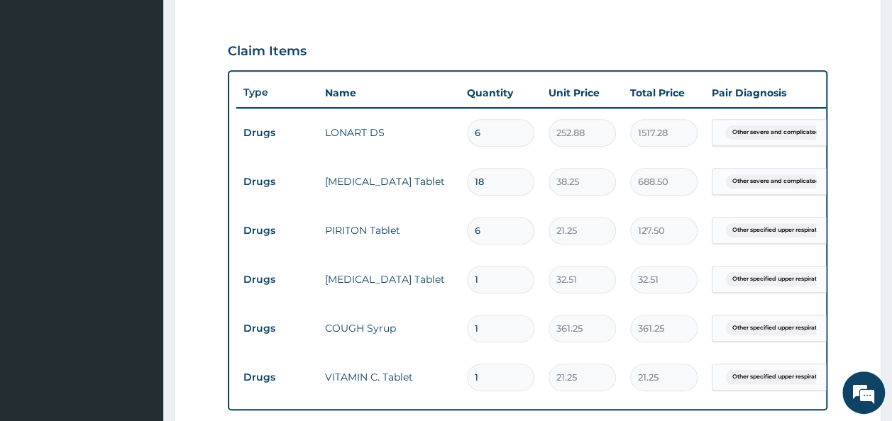
type input "19"
type input "617.69"
type input "1"
type input "32.51"
type input "10"
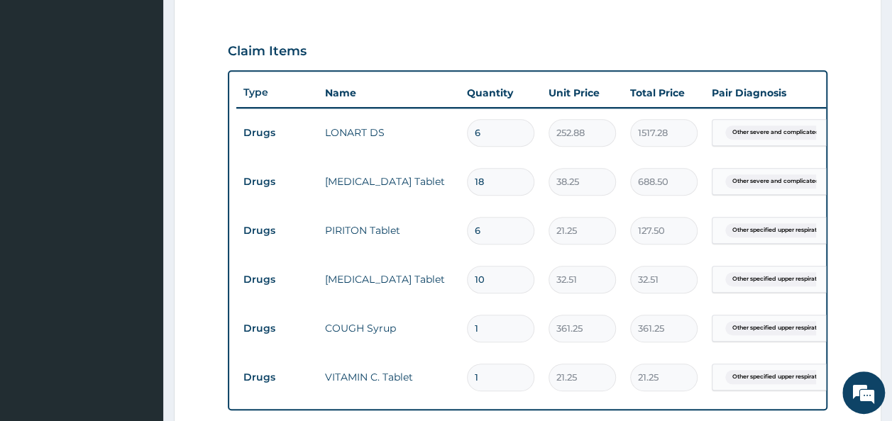
type input "325.10"
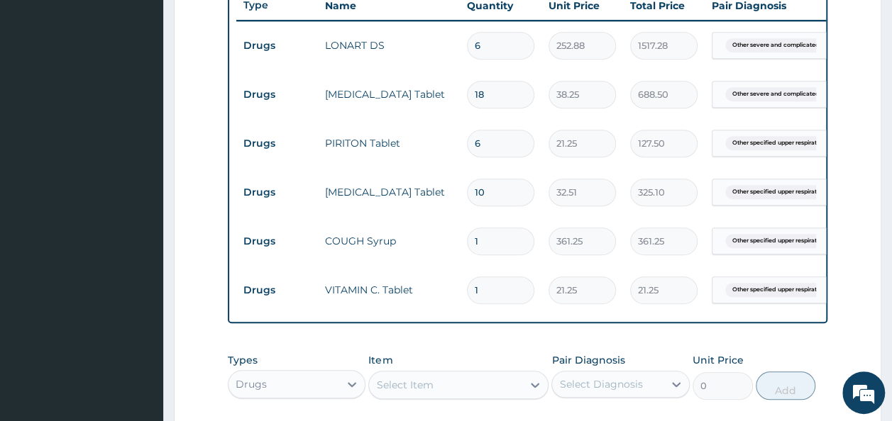
scroll to position [546, 0]
type input "10"
click at [474, 292] on input "1" at bounding box center [500, 289] width 67 height 28
type input "21"
type input "446.25"
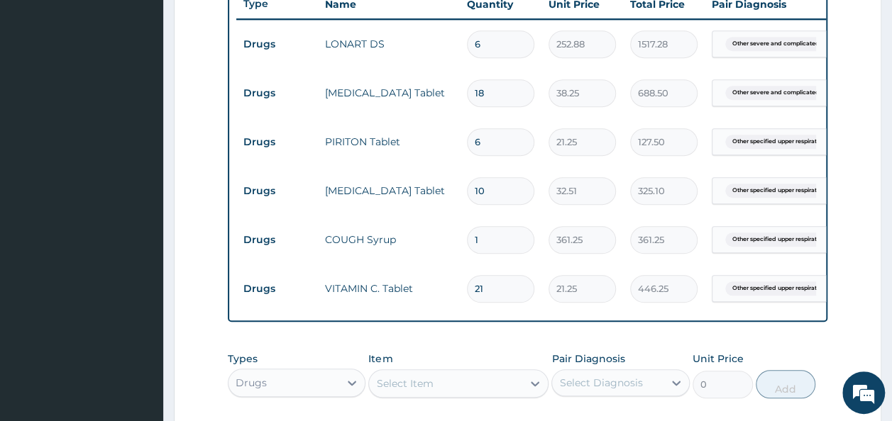
type input "19"
type input "403.75"
type input "15"
type input "318.75"
type input "14"
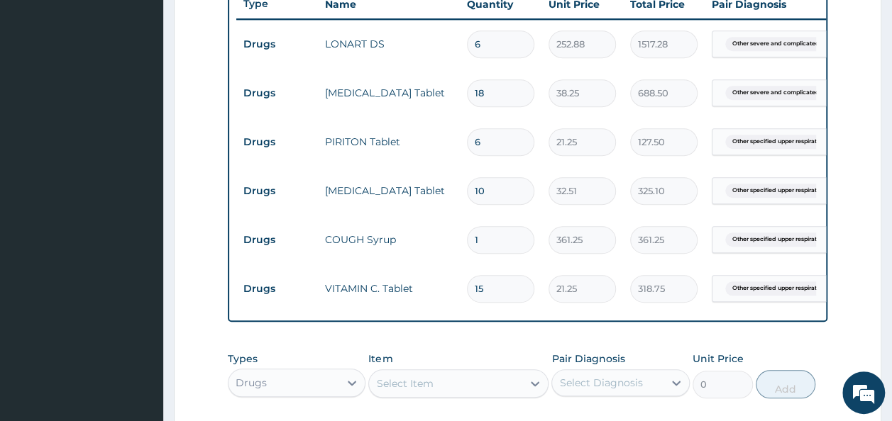
type input "297.50"
type input "13"
type input "276.25"
type input "12"
type input "255.00"
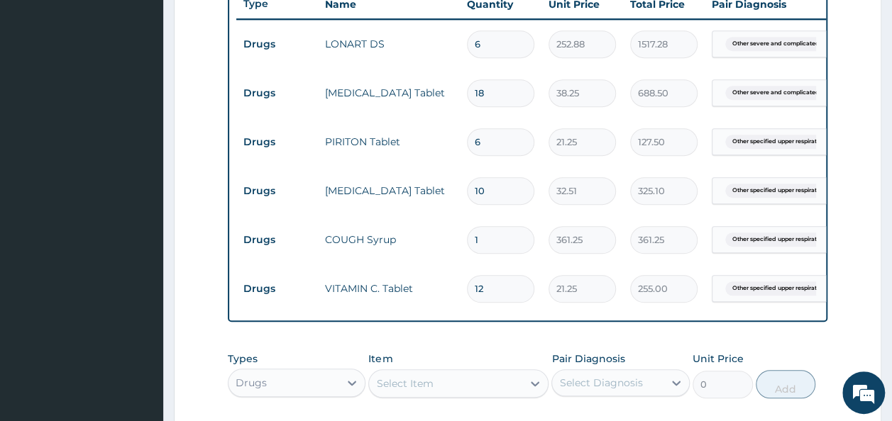
scroll to position [0, 7]
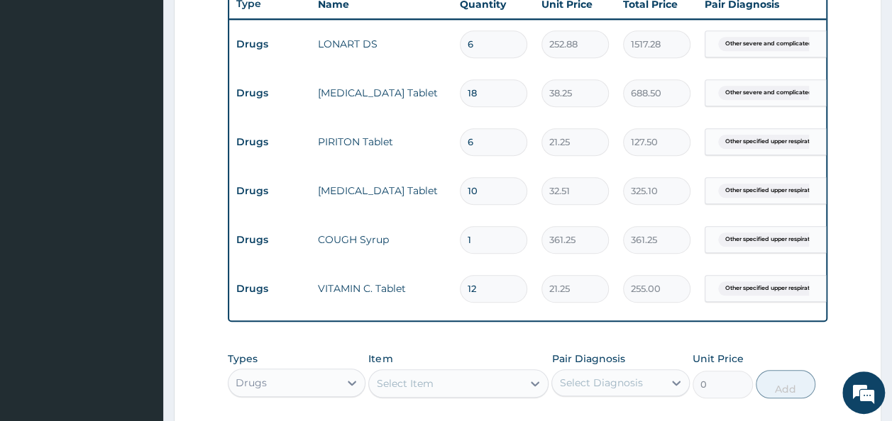
type input "11"
type input "233.75"
type input "10"
type input "212.50"
click at [505, 287] on input "10" at bounding box center [493, 289] width 67 height 28
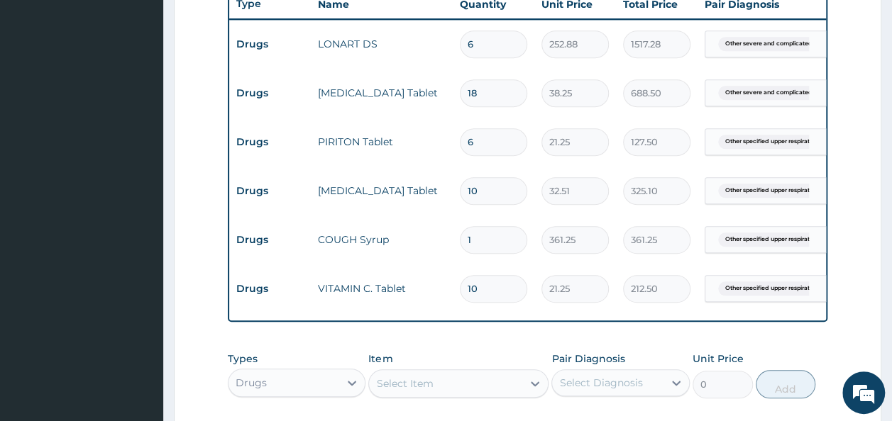
type input "1"
type input "21.25"
type input "0.00"
type input "2"
type input "42.50"
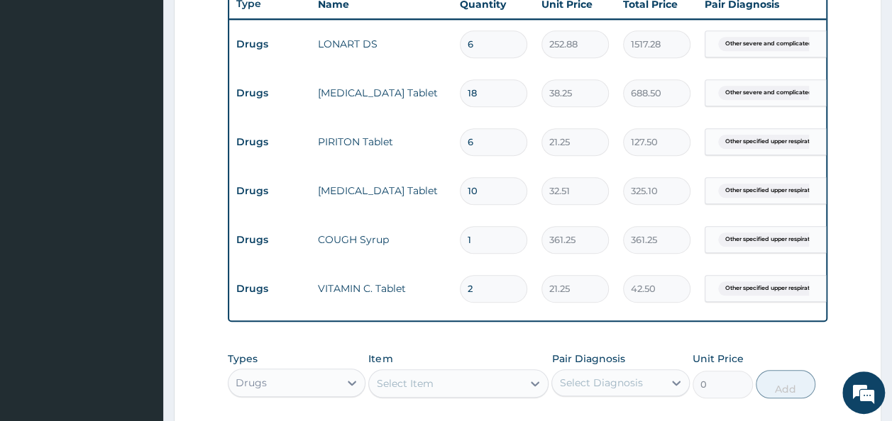
type input "21"
type input "446.25"
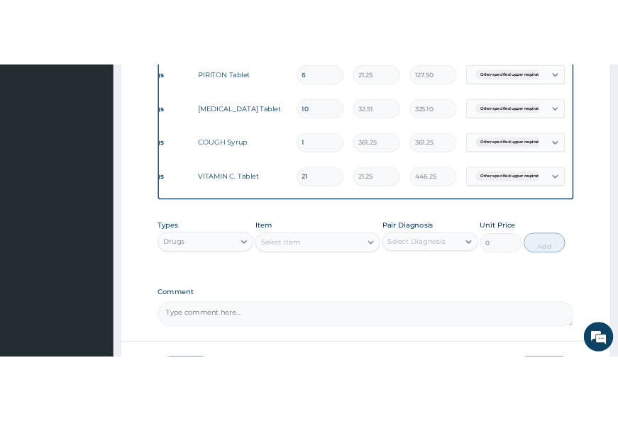
scroll to position [694, 0]
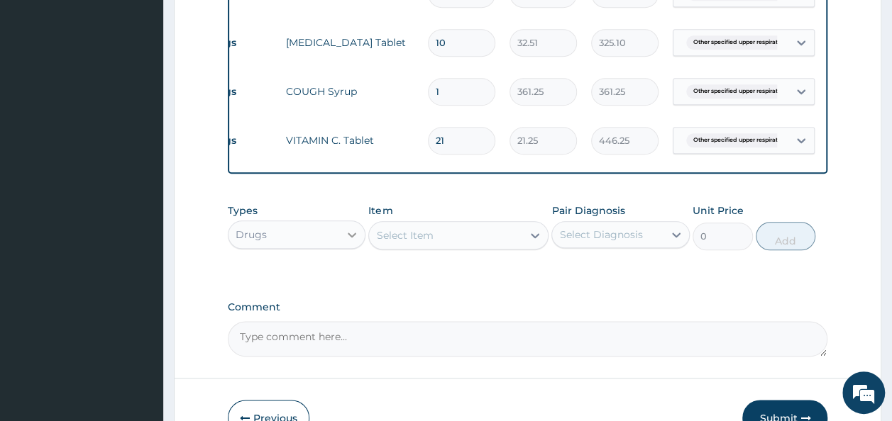
type input "21"
click at [343, 243] on div at bounding box center [352, 235] width 26 height 26
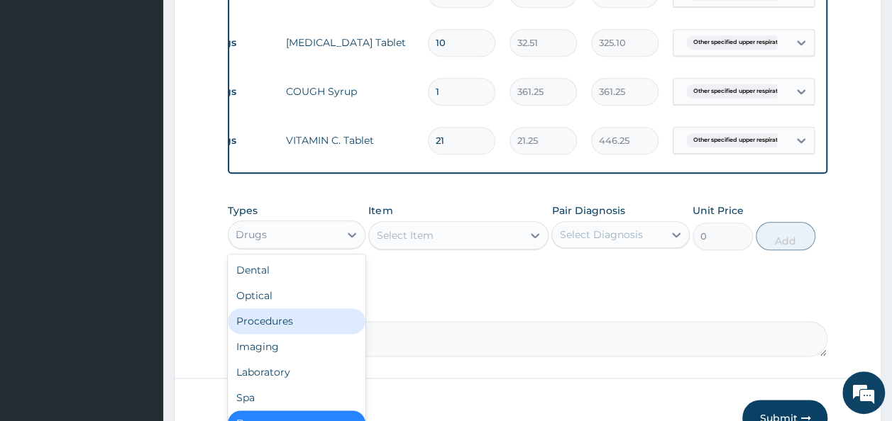
click at [306, 331] on div "Procedures" at bounding box center [297, 322] width 138 height 26
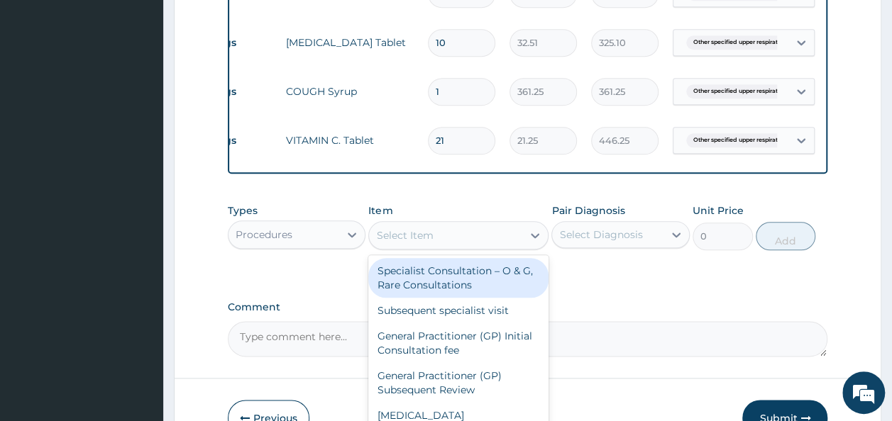
click at [423, 243] on div "Select Item" at bounding box center [404, 235] width 57 height 14
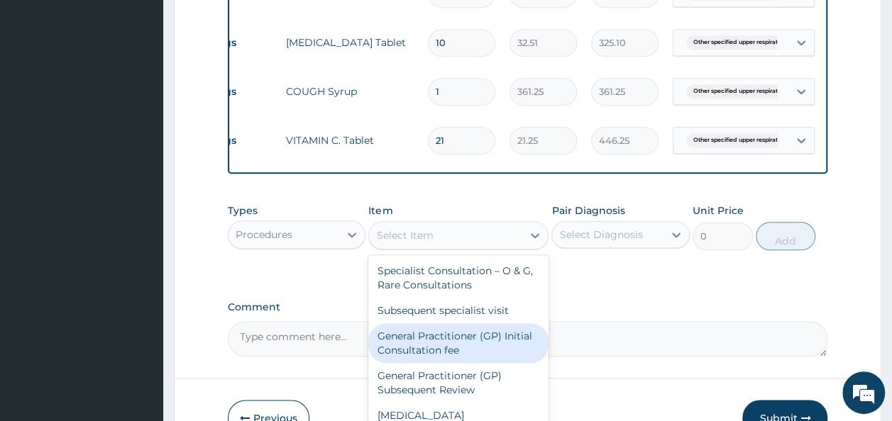
click at [423, 355] on div "General Practitioner (GP) Initial Consultation fee" at bounding box center [458, 343] width 180 height 40
type input "2975"
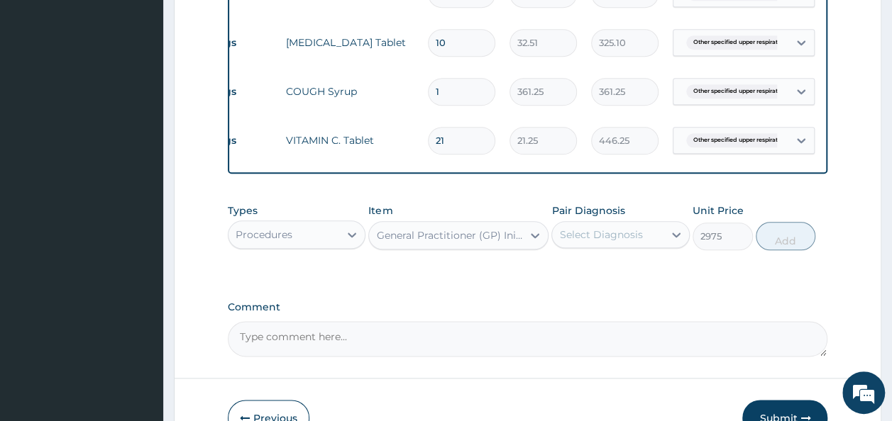
click at [594, 248] on div "Select Diagnosis" at bounding box center [620, 234] width 138 height 27
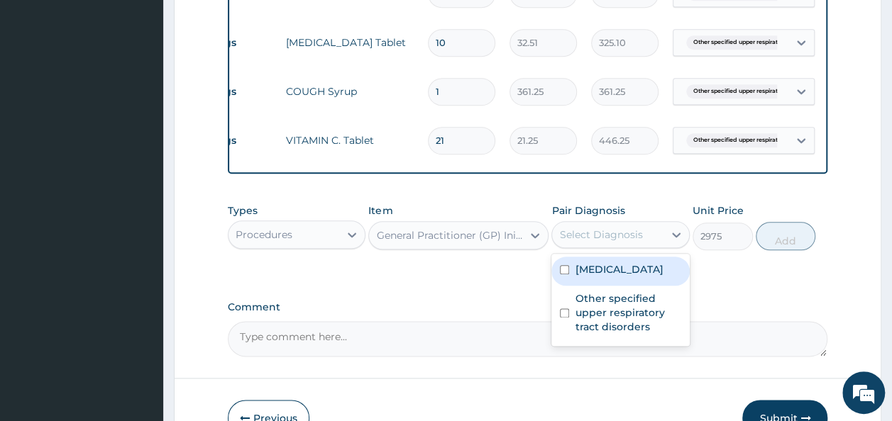
click at [588, 277] on label "Other severe and complicated Plasmodium falciparum malaria" at bounding box center [619, 269] width 88 height 14
checkbox input "true"
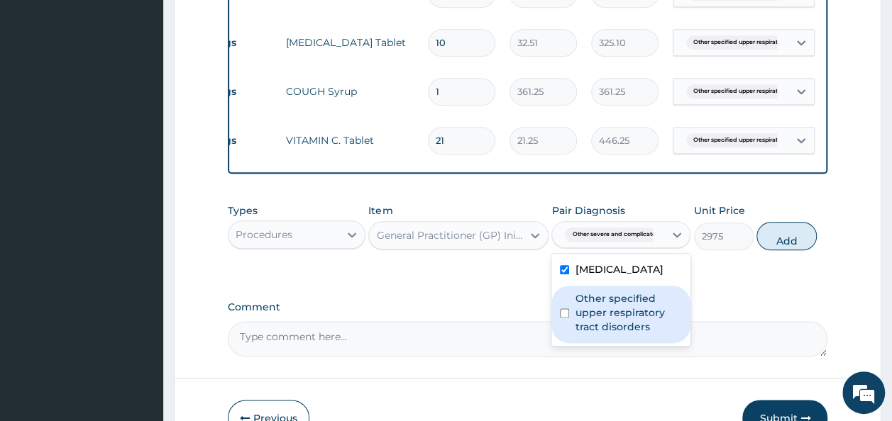
click at [604, 334] on label "Other specified upper respiratory tract disorders" at bounding box center [628, 313] width 107 height 43
checkbox input "true"
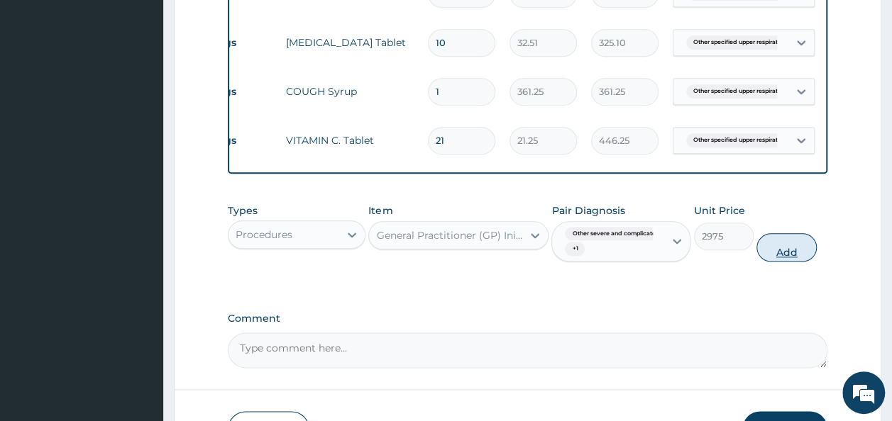
click at [778, 251] on button "Add" at bounding box center [786, 247] width 60 height 28
type input "0"
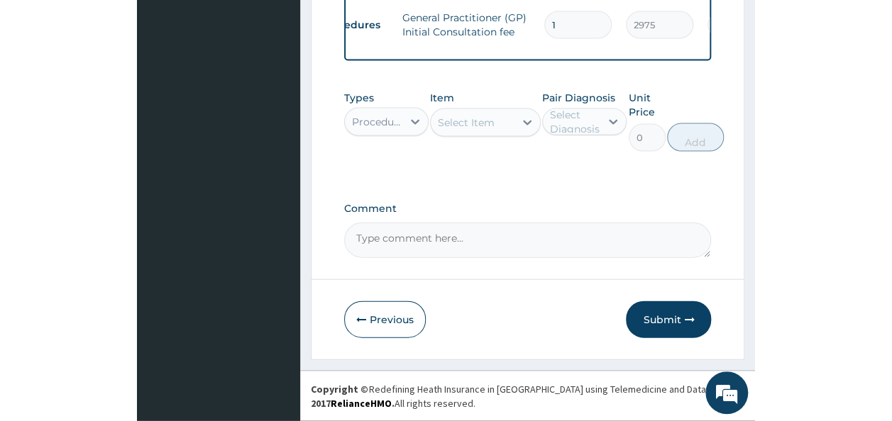
scroll to position [843, 0]
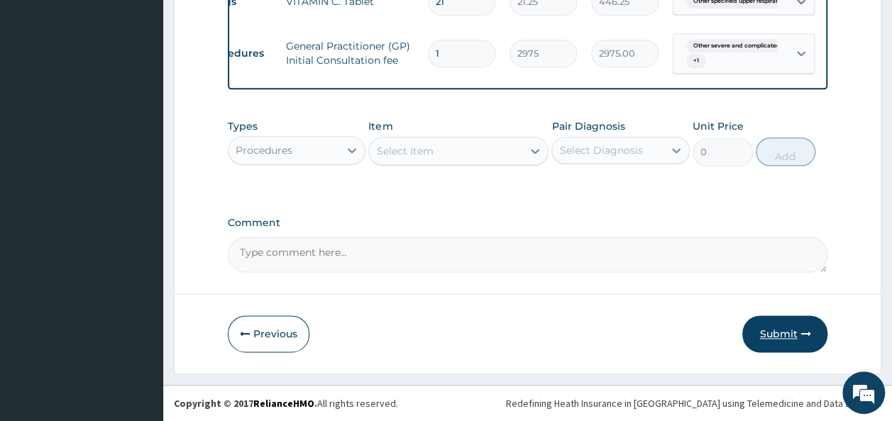
click at [780, 326] on button "Submit" at bounding box center [784, 334] width 85 height 37
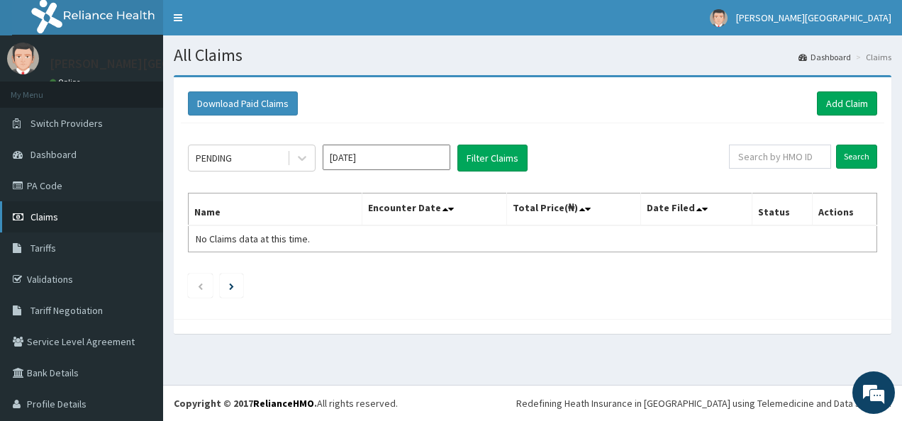
click at [72, 214] on link "Claims" at bounding box center [81, 216] width 163 height 31
